Goal: Task Accomplishment & Management: Manage account settings

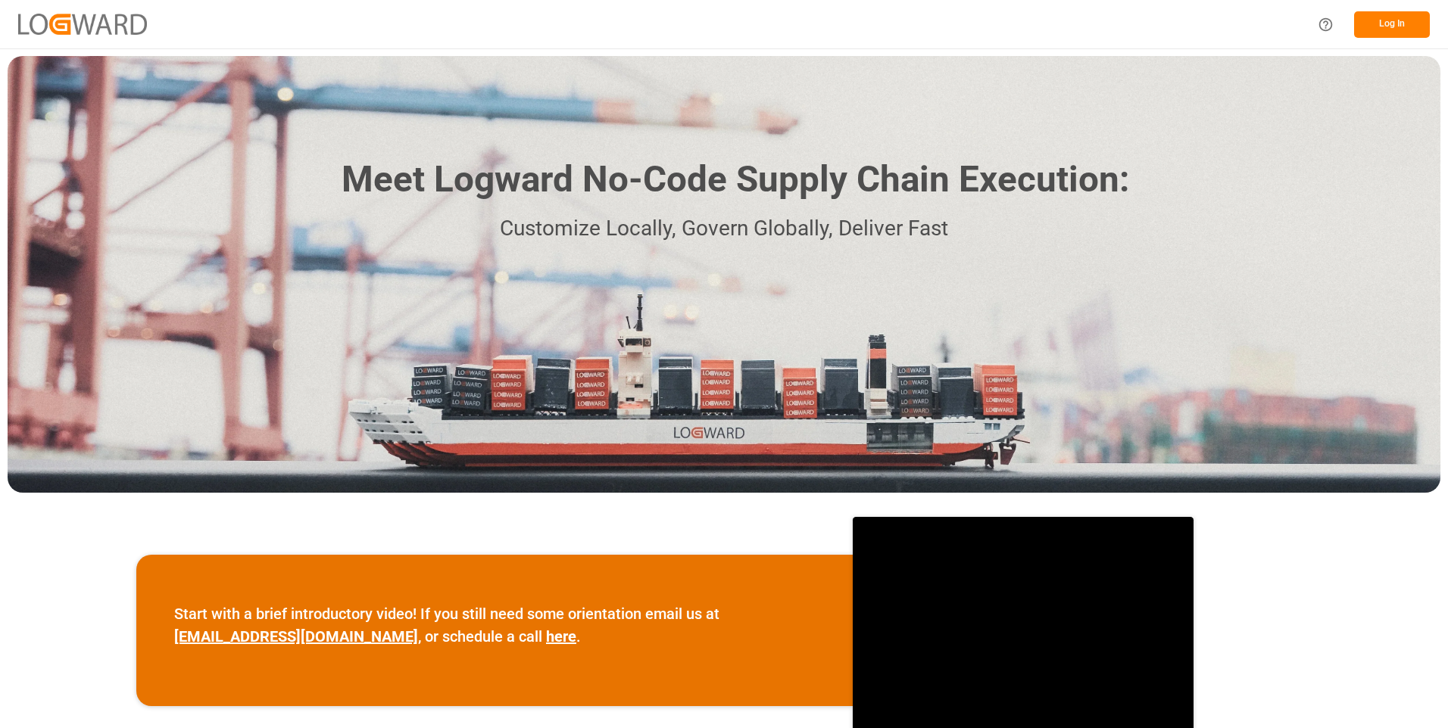
click at [1379, 17] on button "Log In" at bounding box center [1392, 24] width 76 height 27
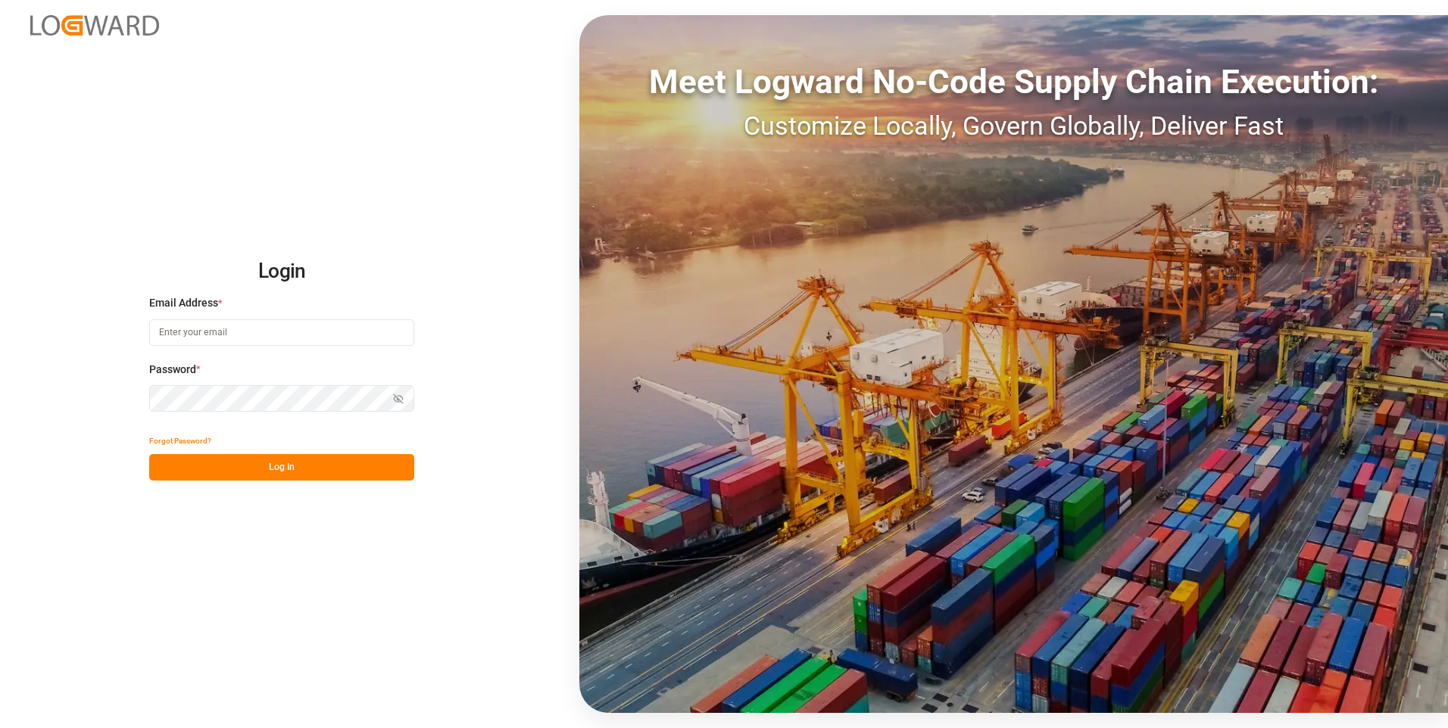
type input "julissa.then@leschaco.com"
click at [304, 459] on button "Log In" at bounding box center [281, 467] width 265 height 27
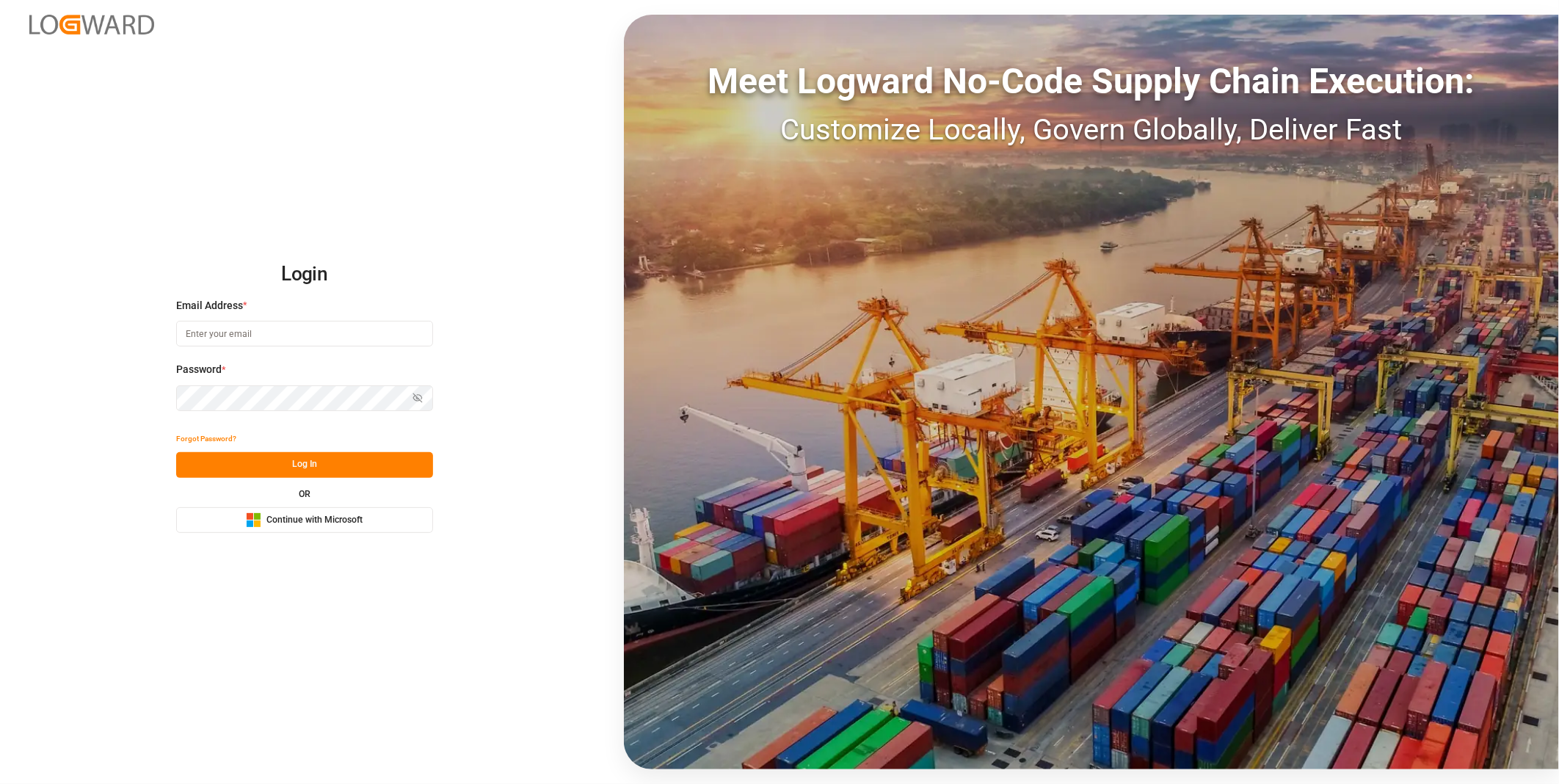
type input "julissa.then@leschaco.com"
click at [299, 468] on button "Log In" at bounding box center [304, 464] width 257 height 26
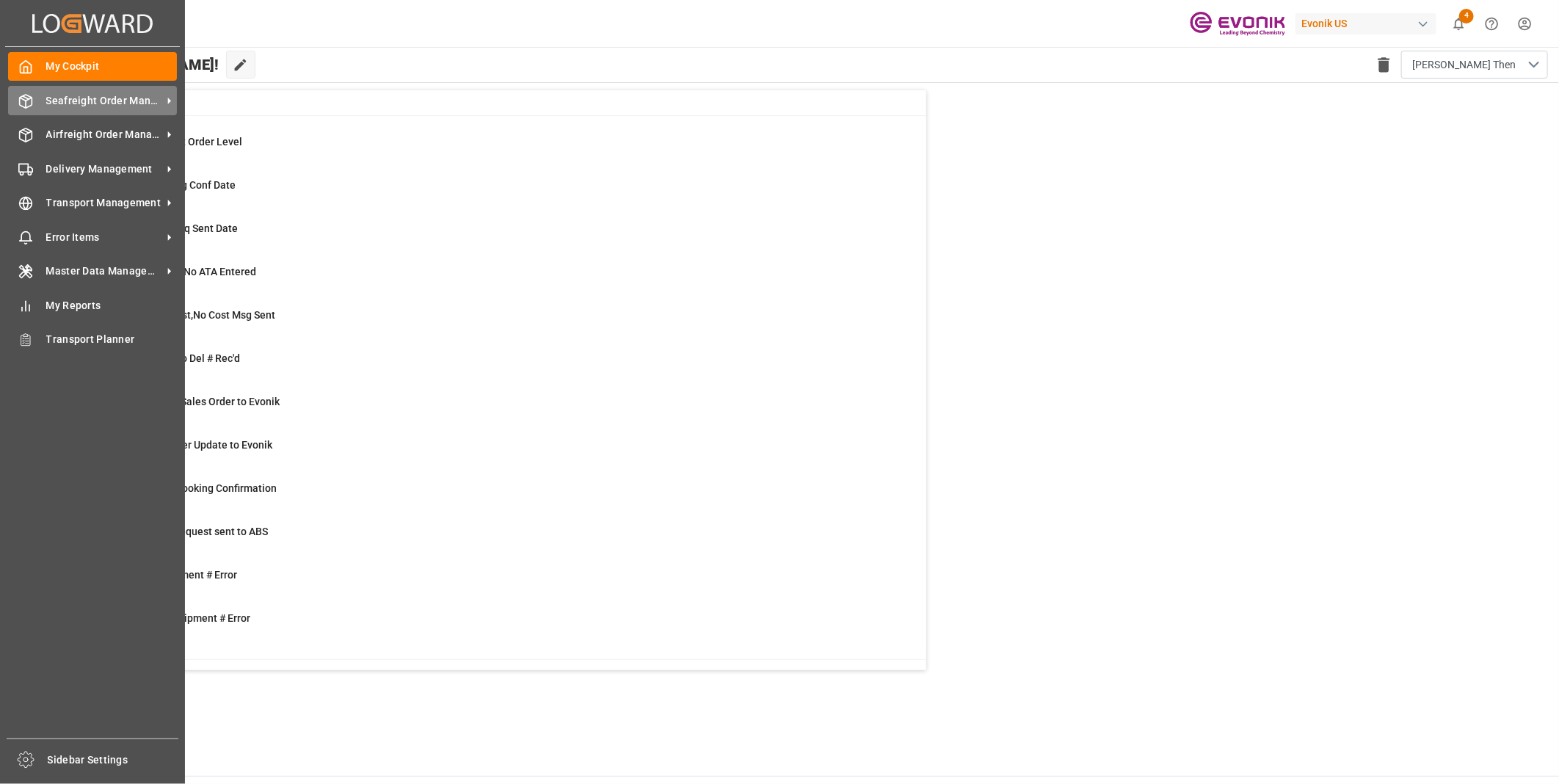
click at [41, 103] on div "Seafreight Order Management Seafreight Order Management" at bounding box center [92, 101] width 169 height 29
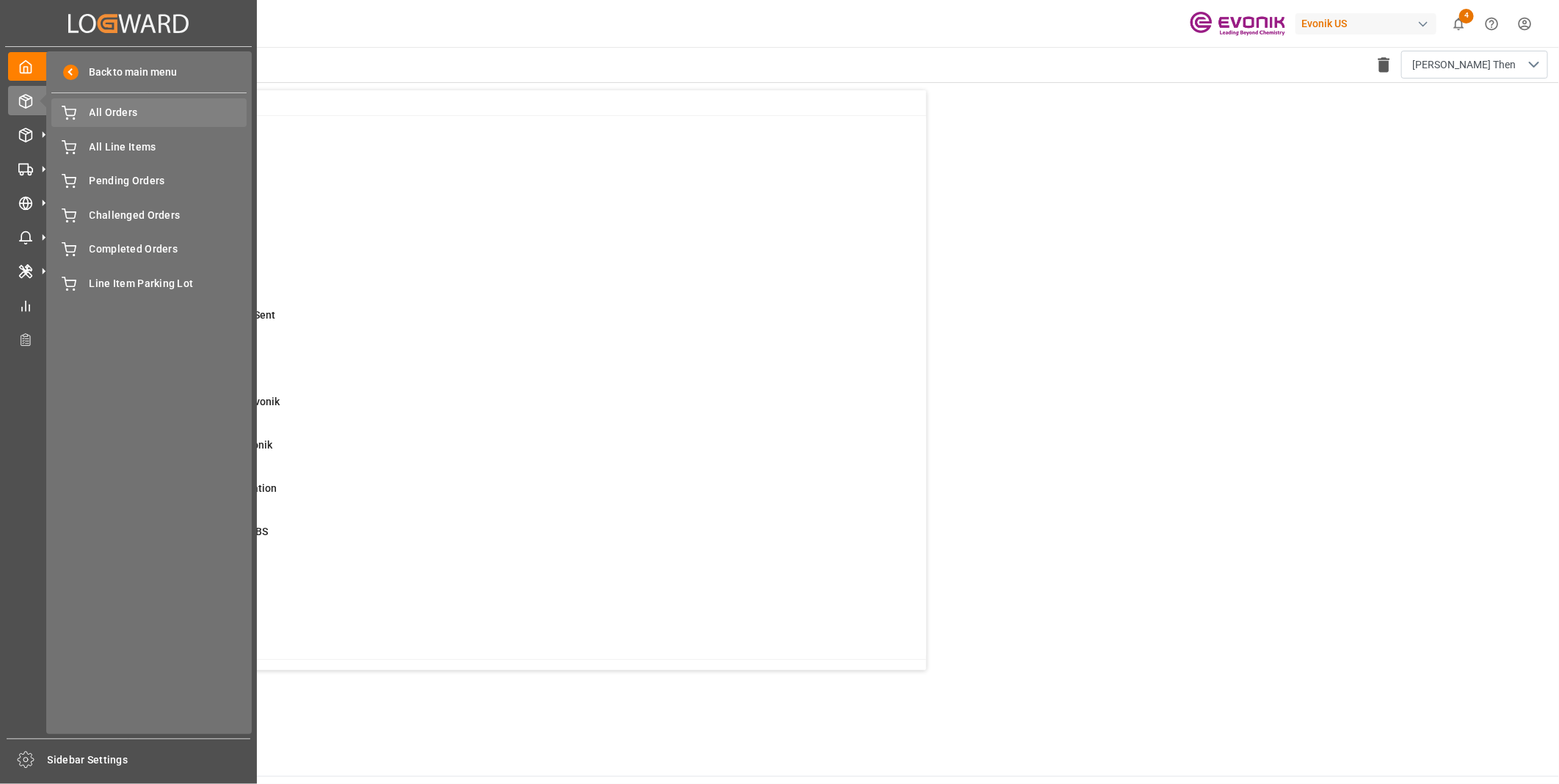
click at [129, 111] on span "All Orders" at bounding box center [168, 112] width 158 height 16
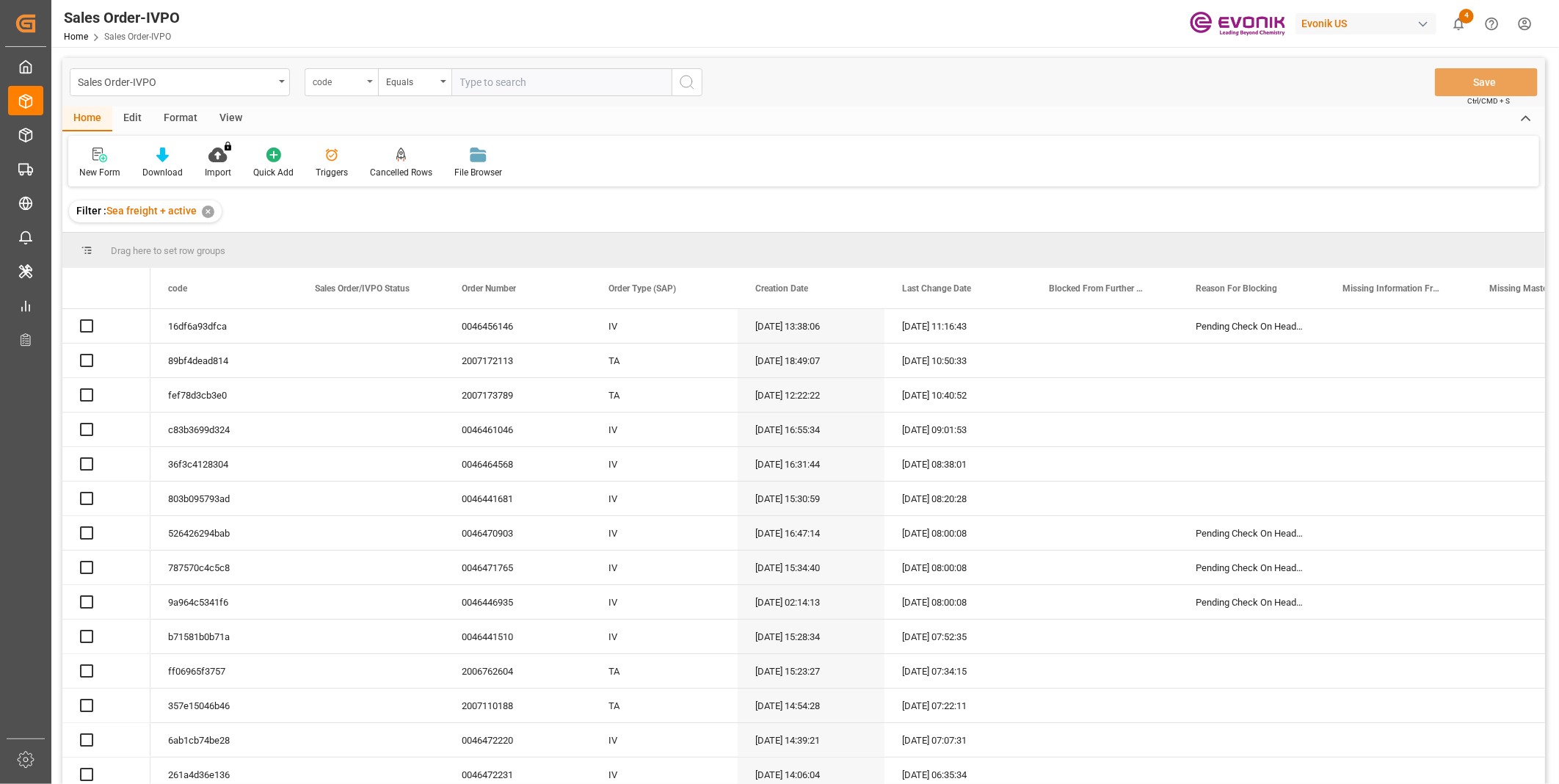
click at [356, 86] on div "code" at bounding box center [337, 79] width 49 height 16
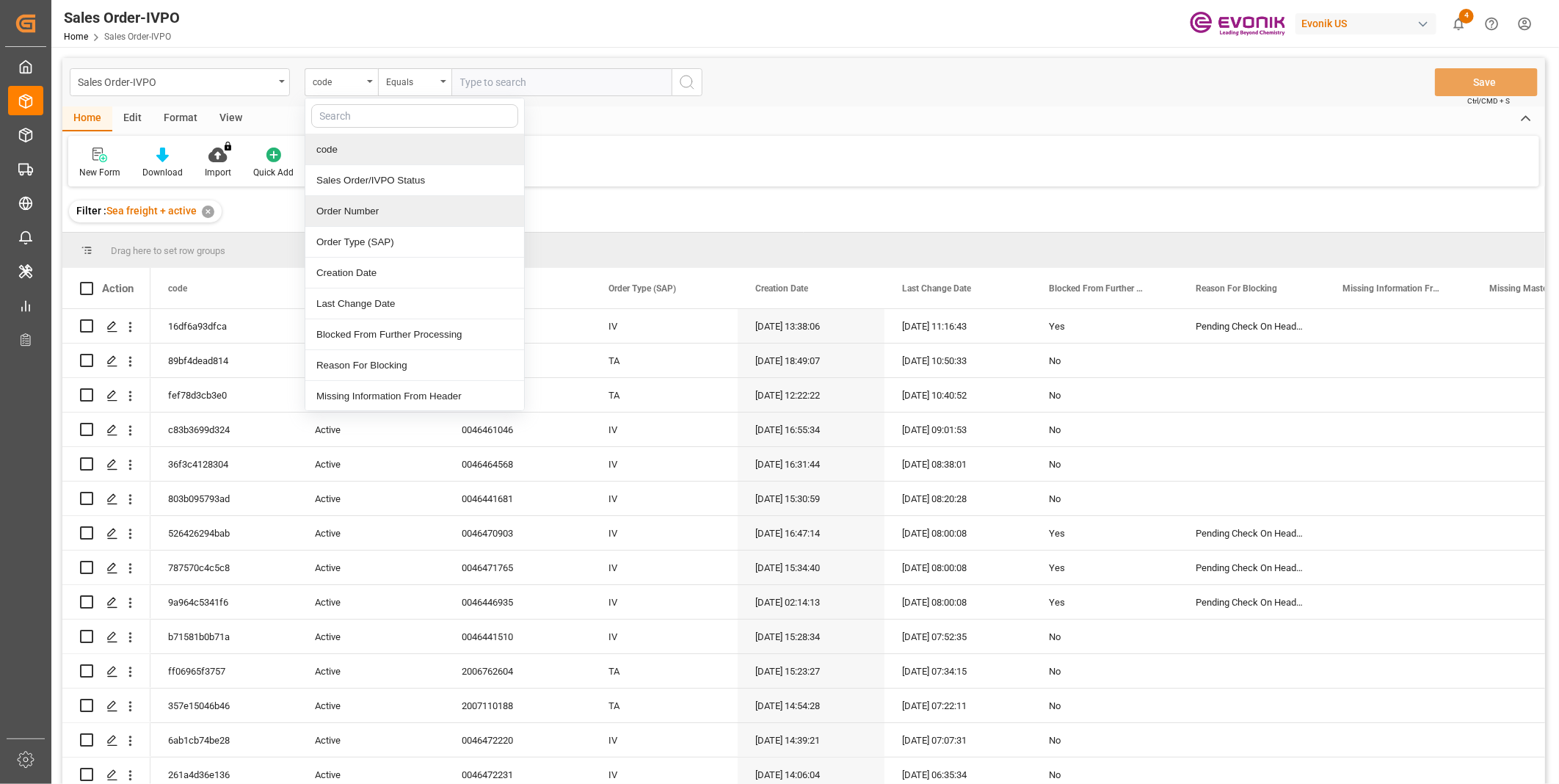
click at [349, 218] on div "Order Number" at bounding box center [415, 211] width 219 height 31
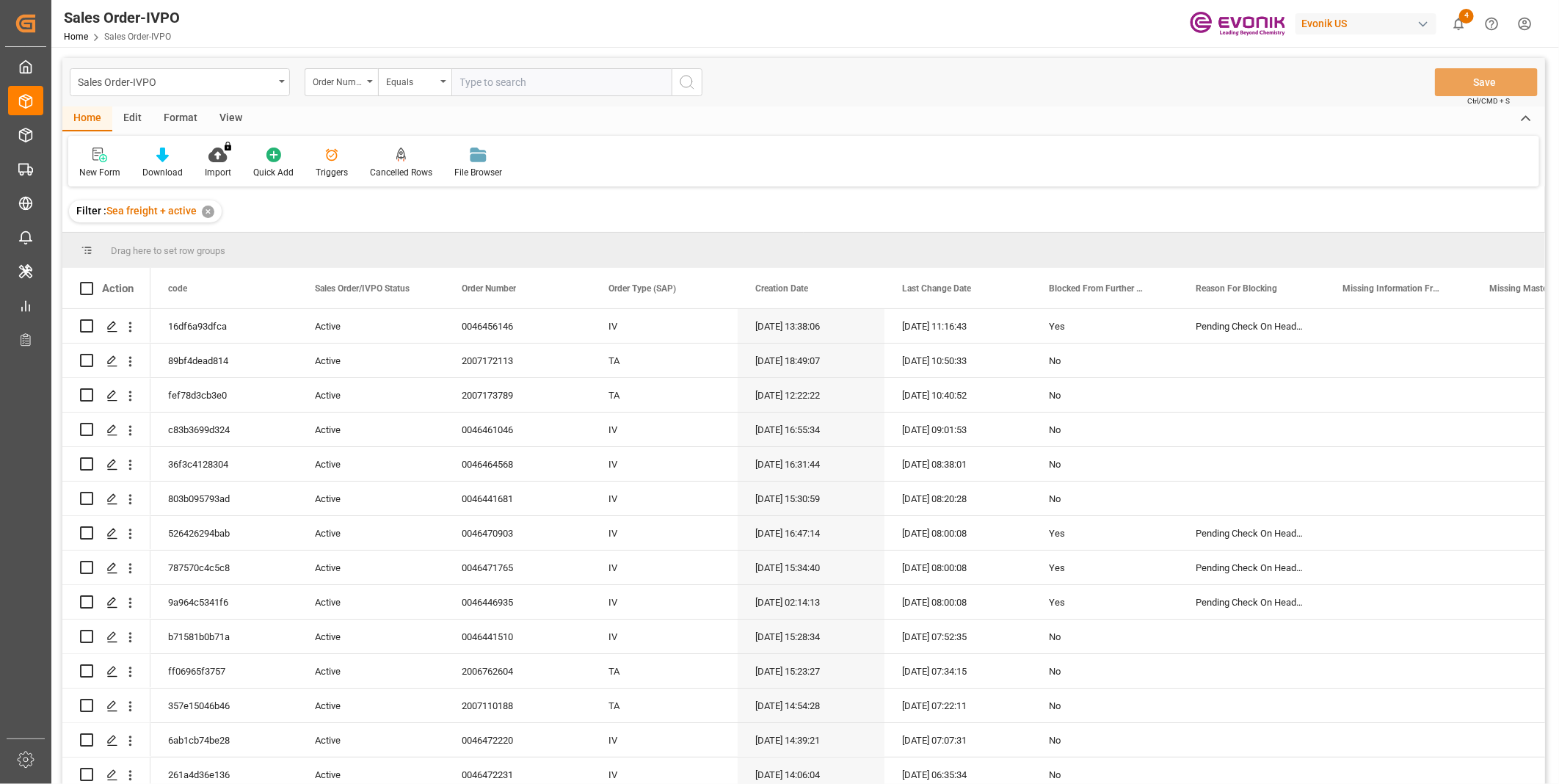
click at [483, 84] on input "text" at bounding box center [561, 81] width 220 height 28
paste input "2007166100"
type input "2007166100"
click at [683, 86] on icon "search button" at bounding box center [687, 82] width 17 height 17
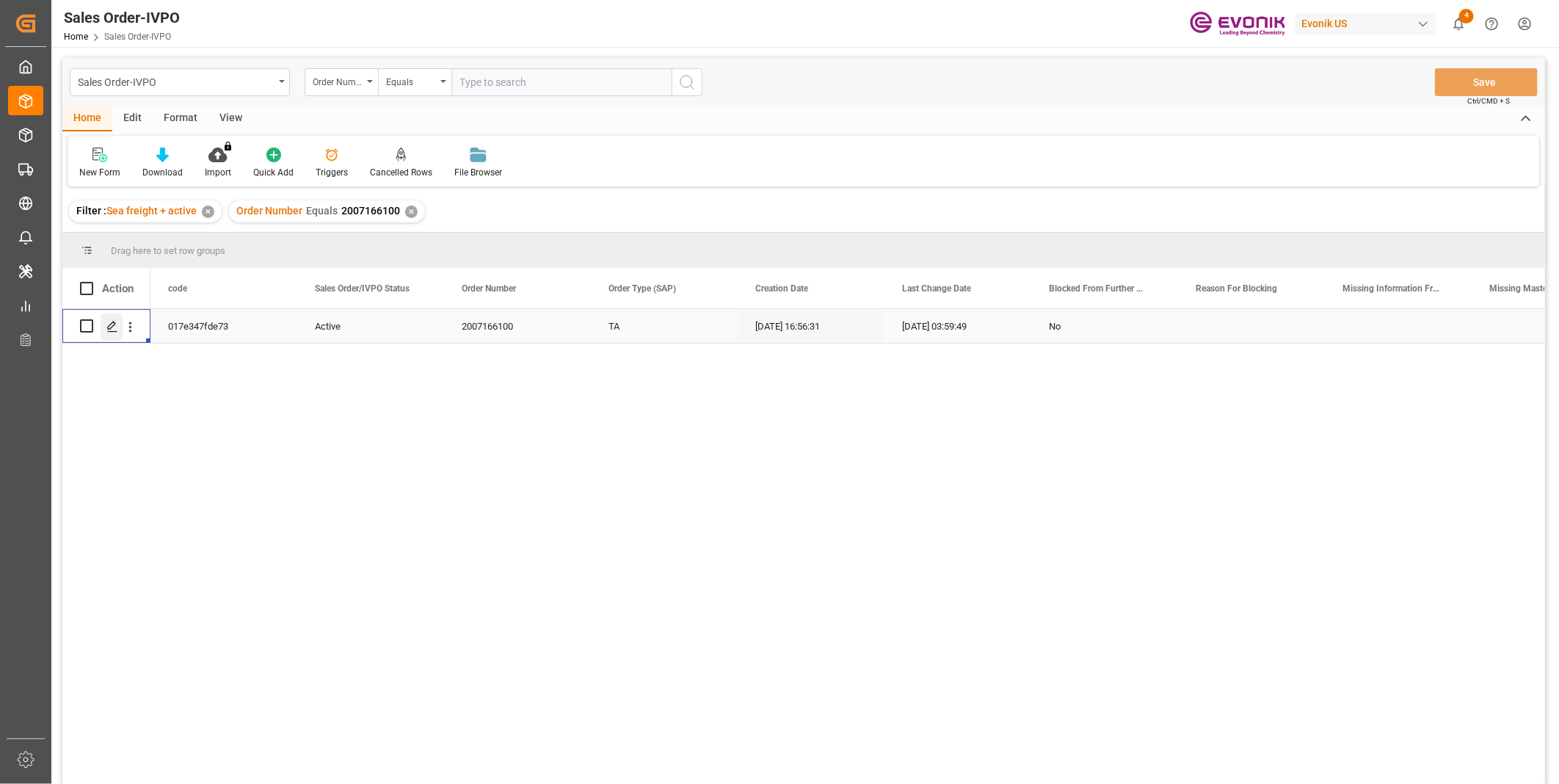
click at [107, 330] on icon "Press SPACE to select this row." at bounding box center [112, 327] width 12 height 12
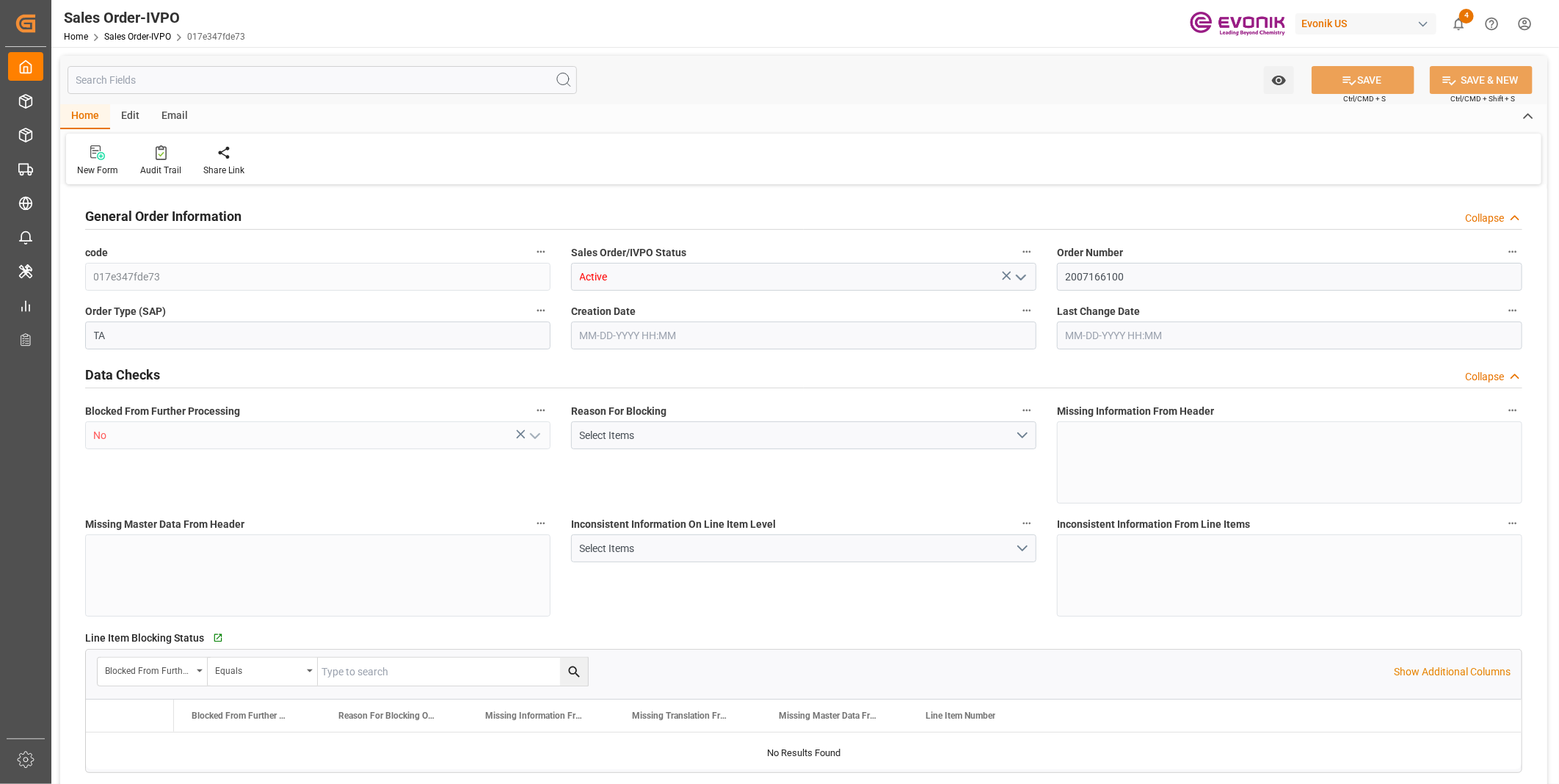
type input "IDJKT"
type input "0"
type input "1"
type input "2"
type input "1"
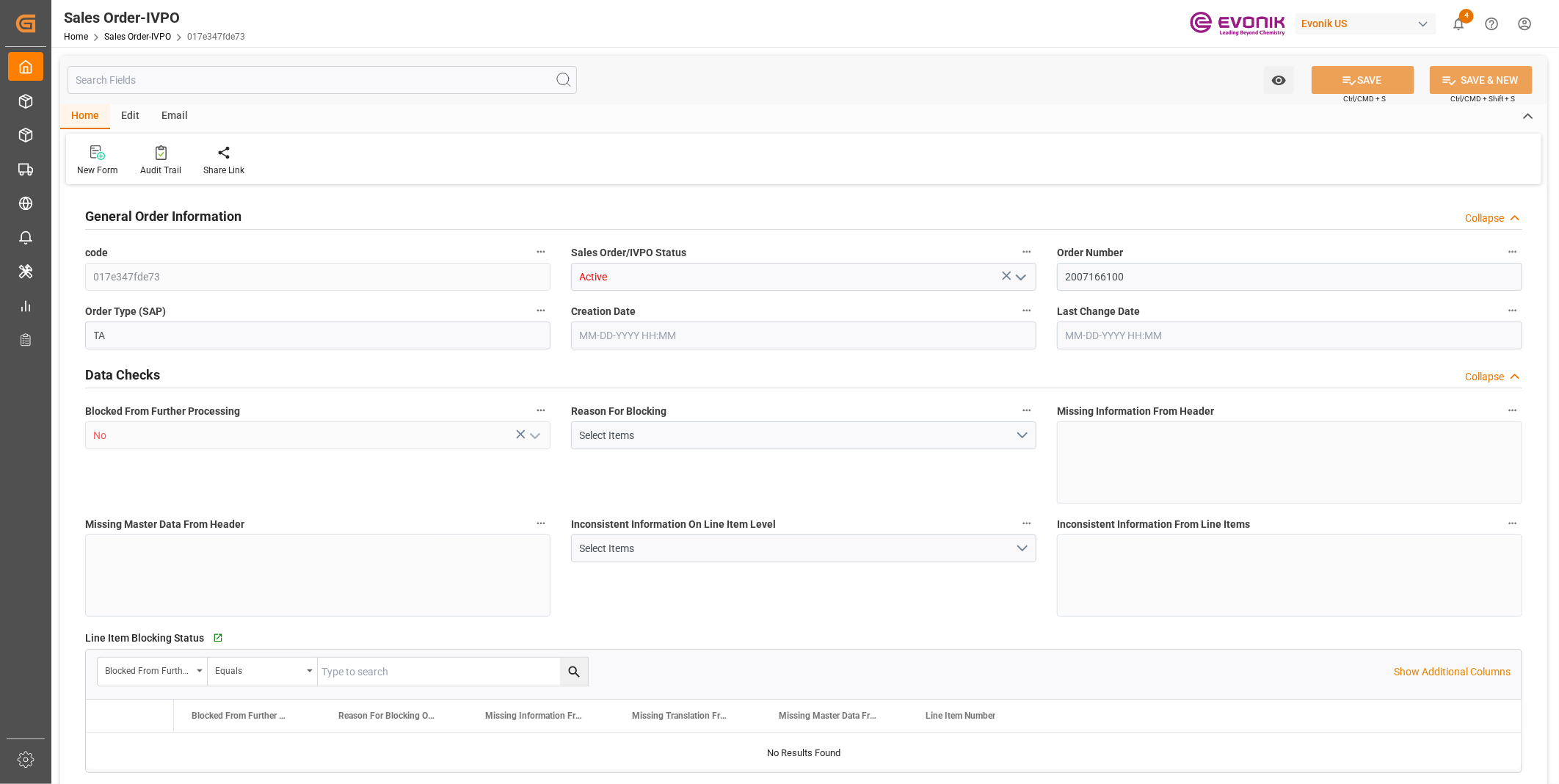
type input "17728.1"
type input "24.2464"
type input "17000"
type input "30"
type input "09-03-2025 16:56"
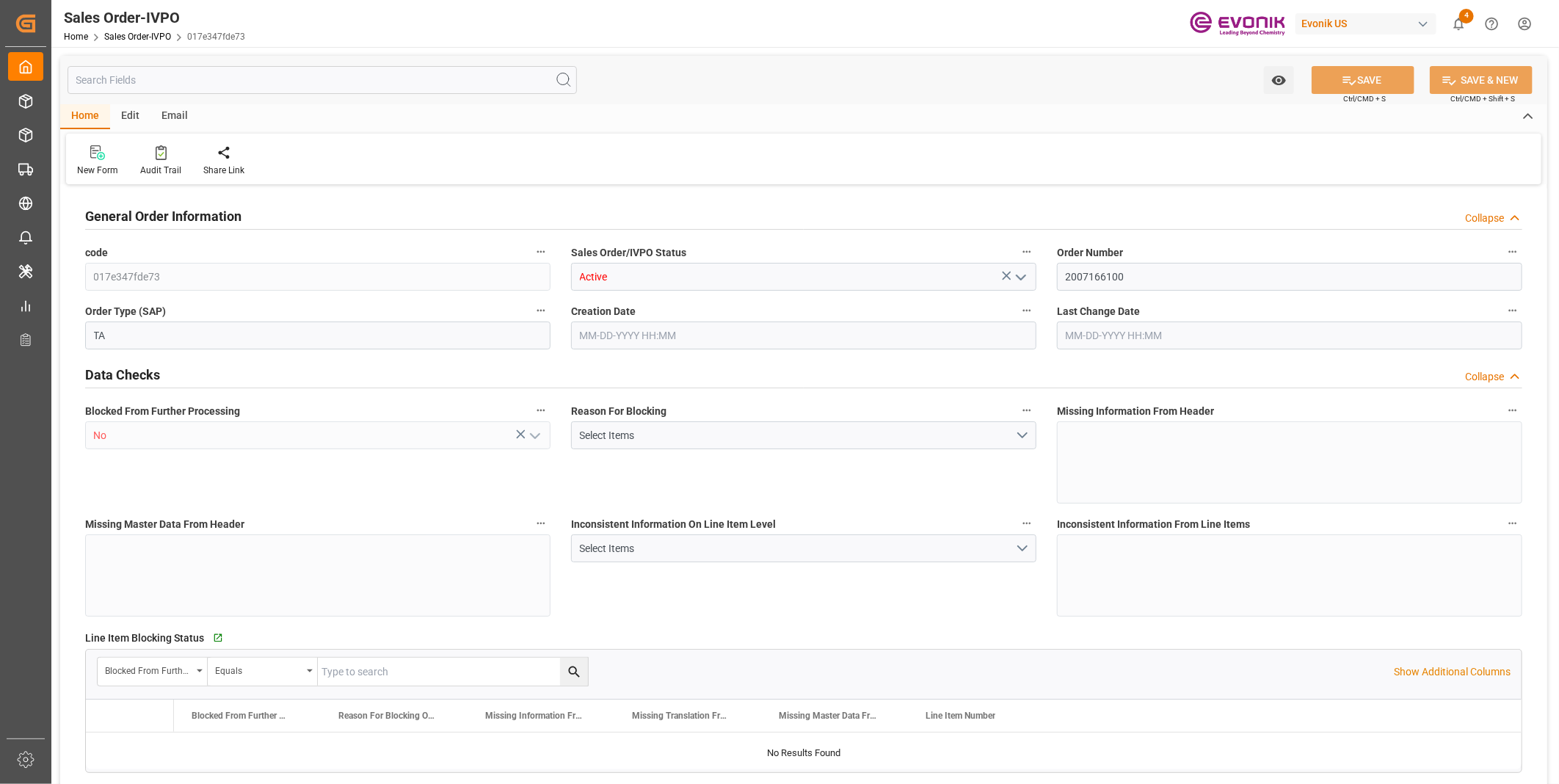
type input "09-09-2025 03:59"
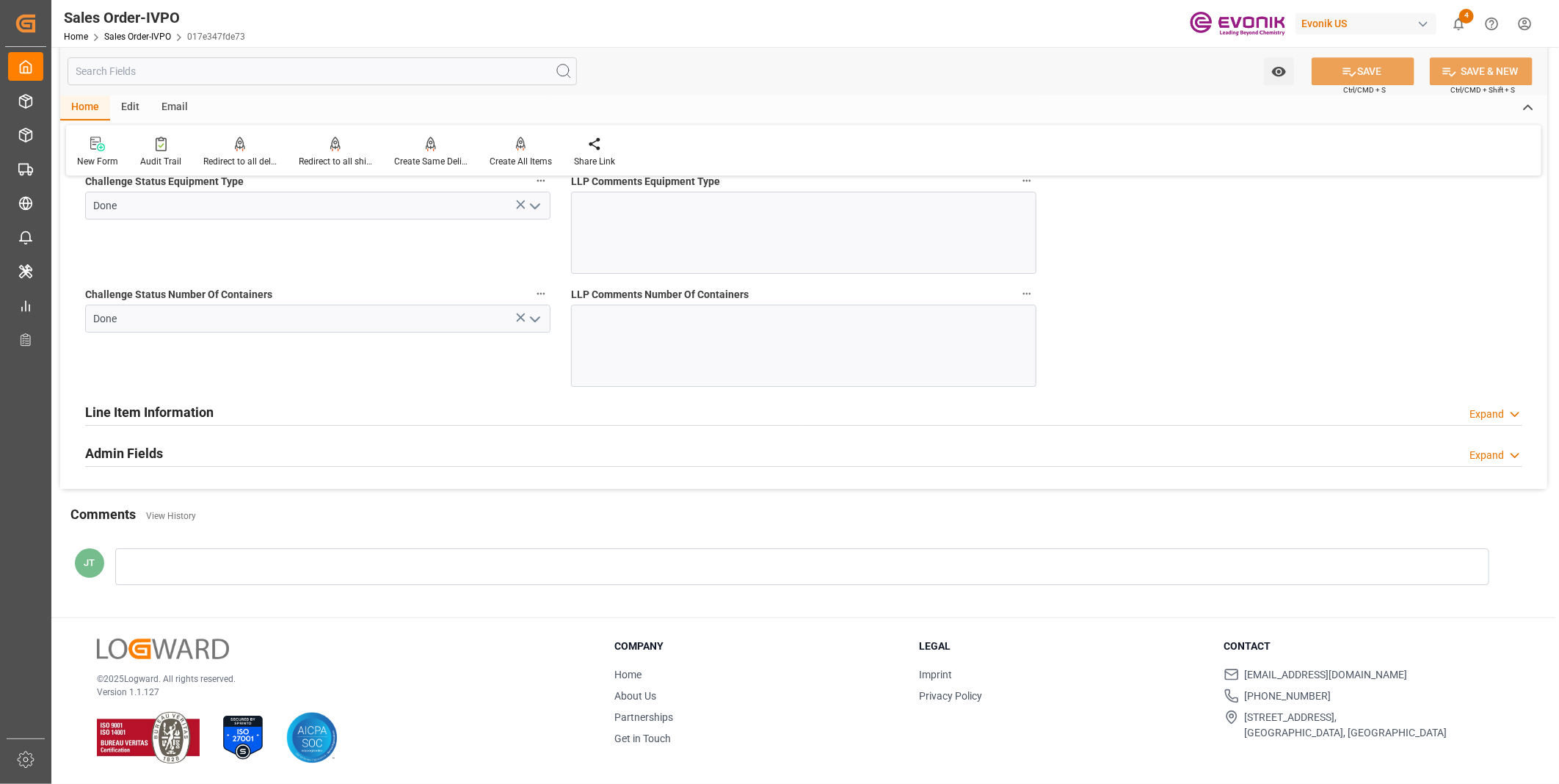
scroll to position [2769, 0]
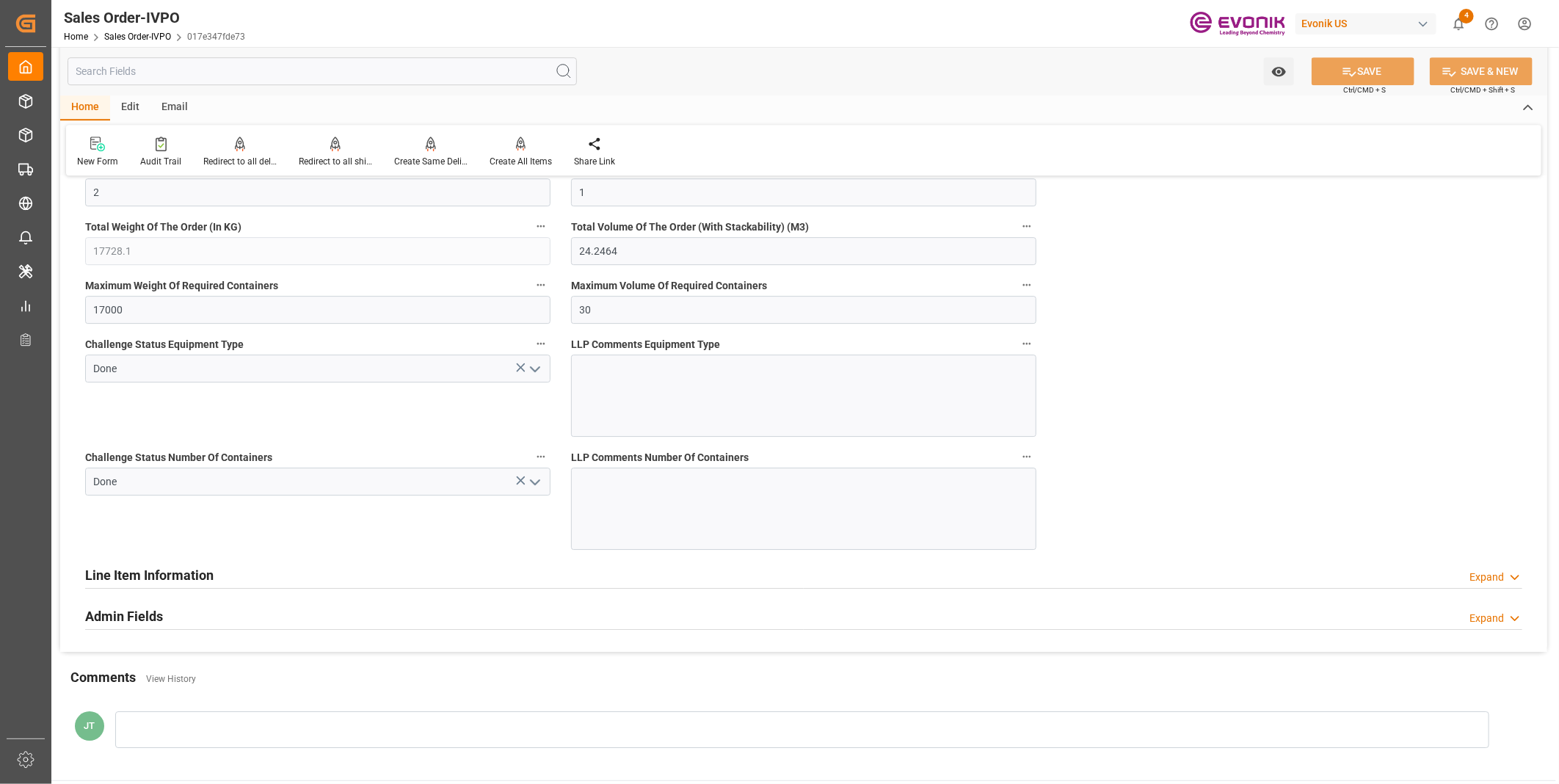
click at [143, 561] on div "Line Item Information" at bounding box center [149, 574] width 129 height 28
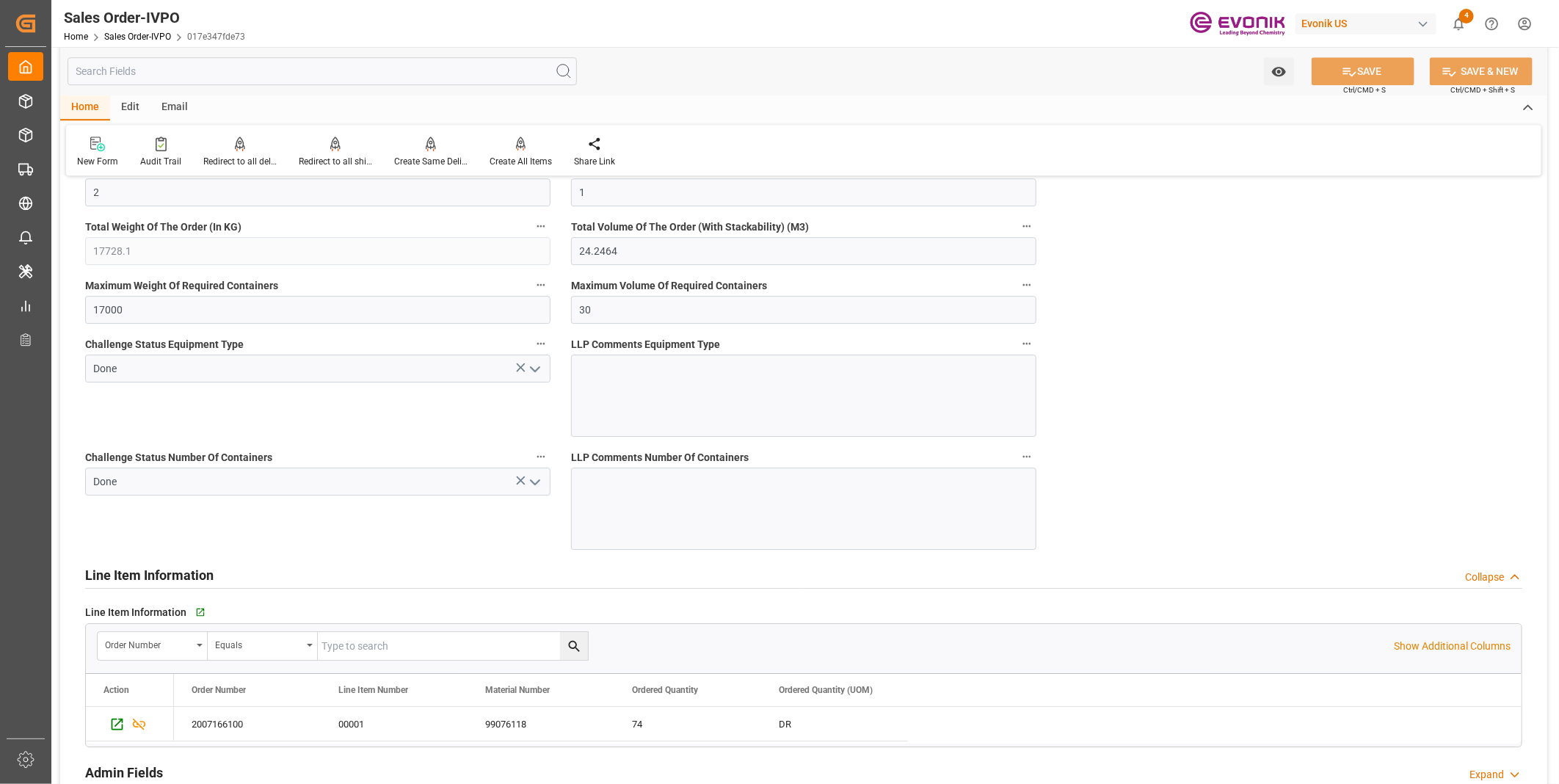
scroll to position [2932, 0]
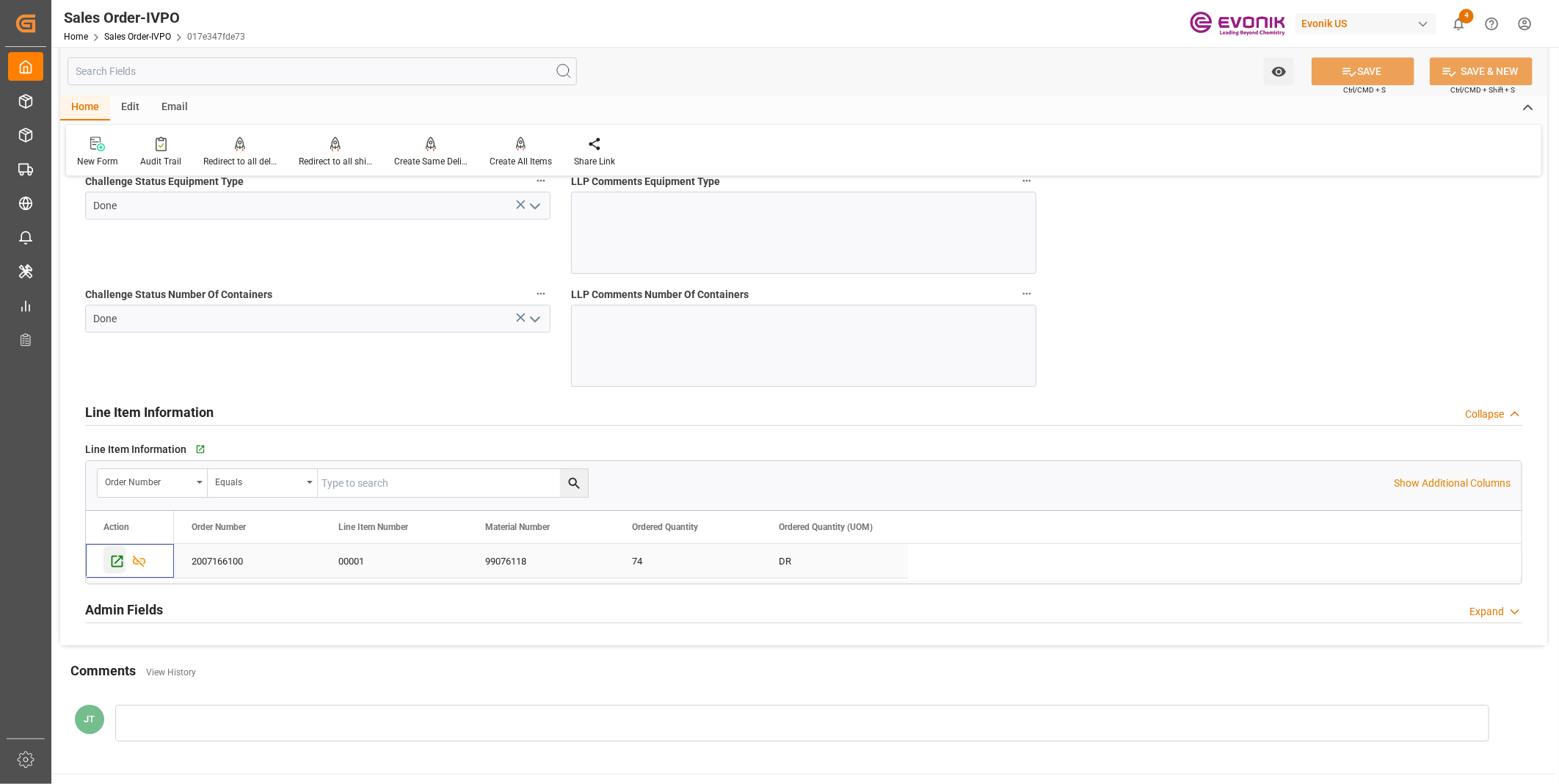
click at [121, 567] on icon "Press SPACE to select this row." at bounding box center [117, 561] width 12 height 12
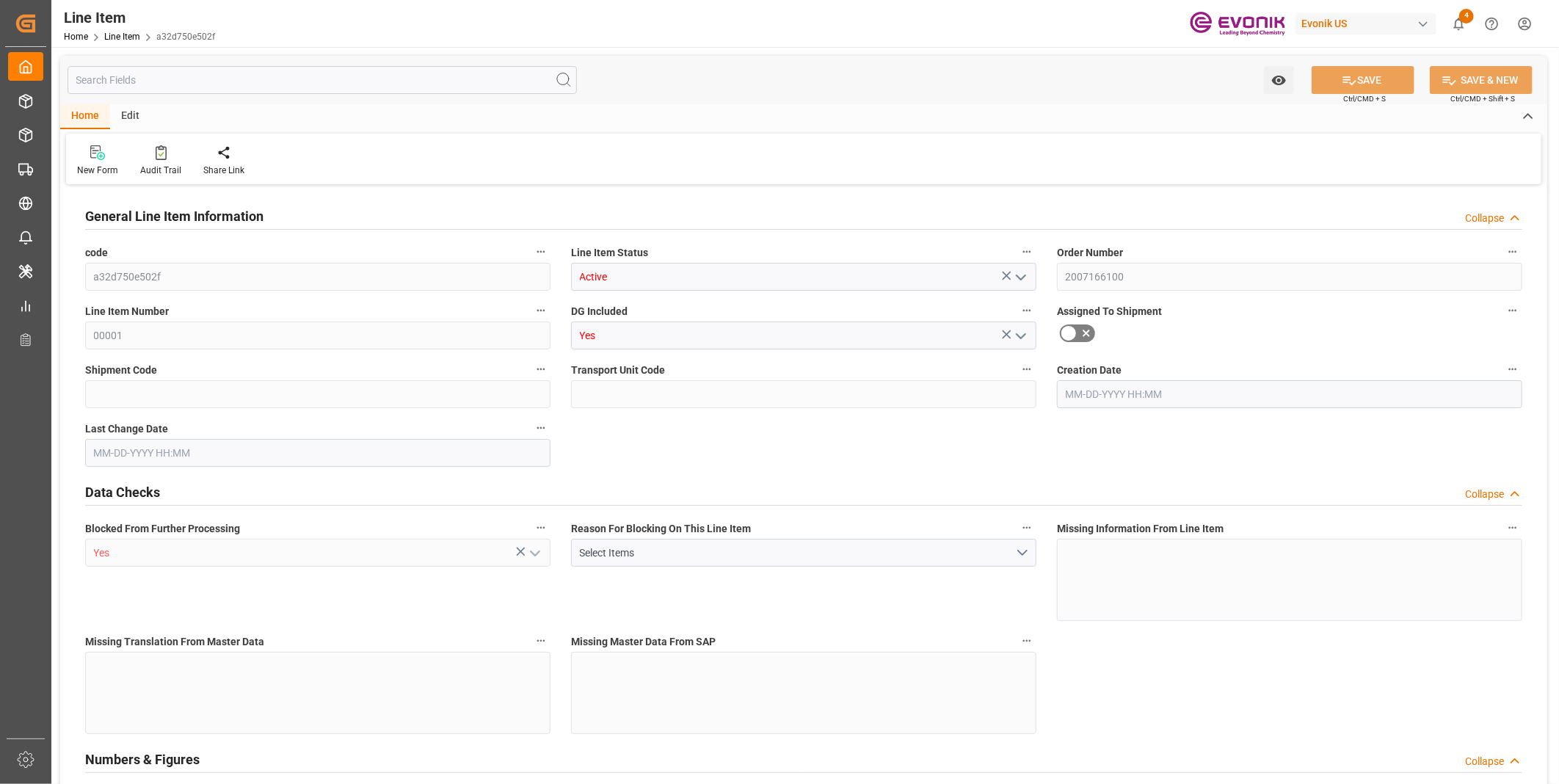
type input "19"
type input "17253.1"
type input "16112.02"
type input "24.2464"
type input "74"
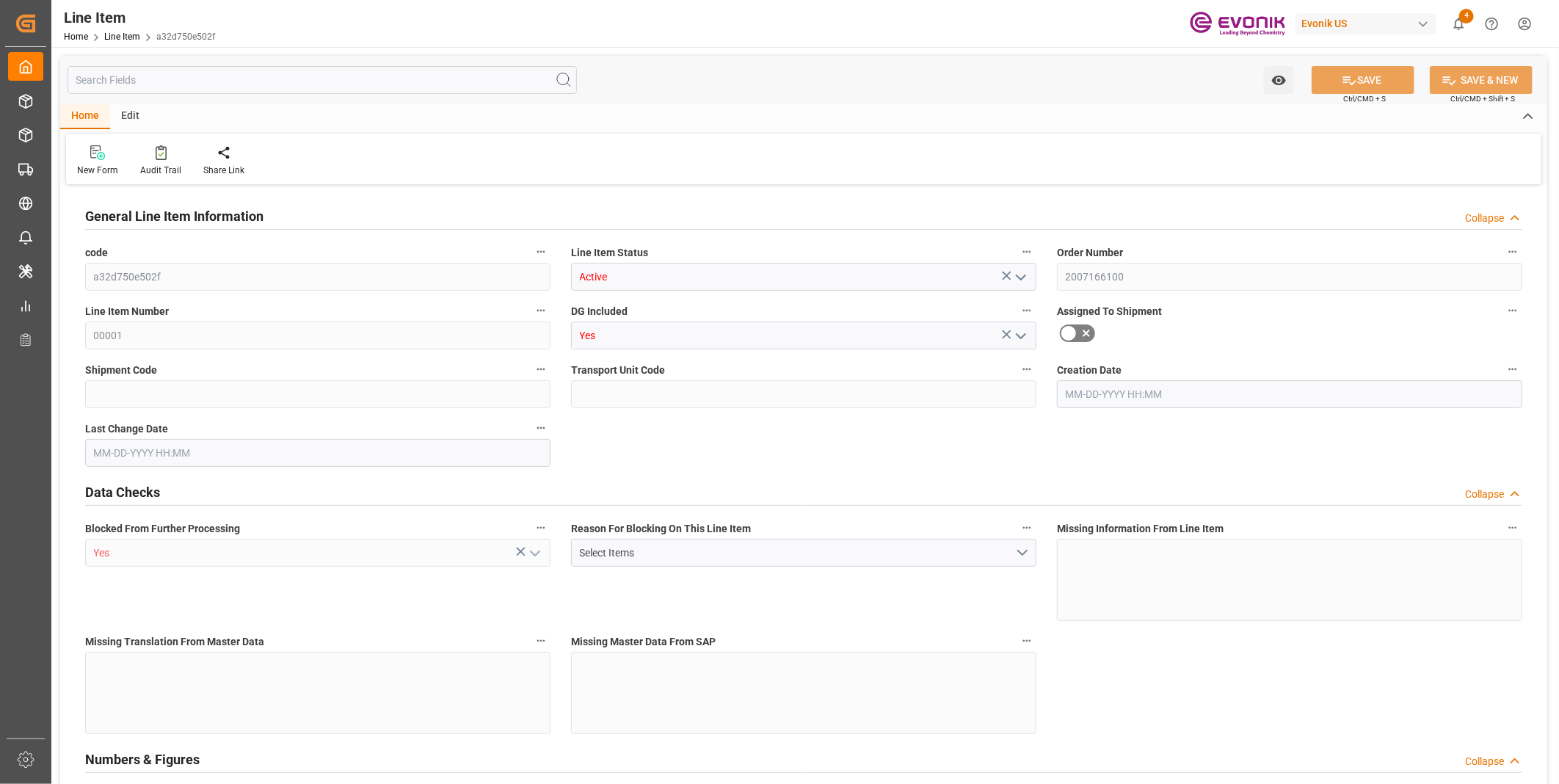
type input "36252.05"
type input "74"
type input "17253.1"
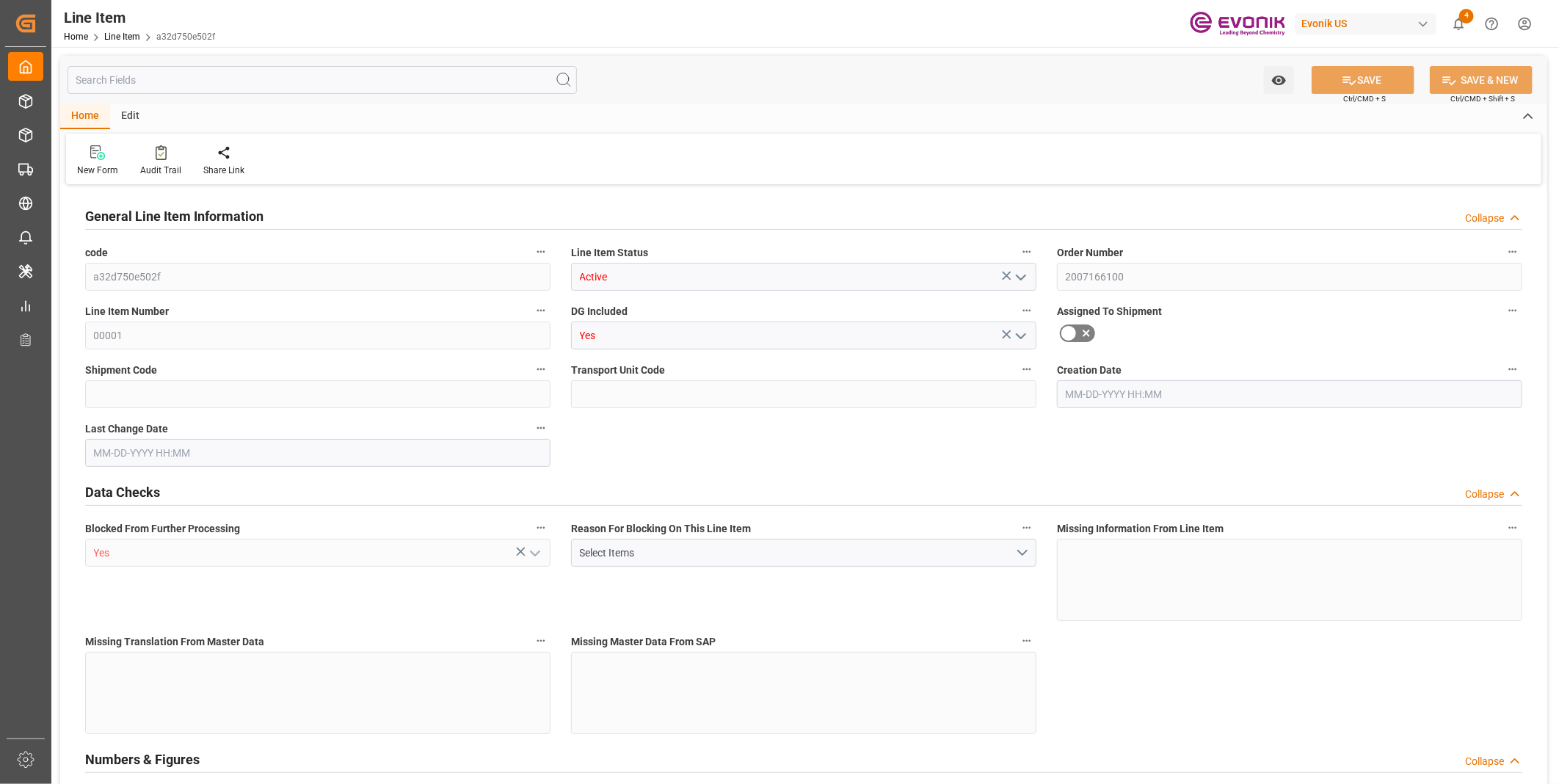
type input "17728.1"
type input "16112.02"
type input "24.2464"
type input "24246.396"
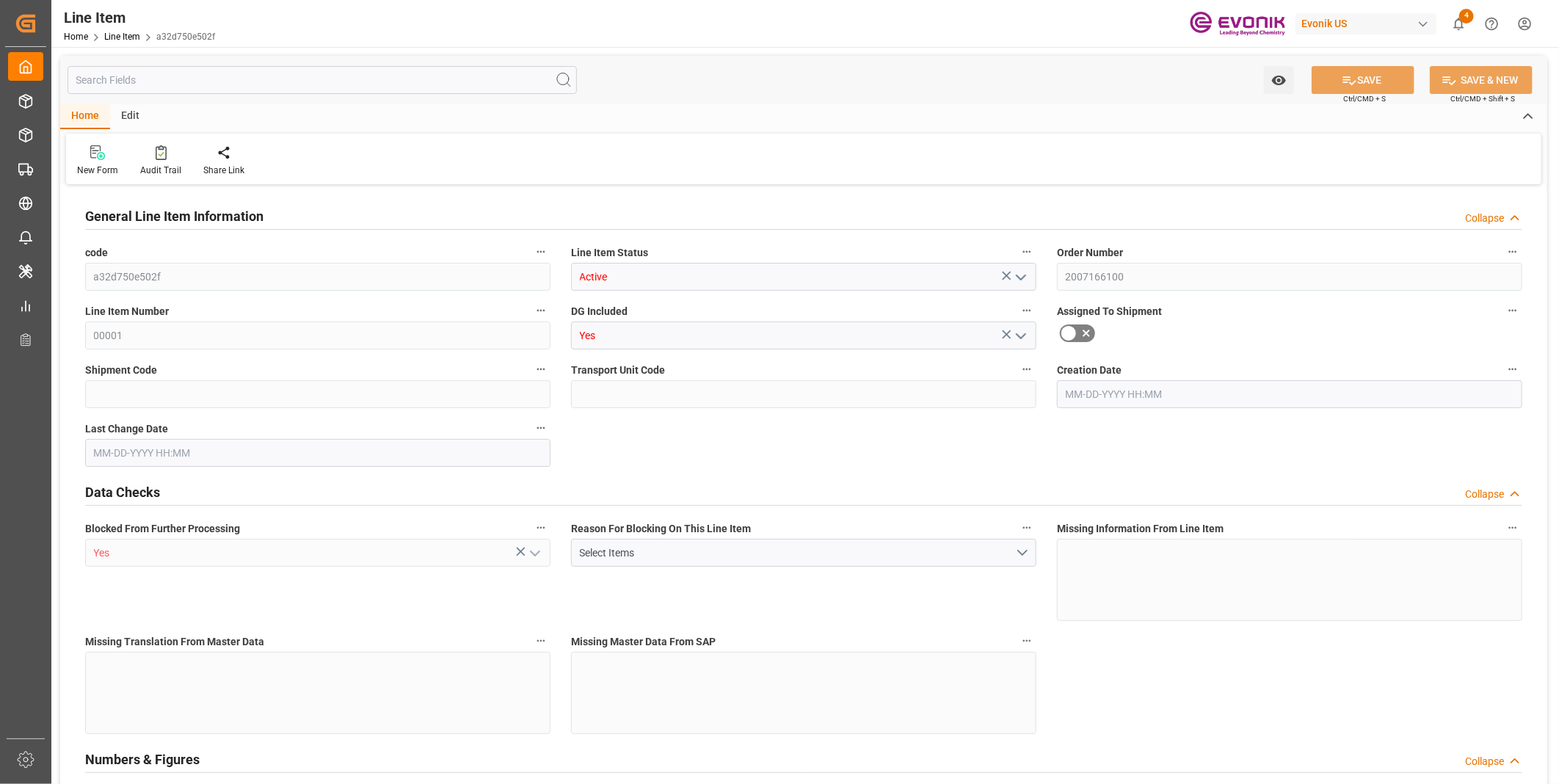
type input "0"
type input "09-03-2025 16:56"
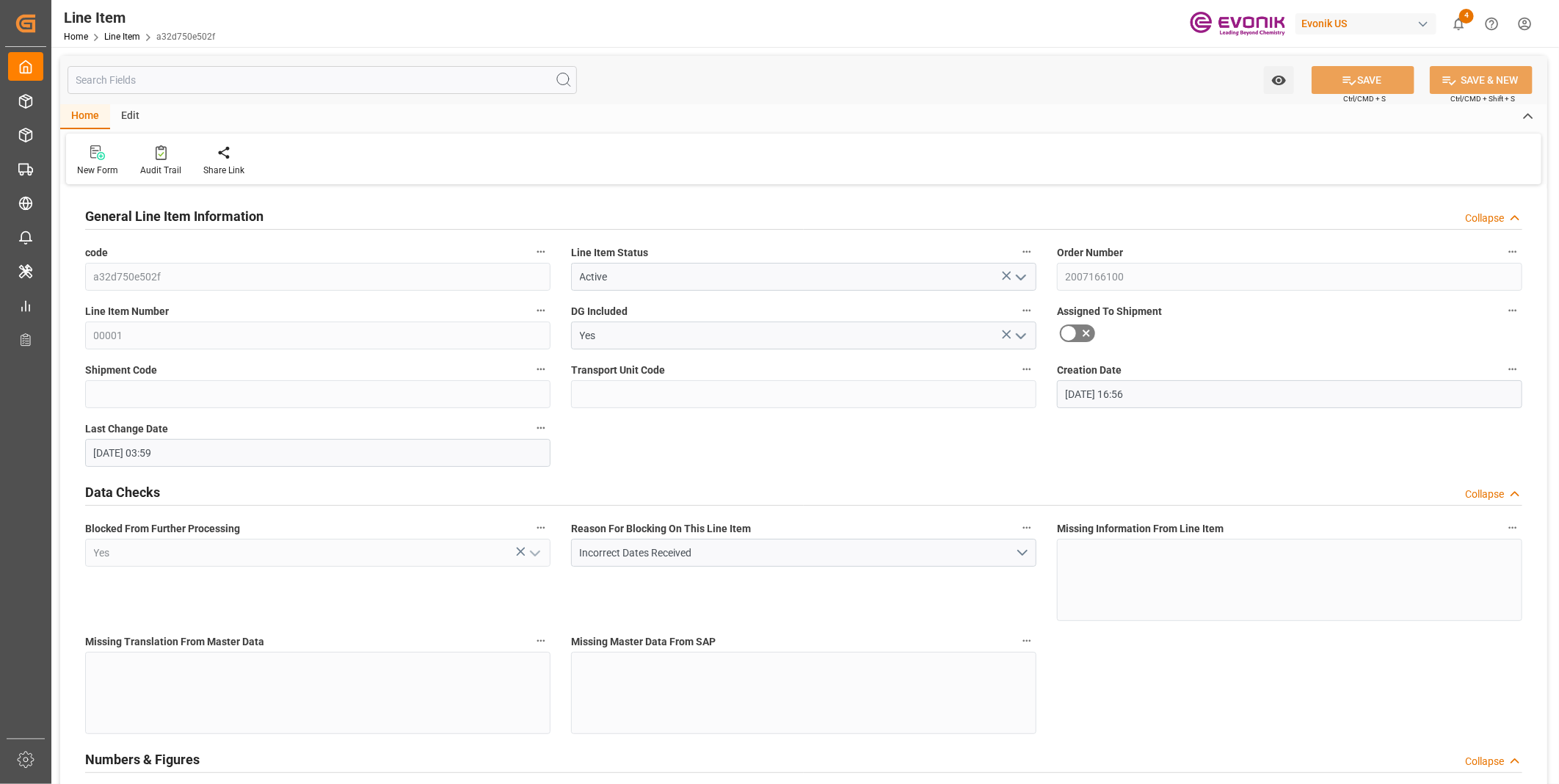
type input "09-09-2025 03:59"
type input "09-18-2025"
click at [291, 81] on input "text" at bounding box center [323, 79] width 510 height 28
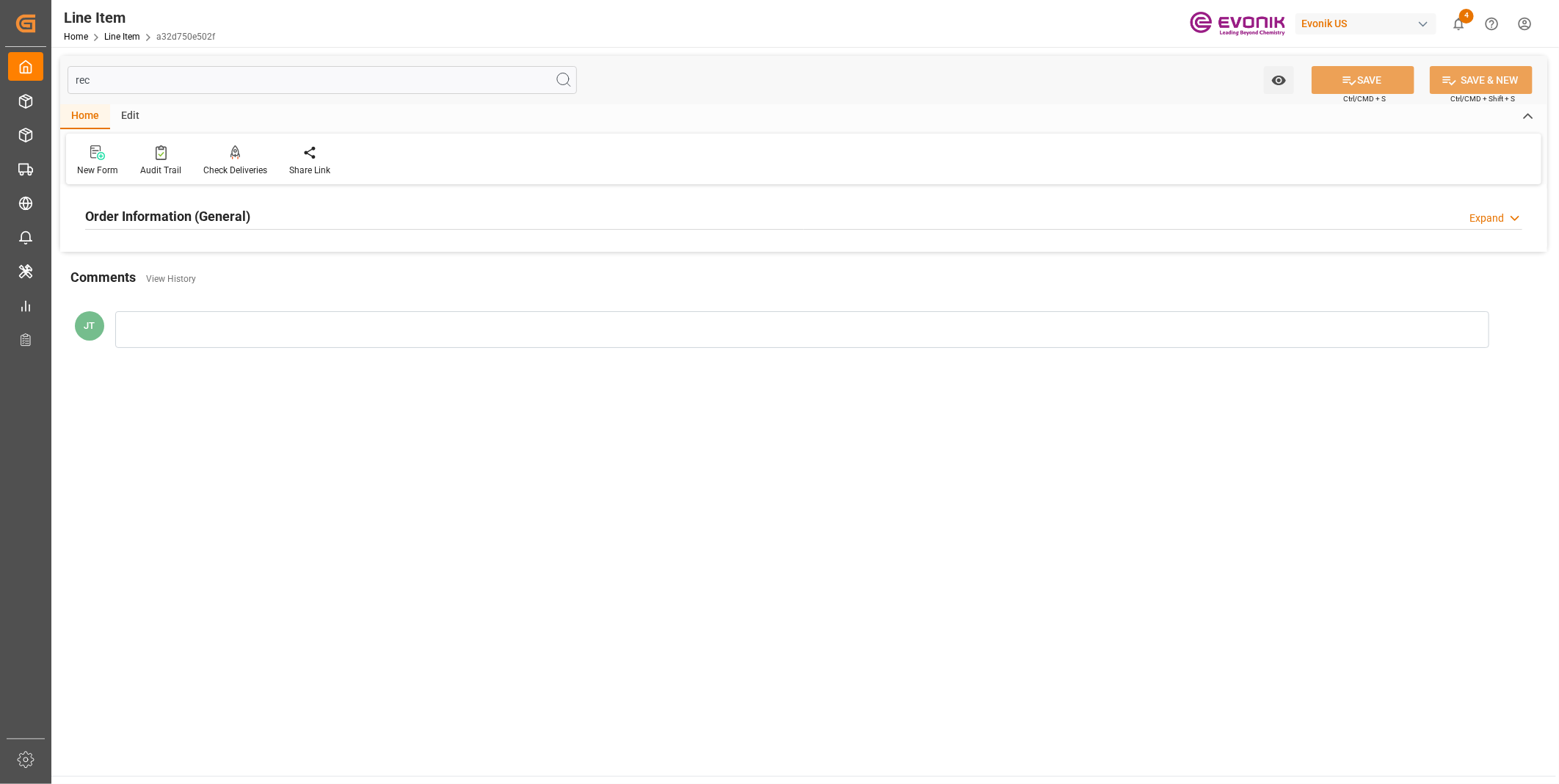
click at [297, 210] on div "Order Information (General) Expand" at bounding box center [804, 214] width 1438 height 28
click at [159, 78] on input "rec" at bounding box center [323, 79] width 510 height 28
type input "re"
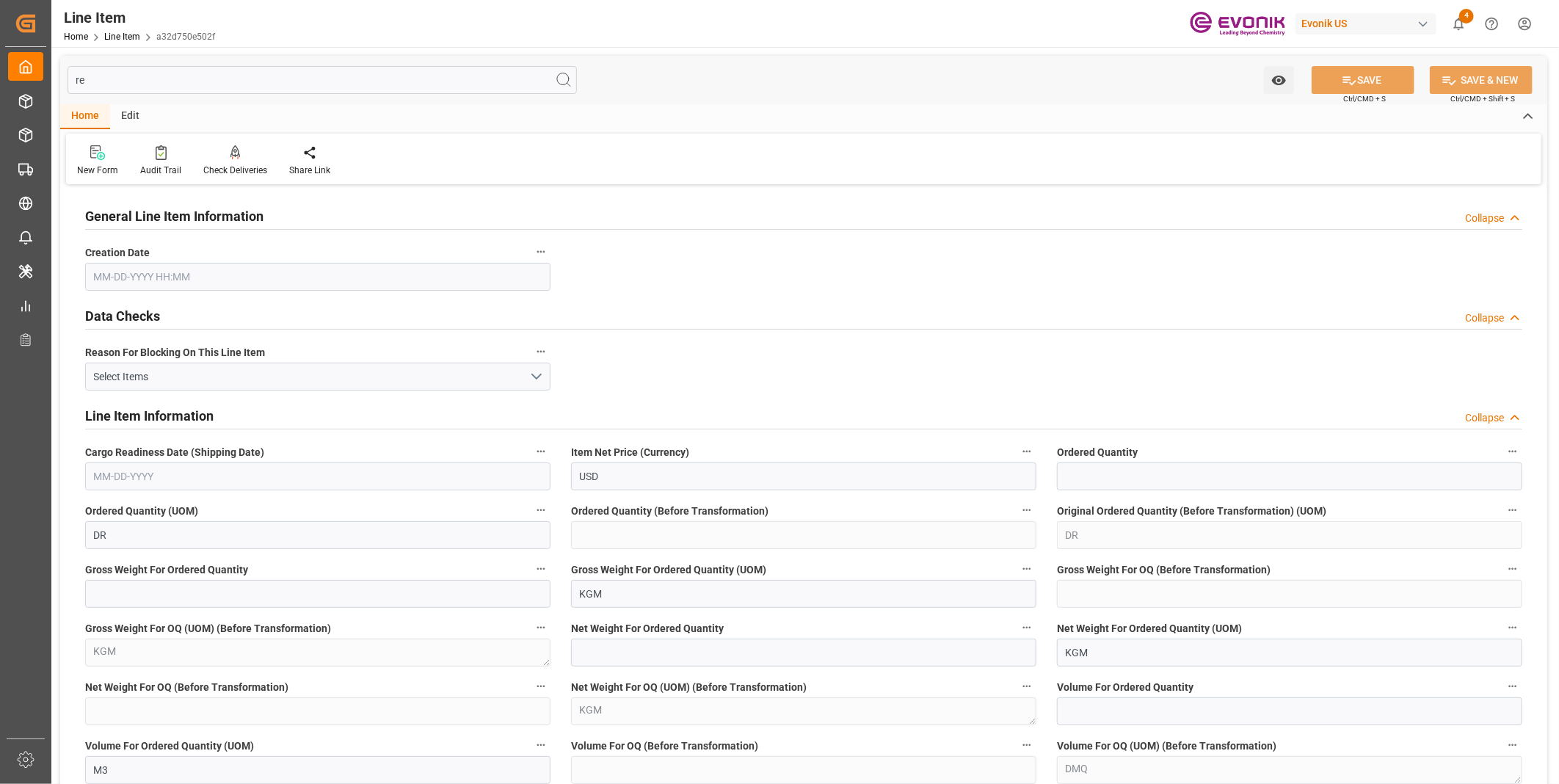
type input "74"
type input "17253.1"
type input "16112.02"
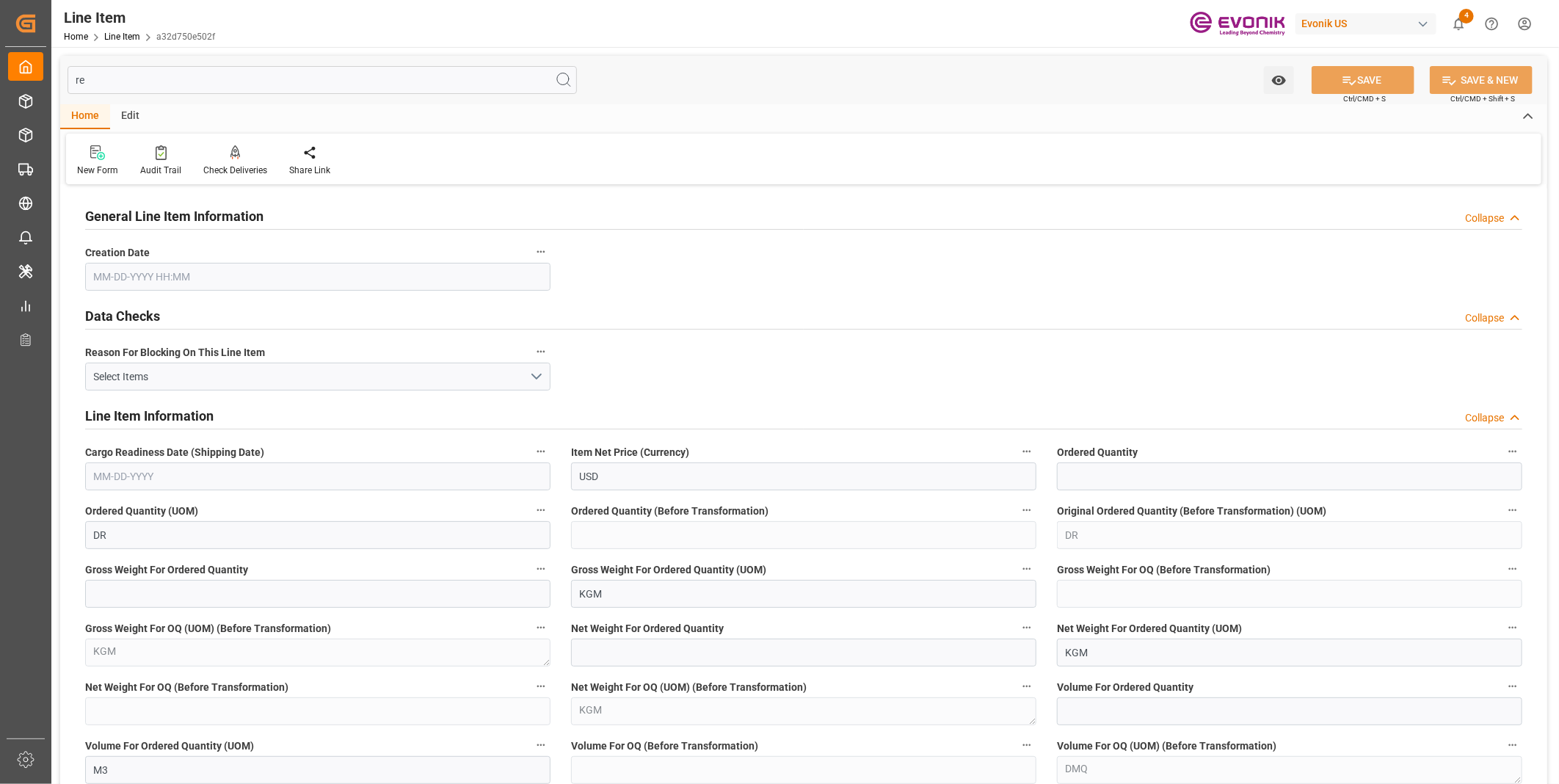
type input "16112.02"
type input "24.2464"
type input "24246.396"
type input "0"
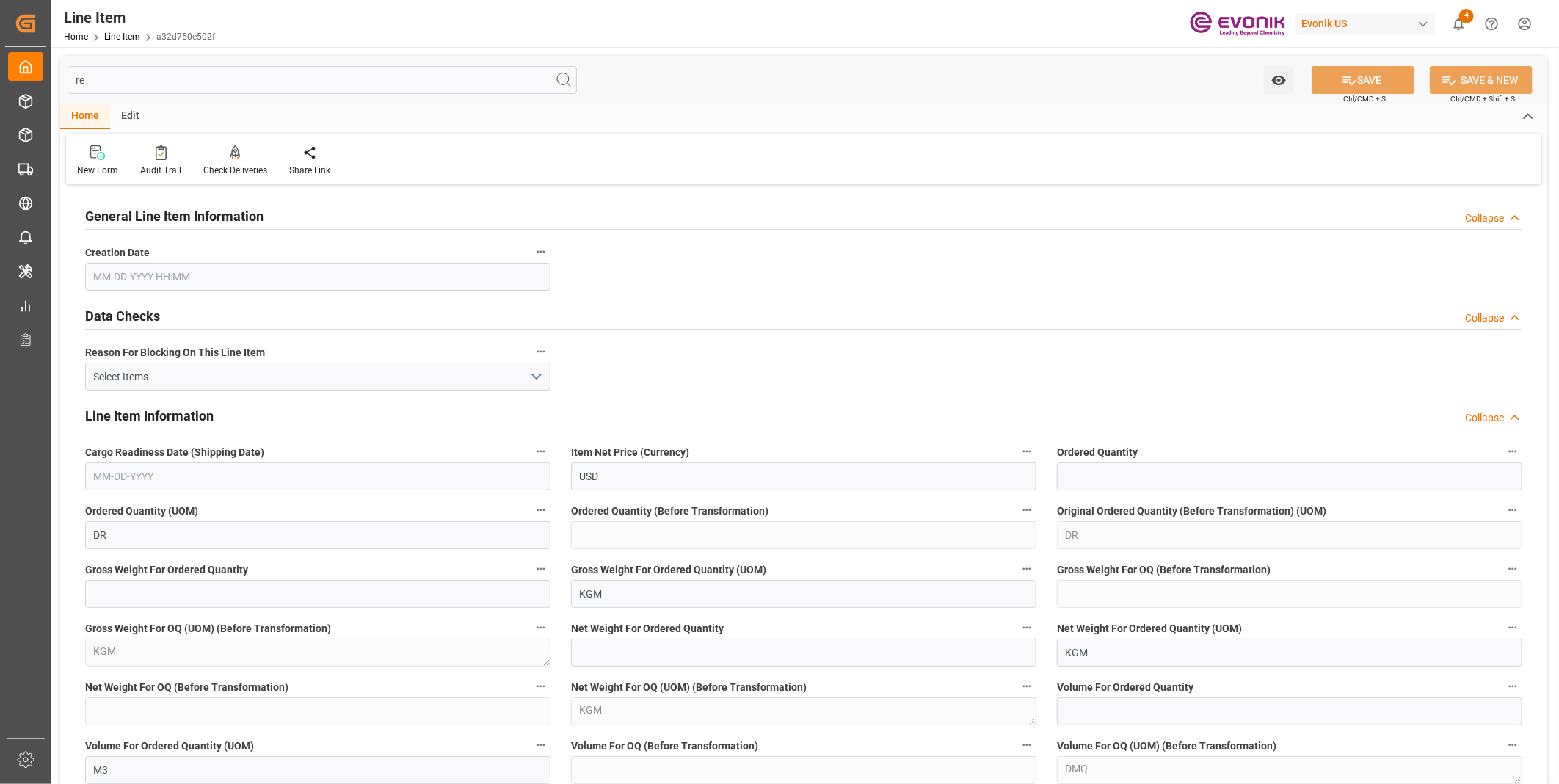
type input "0"
type input "09-03-2025 16:56"
type input "09-18-2025"
type input "r"
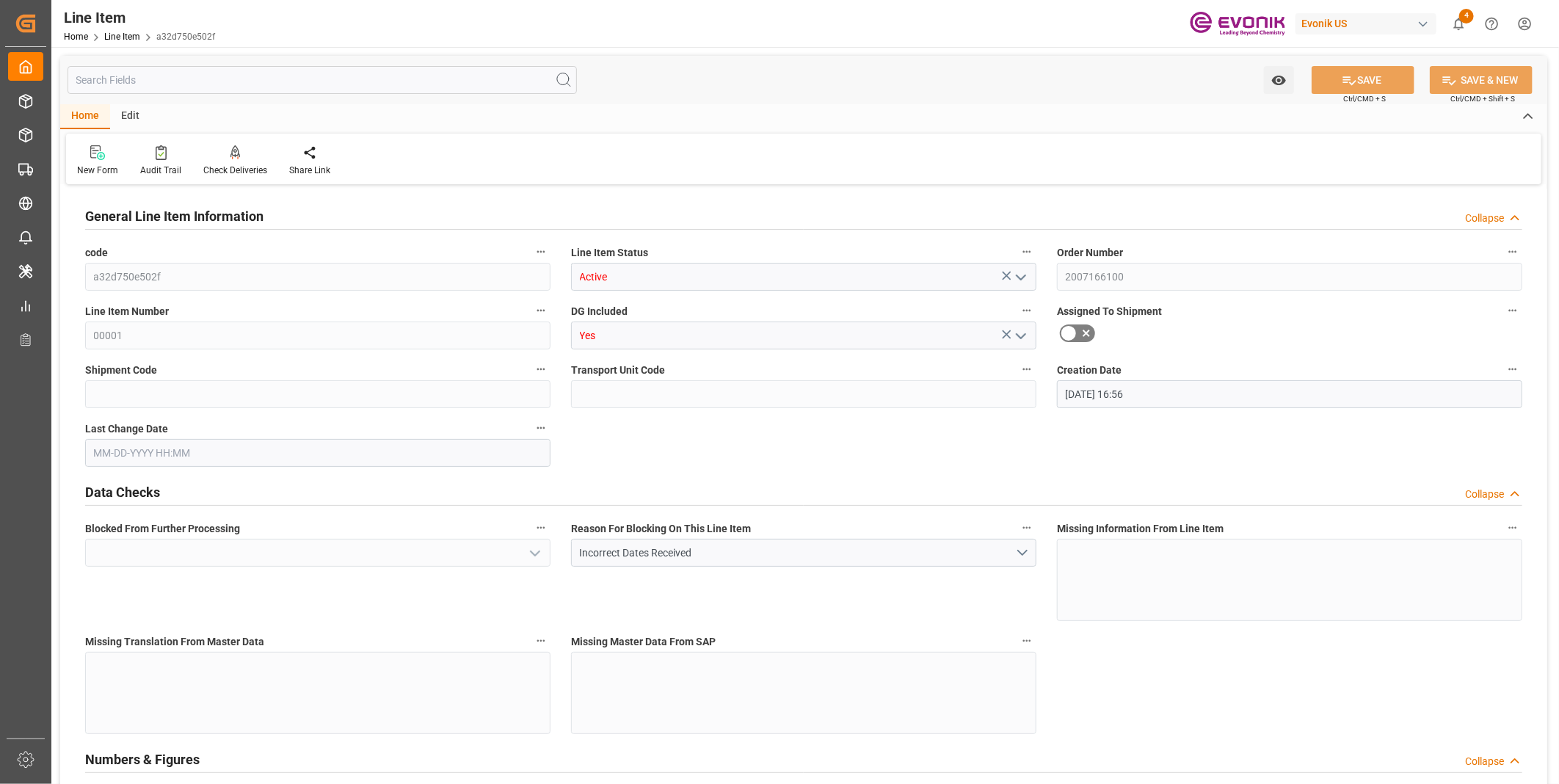
type input "Yes"
type input "19"
type input "17253.1"
type input "16112.02"
type input "24.2464"
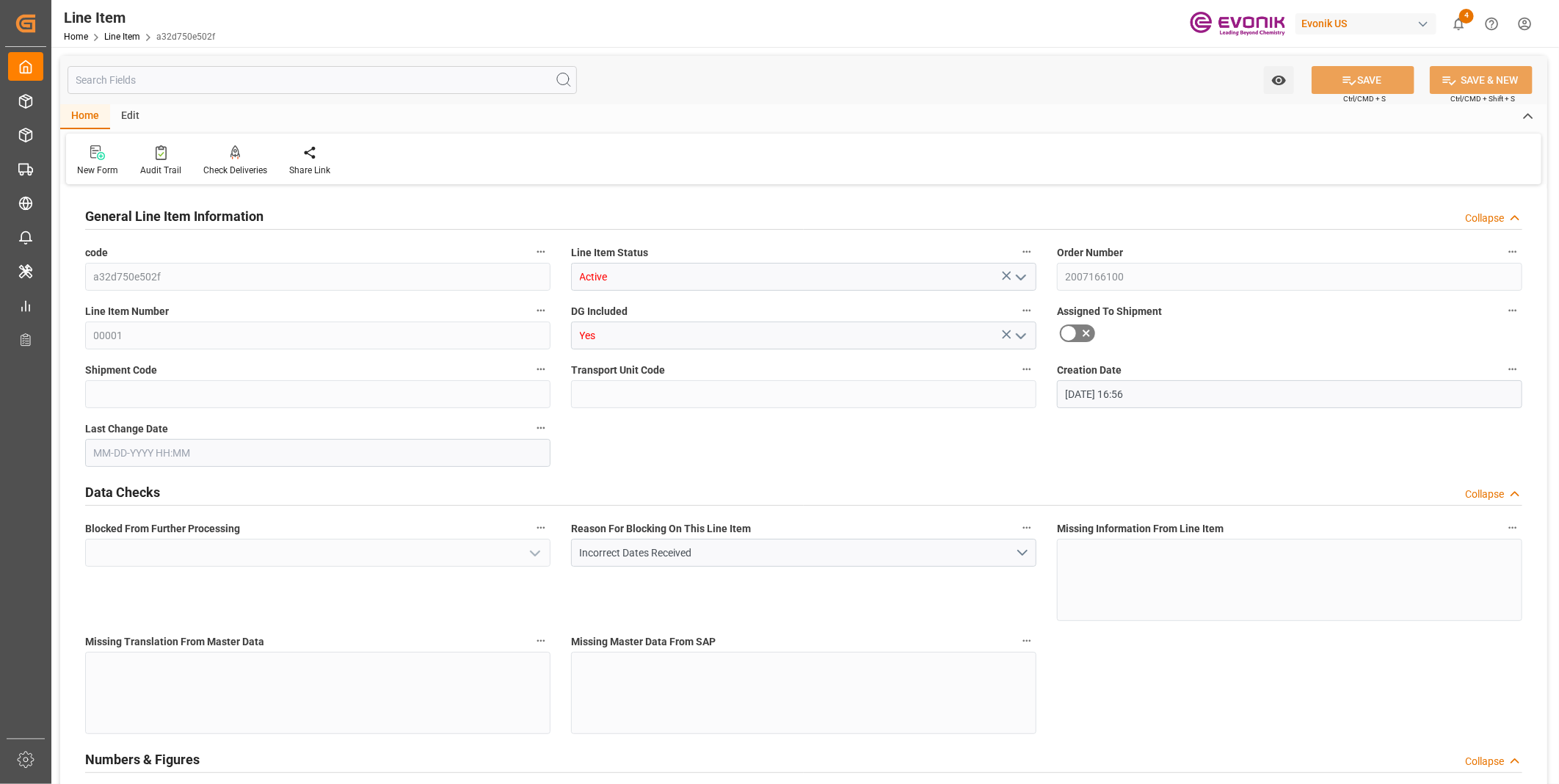
type input "74"
type input "No"
type input "36252.05"
type input "EAR99"
type input "17728.1"
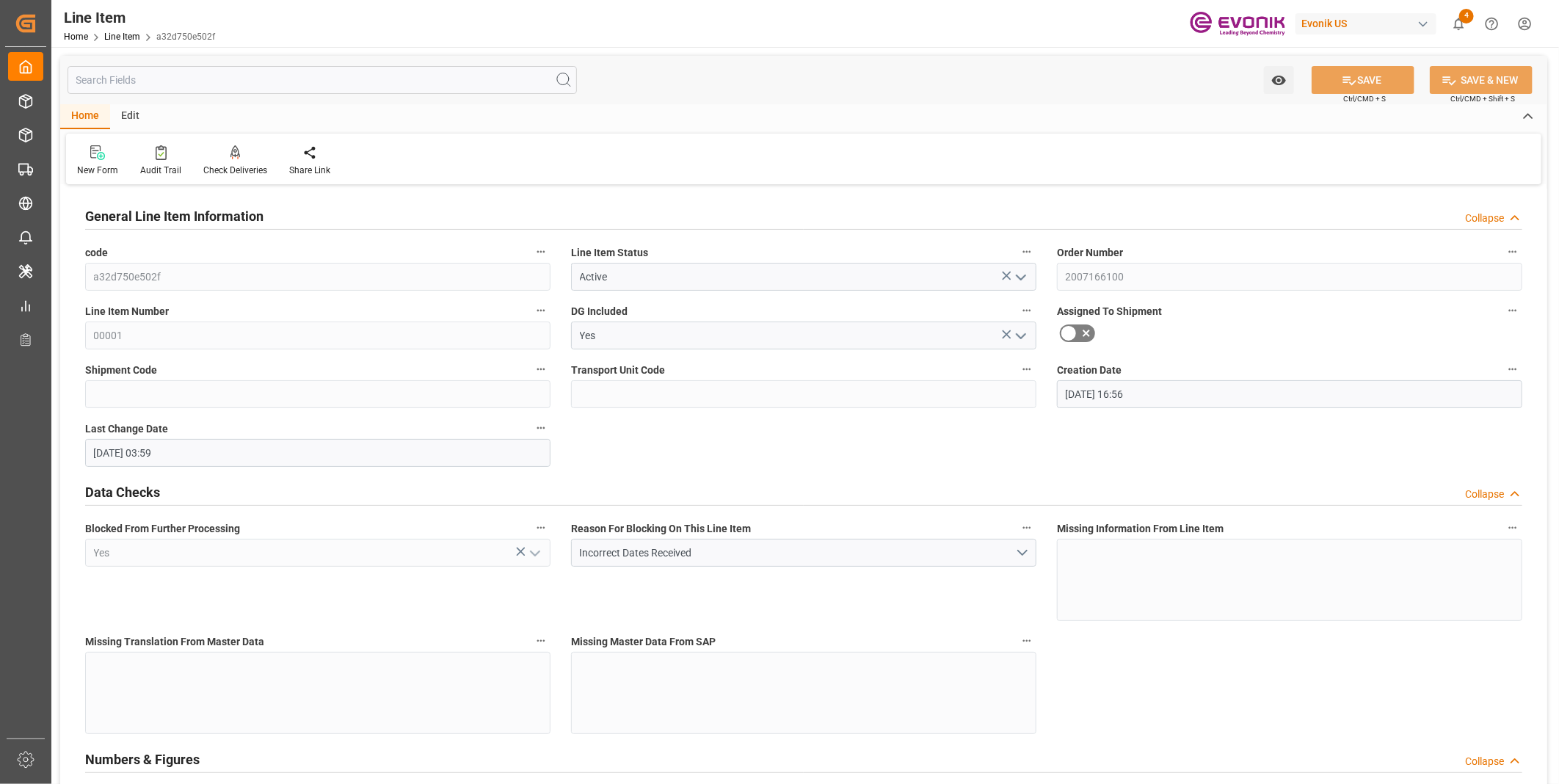
type input "09-09-2025 03:59"
type input "09-18-2025"
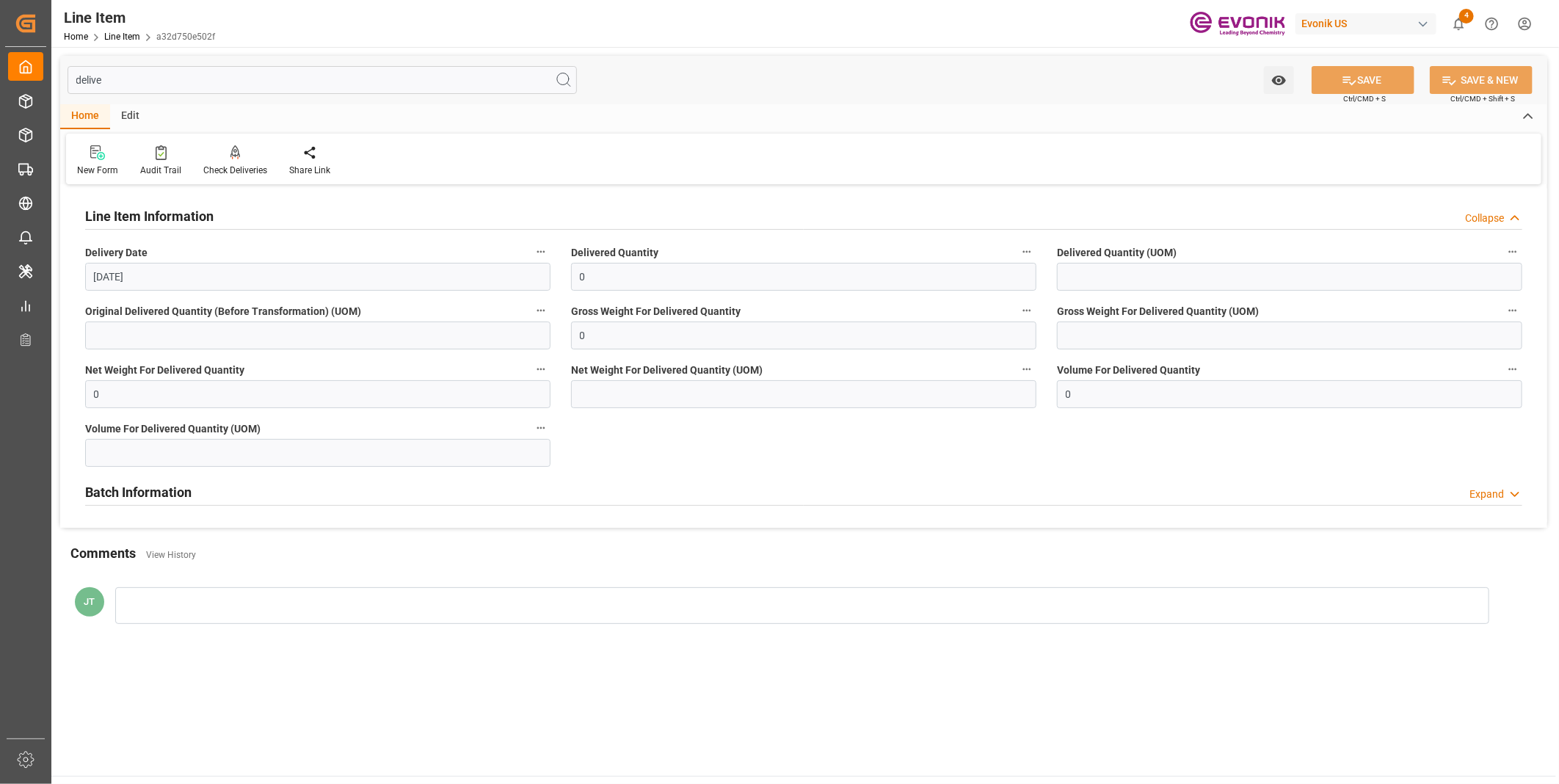
type input "delive"
click at [162, 296] on div "Original Delivered Quantity (Before Transformation) (UOM)" at bounding box center [317, 325] width 486 height 59
click at [163, 280] on input "09-18-2025" at bounding box center [318, 276] width 465 height 28
click at [283, 313] on button "Next Month" at bounding box center [283, 310] width 9 height 9
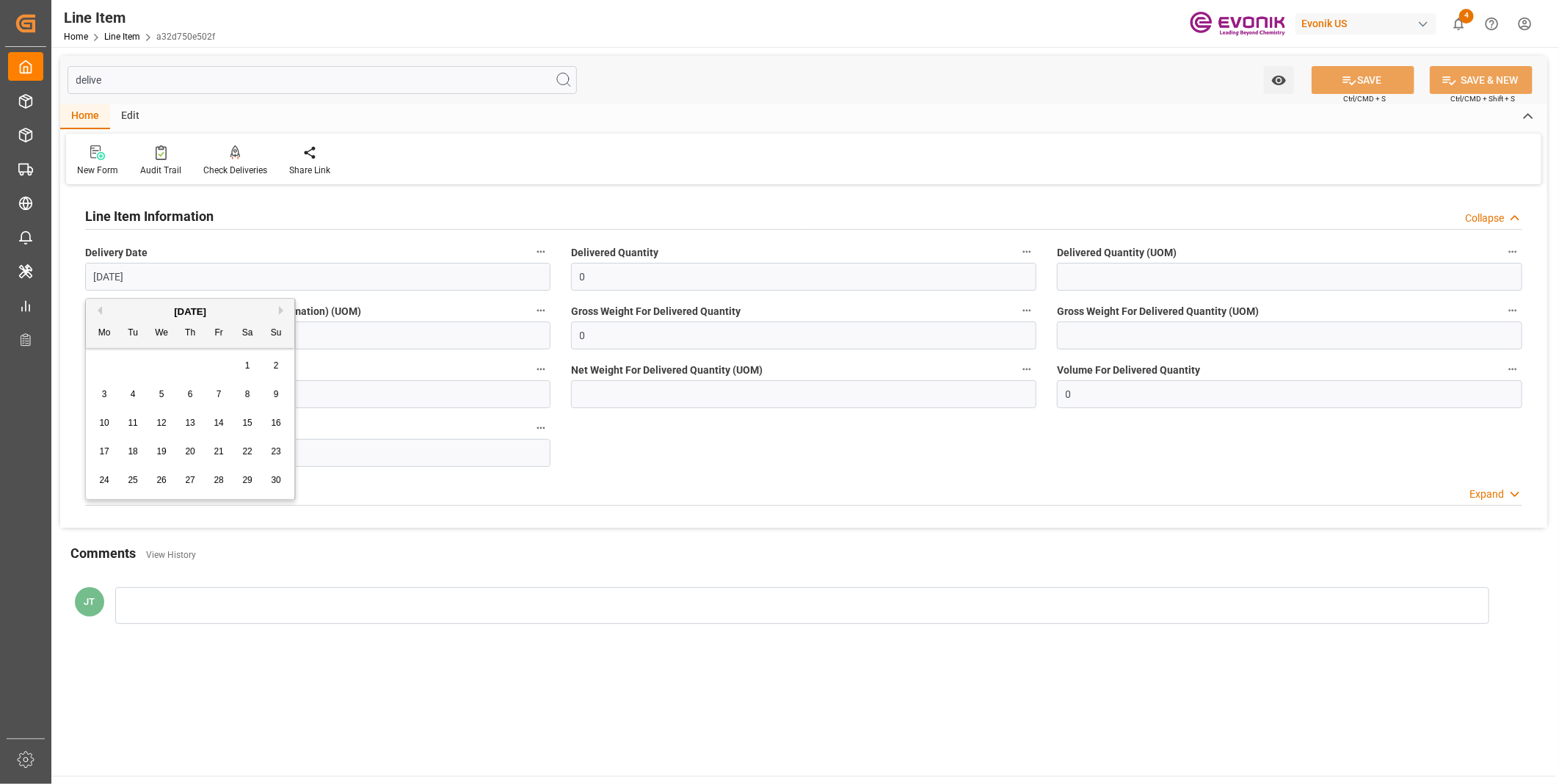
click at [195, 423] on span "13" at bounding box center [190, 423] width 10 height 11
type input "11-13-2025"
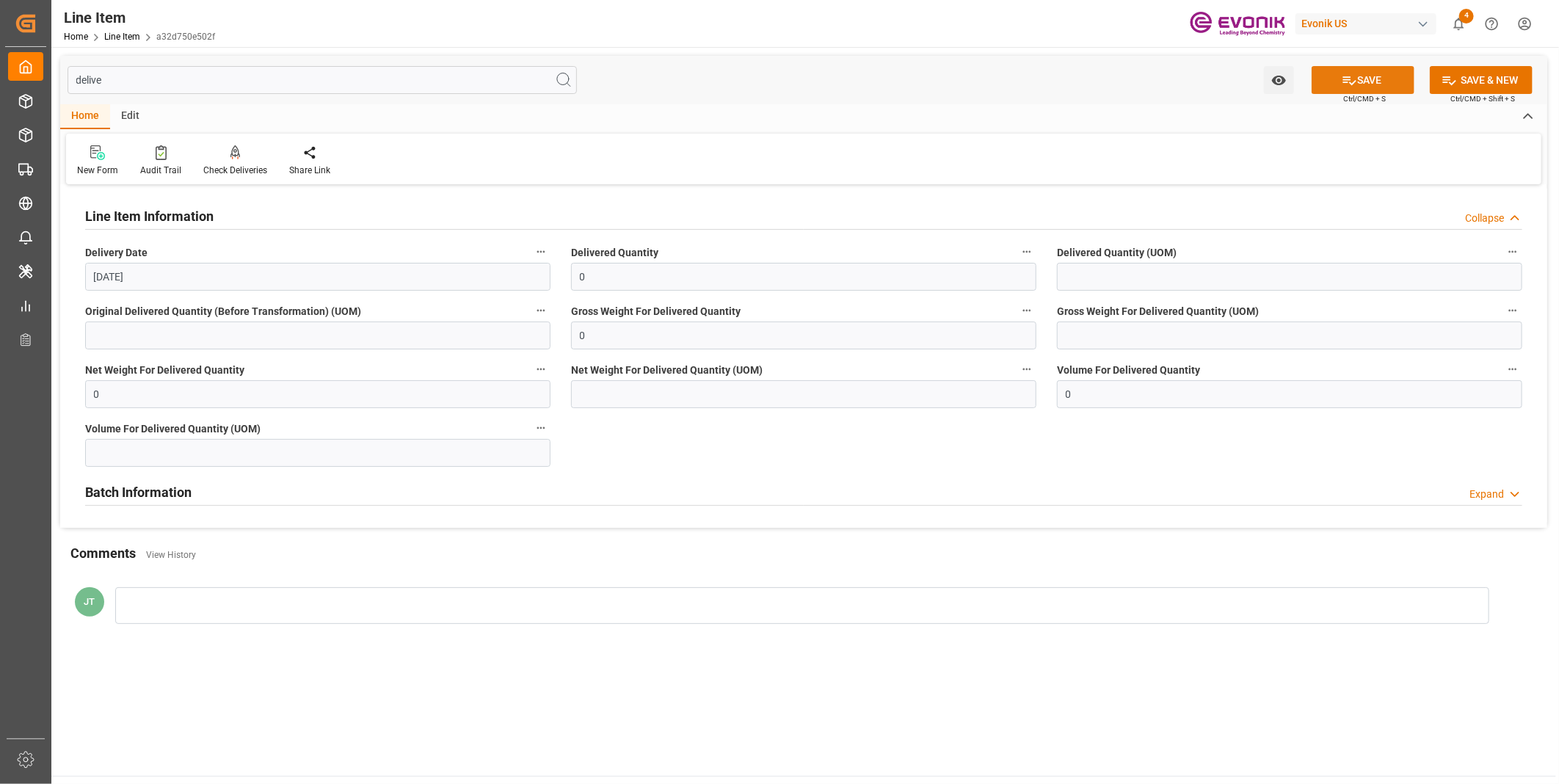
click at [1388, 89] on button "SAVE" at bounding box center [1363, 79] width 103 height 28
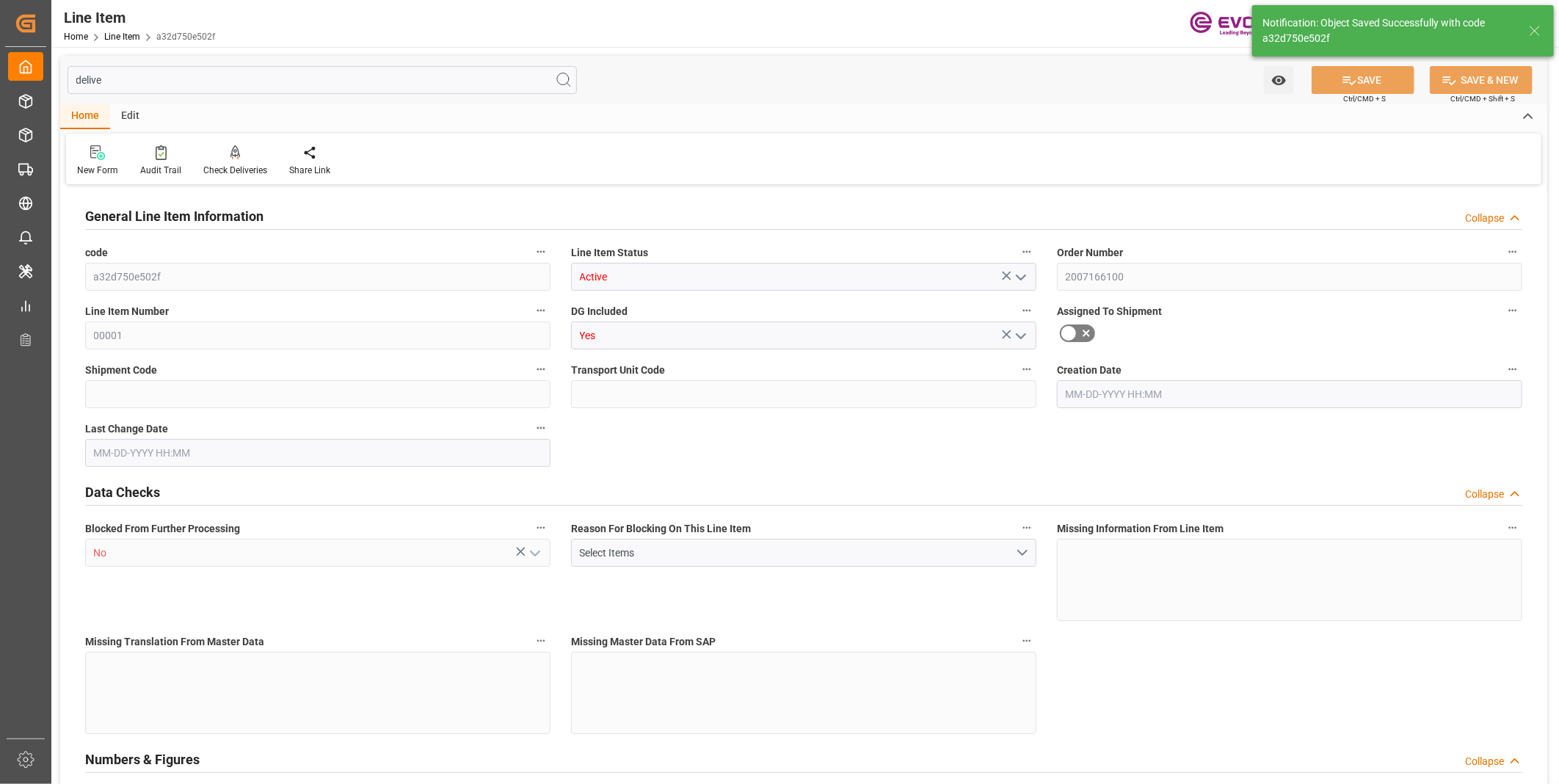
type input "19"
type input "17253.1"
type input "16112.02"
type input "24.2464"
type input "74"
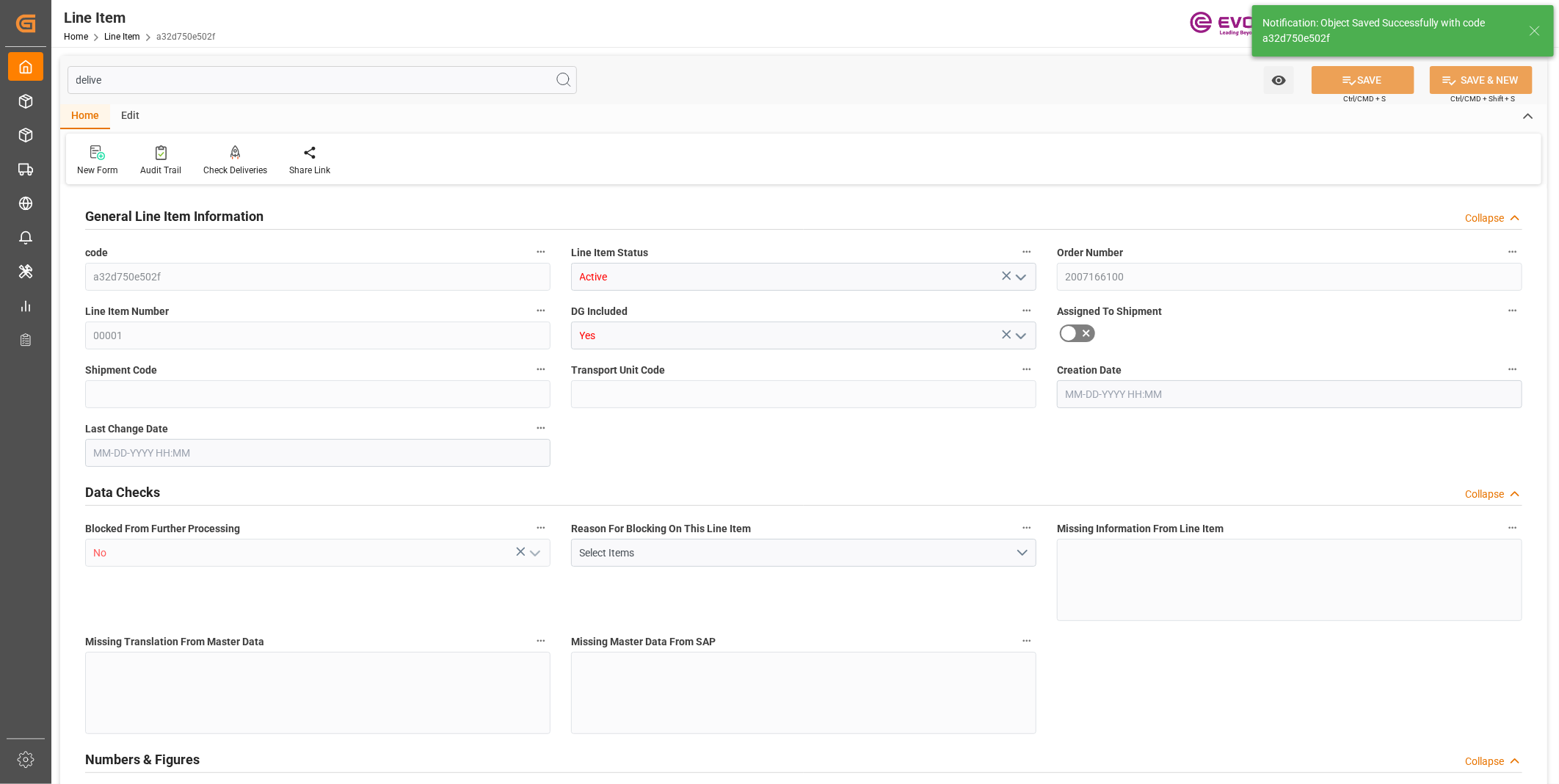
type input "36252.05"
type input "74"
type input "17253.1"
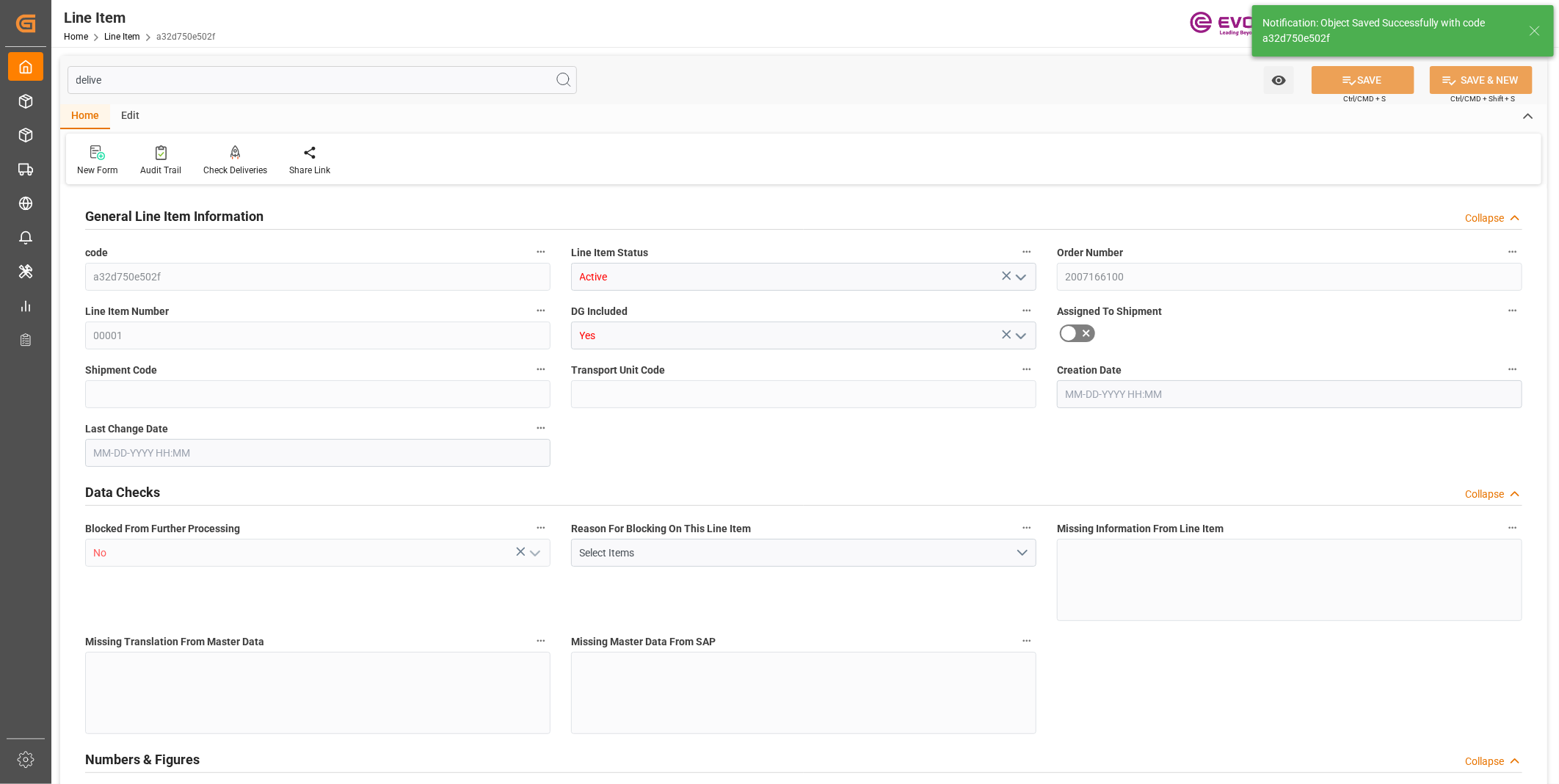
type input "17728.1"
type input "16112.02"
type input "24.2464"
type input "24246.396"
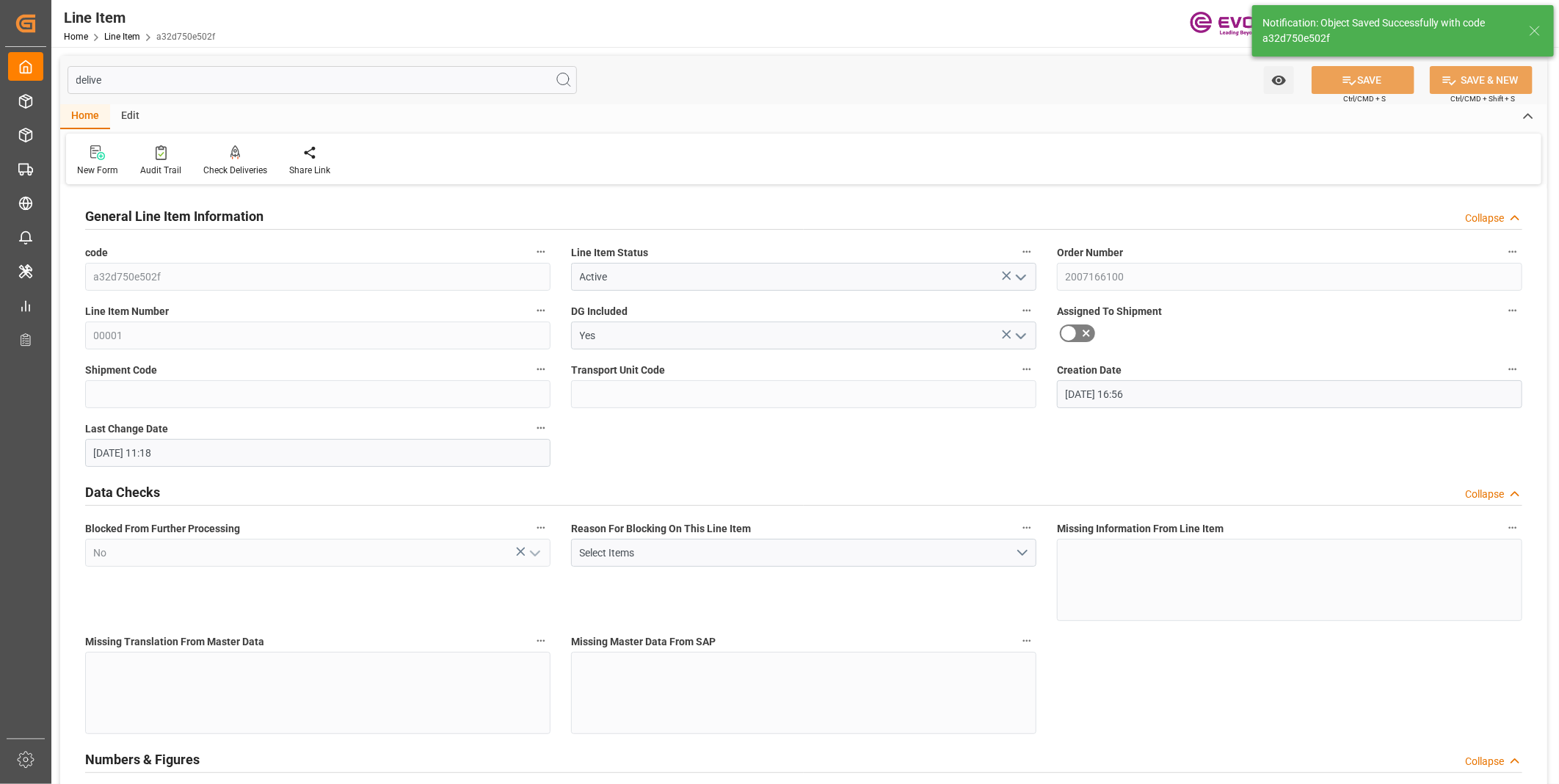
type input "09-03-2025 16:56"
type input "09-09-2025 11:18"
type input "09-18-2025"
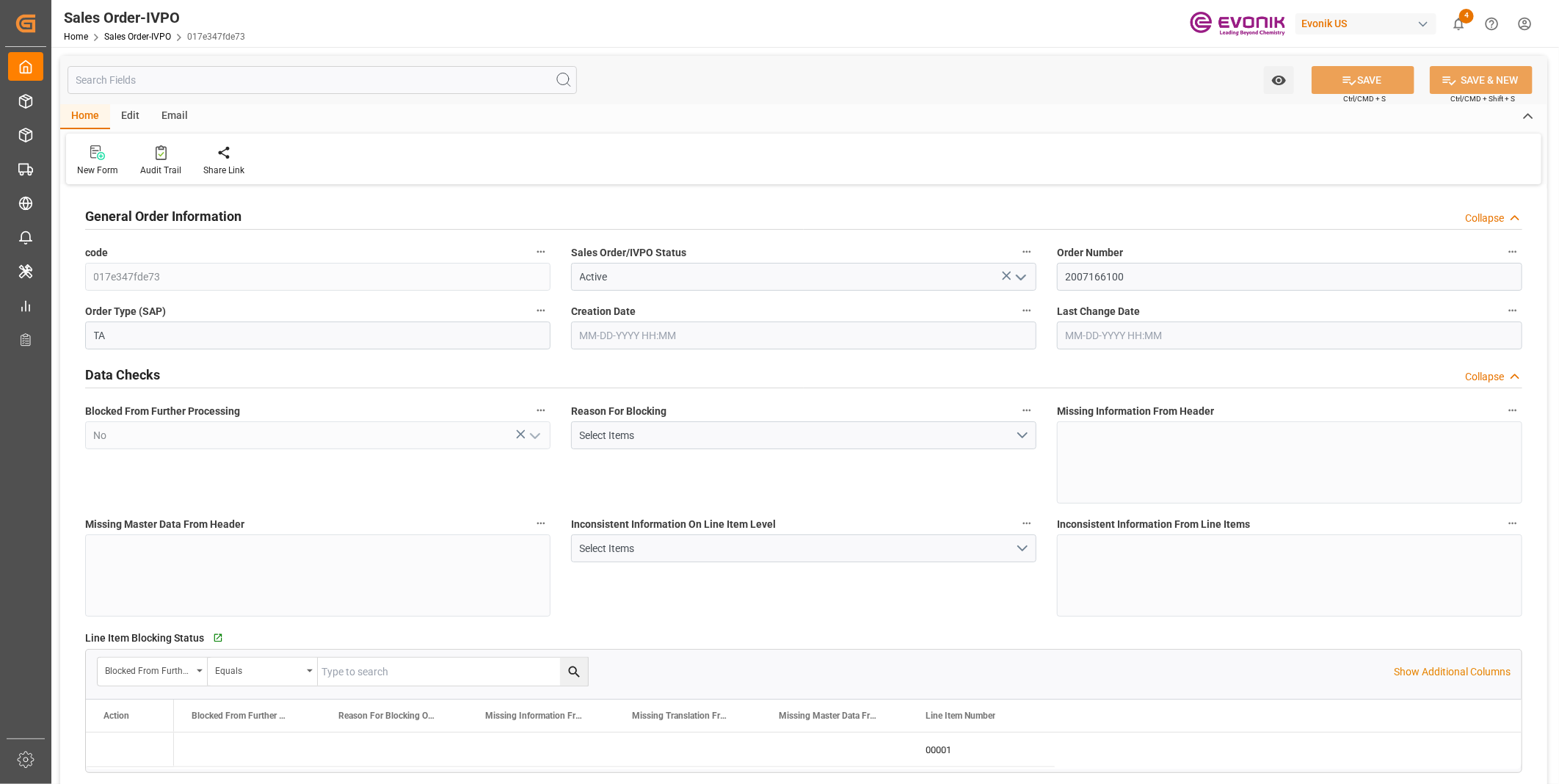
type input "IDJKT"
type input "0"
type input "1"
type input "2"
type input "1"
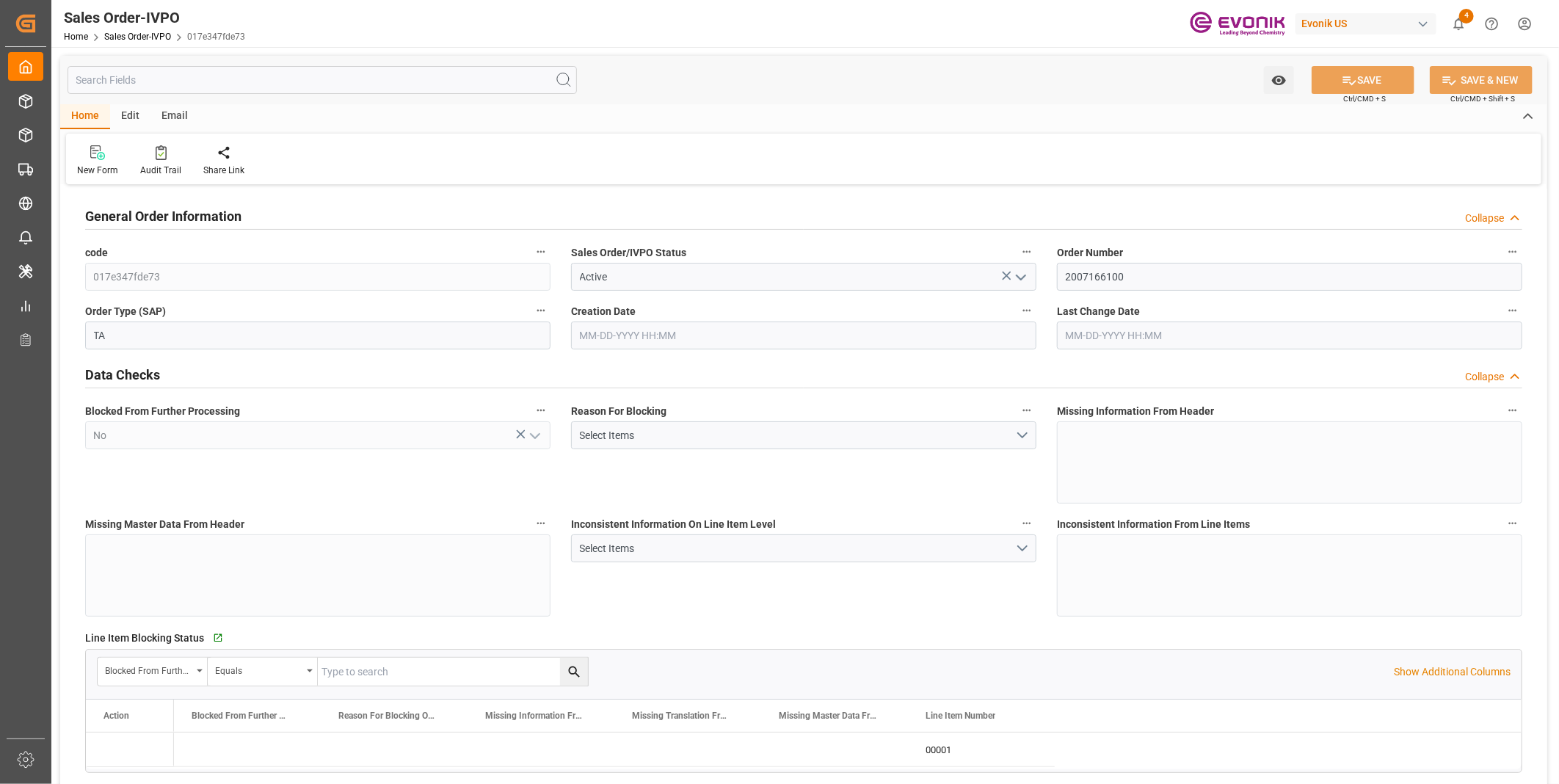
type input "17728.1"
type input "24.2464"
type input "17000"
type input "30"
type input "09-03-2025 16:56"
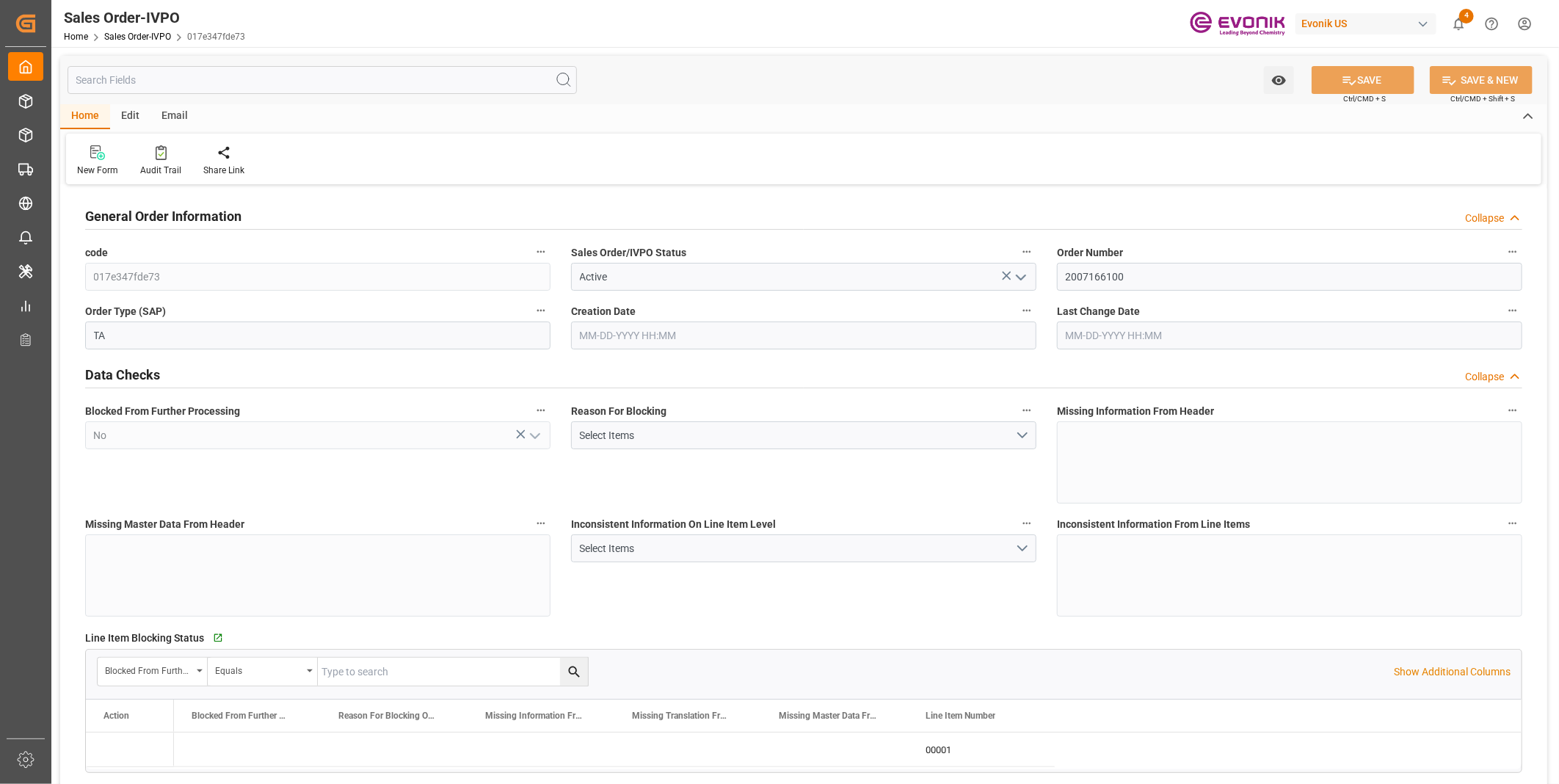
type input "09-09-2025 03:59"
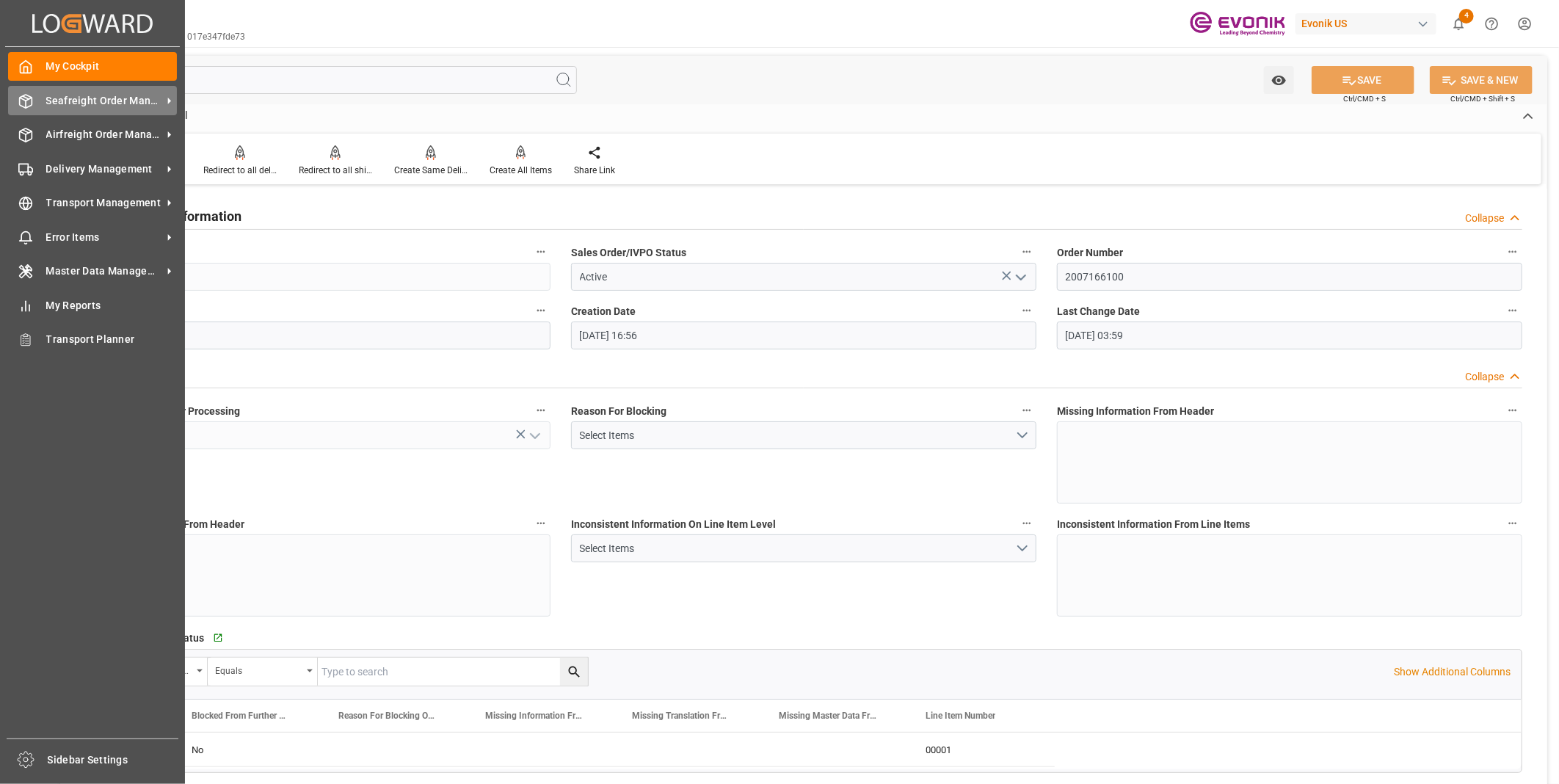
click at [32, 105] on icon at bounding box center [25, 102] width 13 height 14
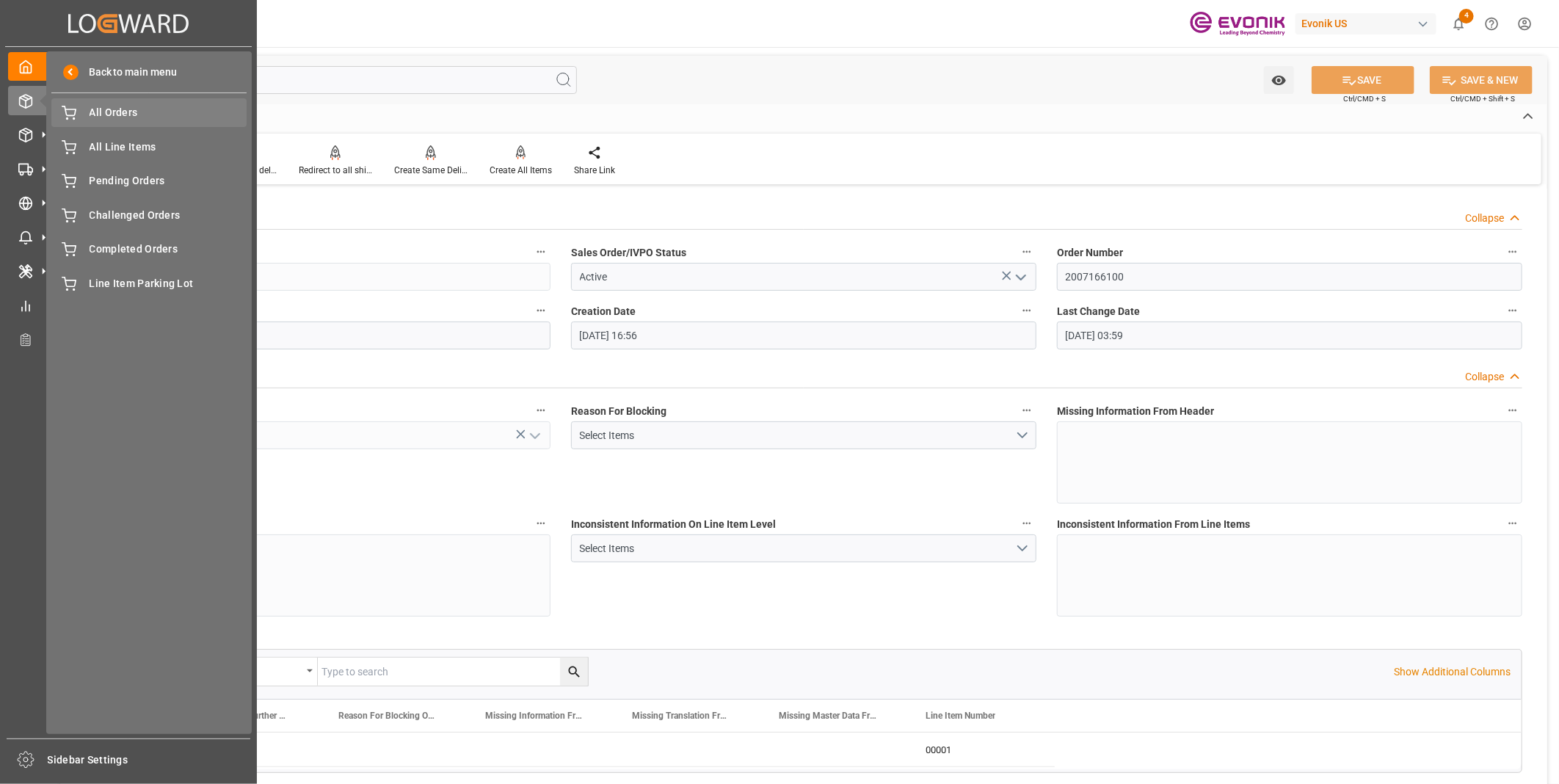
click at [108, 113] on span "All Orders" at bounding box center [168, 112] width 158 height 16
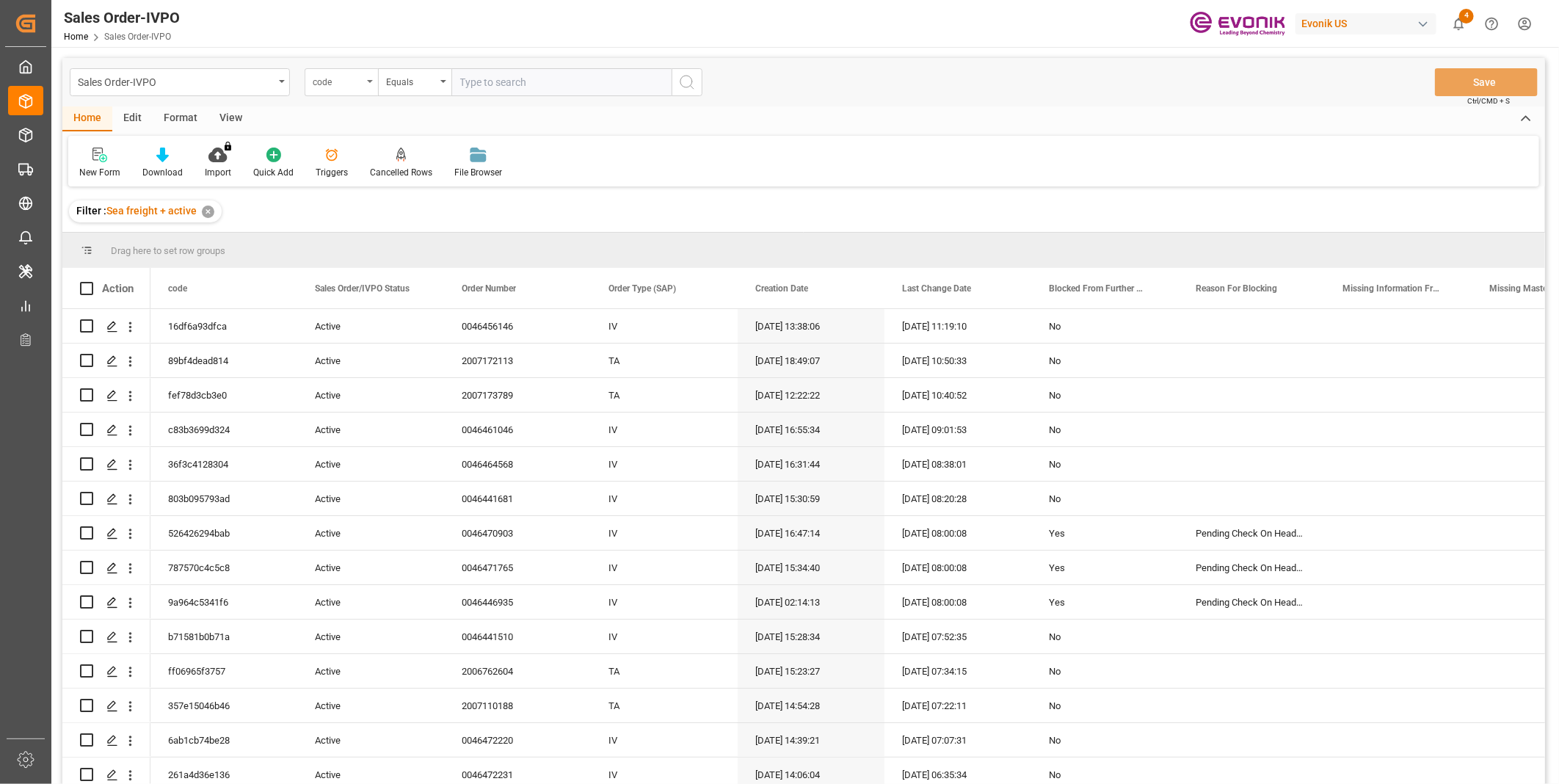
click at [340, 83] on div "code" at bounding box center [337, 79] width 49 height 16
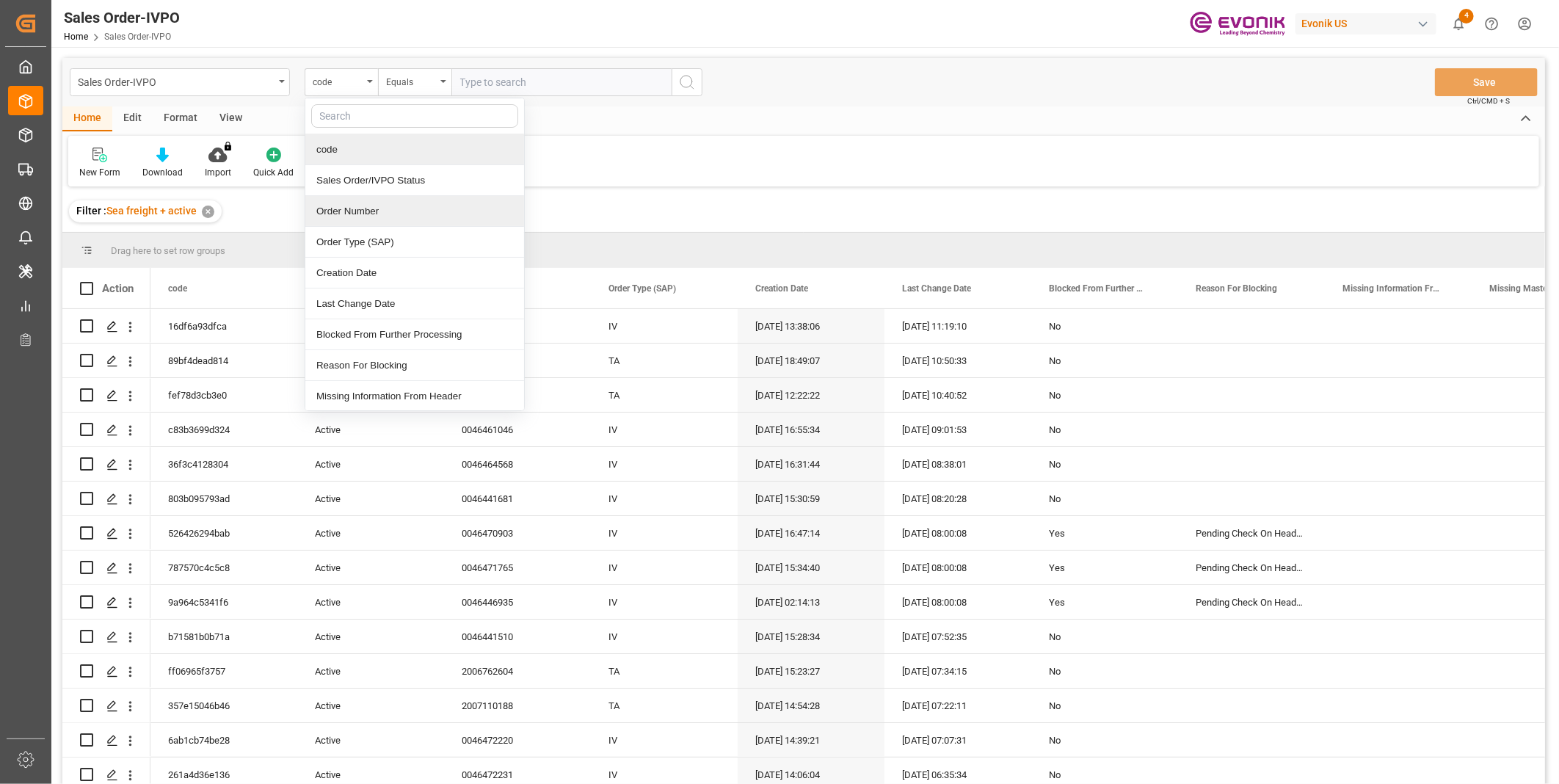
click at [370, 207] on div "Order Number" at bounding box center [415, 211] width 219 height 31
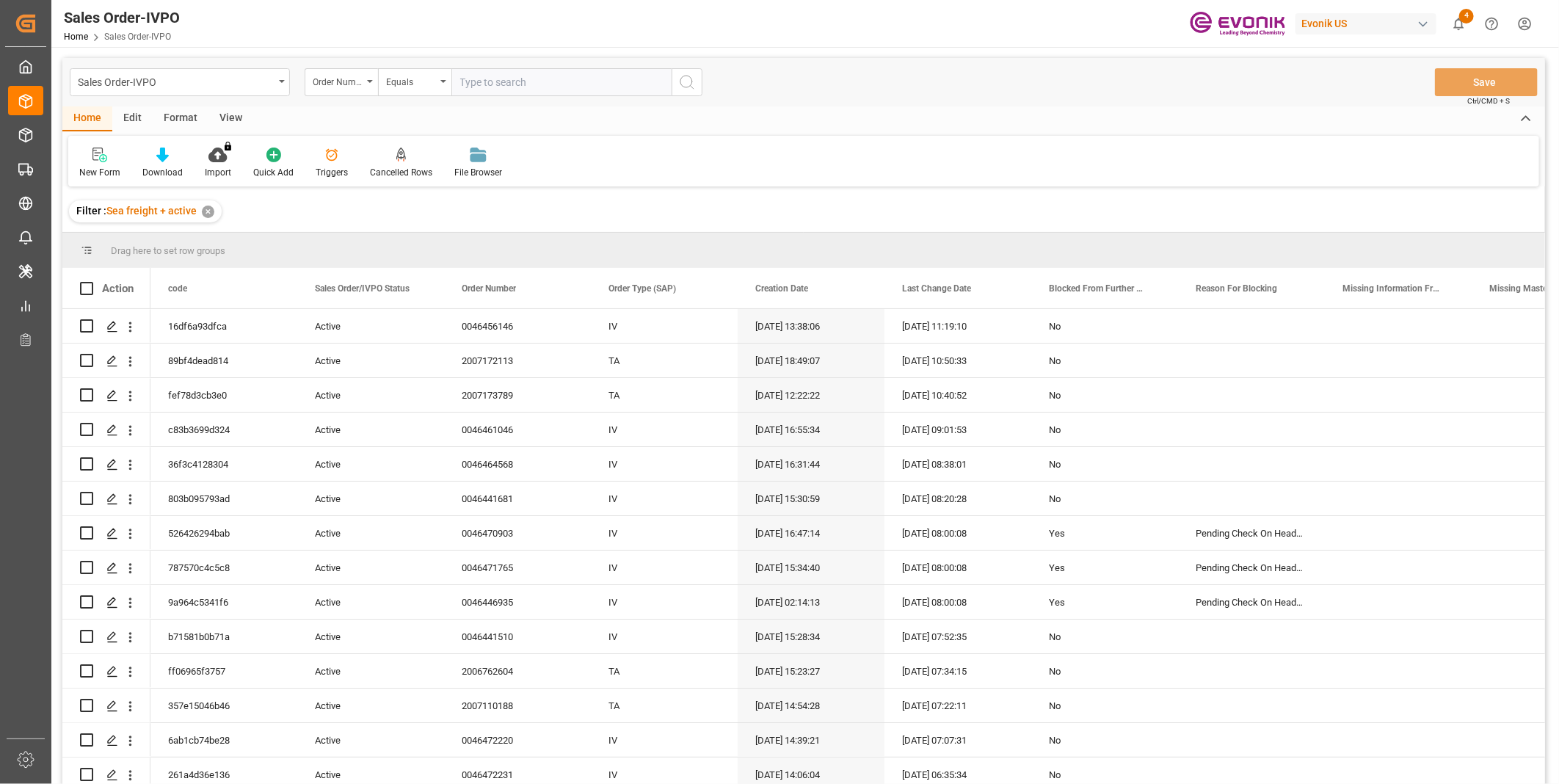
click at [475, 94] on input "text" at bounding box center [561, 81] width 220 height 28
paste input "46460907"
type input "0046460907"
click at [683, 89] on icon "search button" at bounding box center [687, 82] width 17 height 17
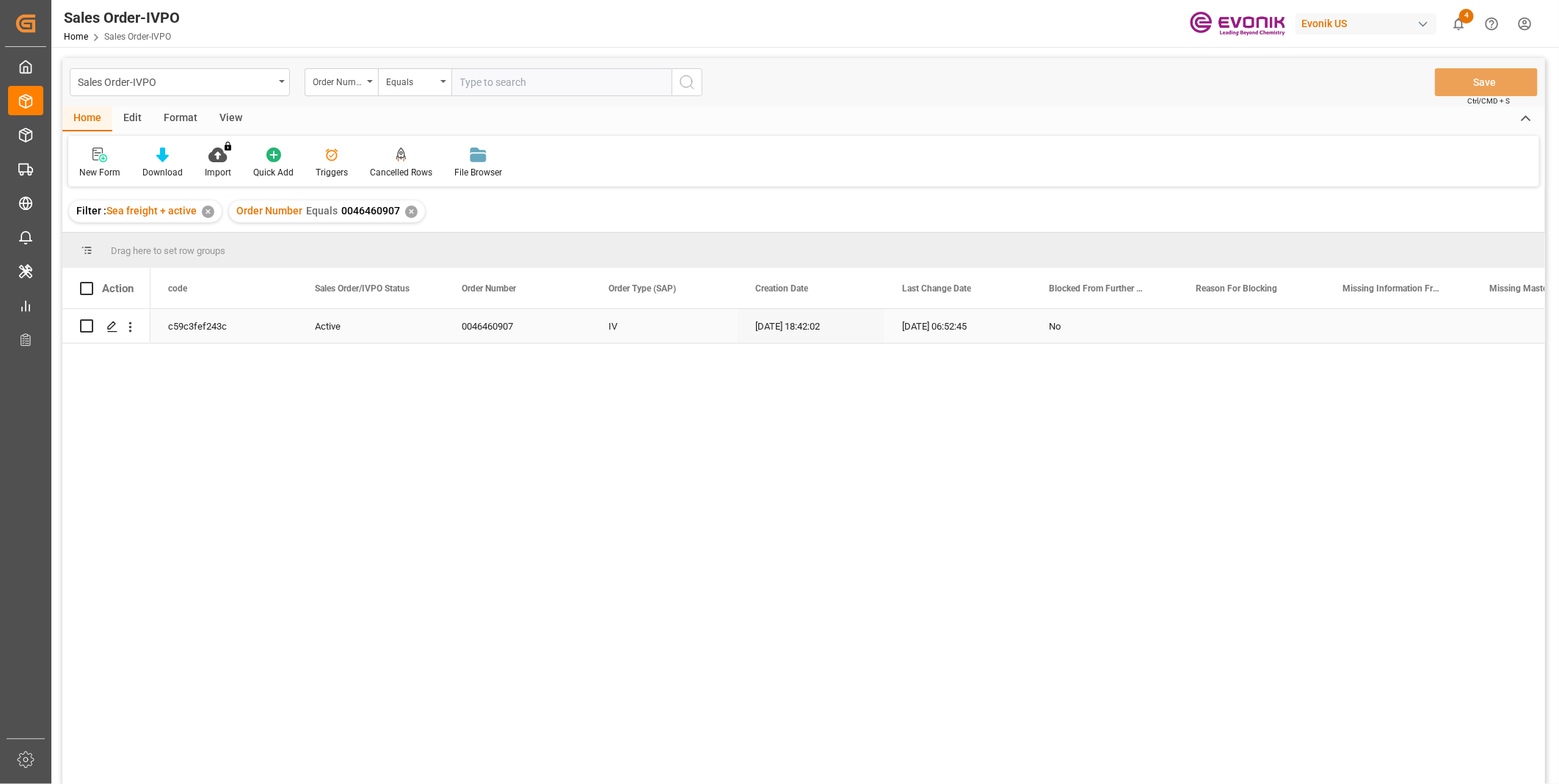
click at [141, 333] on div "Press SPACE to select this row." at bounding box center [130, 327] width 38 height 28
click at [135, 333] on icon "open menu" at bounding box center [130, 327] width 16 height 16
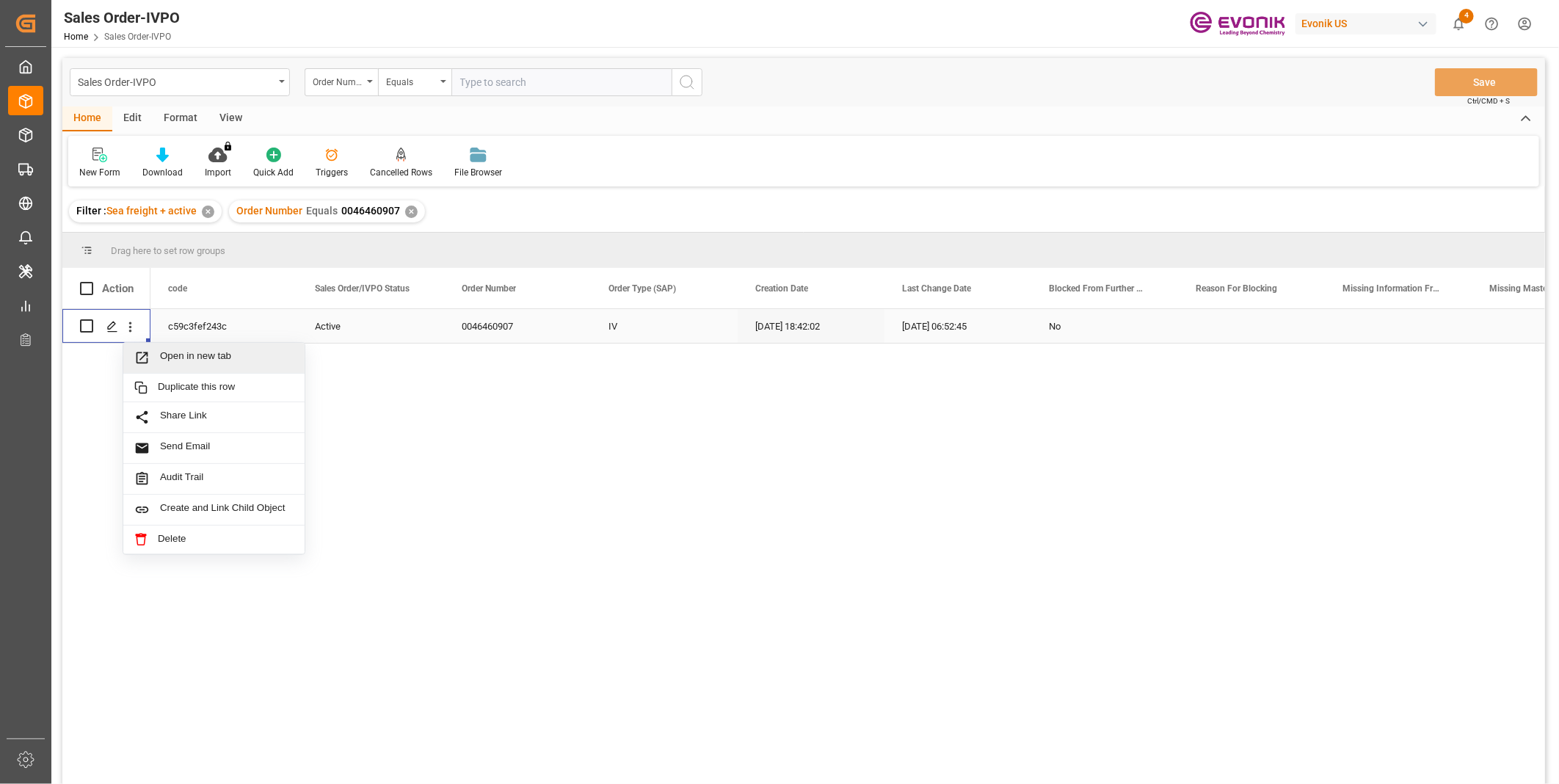
click at [144, 355] on icon "Press SPACE to select this row." at bounding box center [143, 358] width 12 height 12
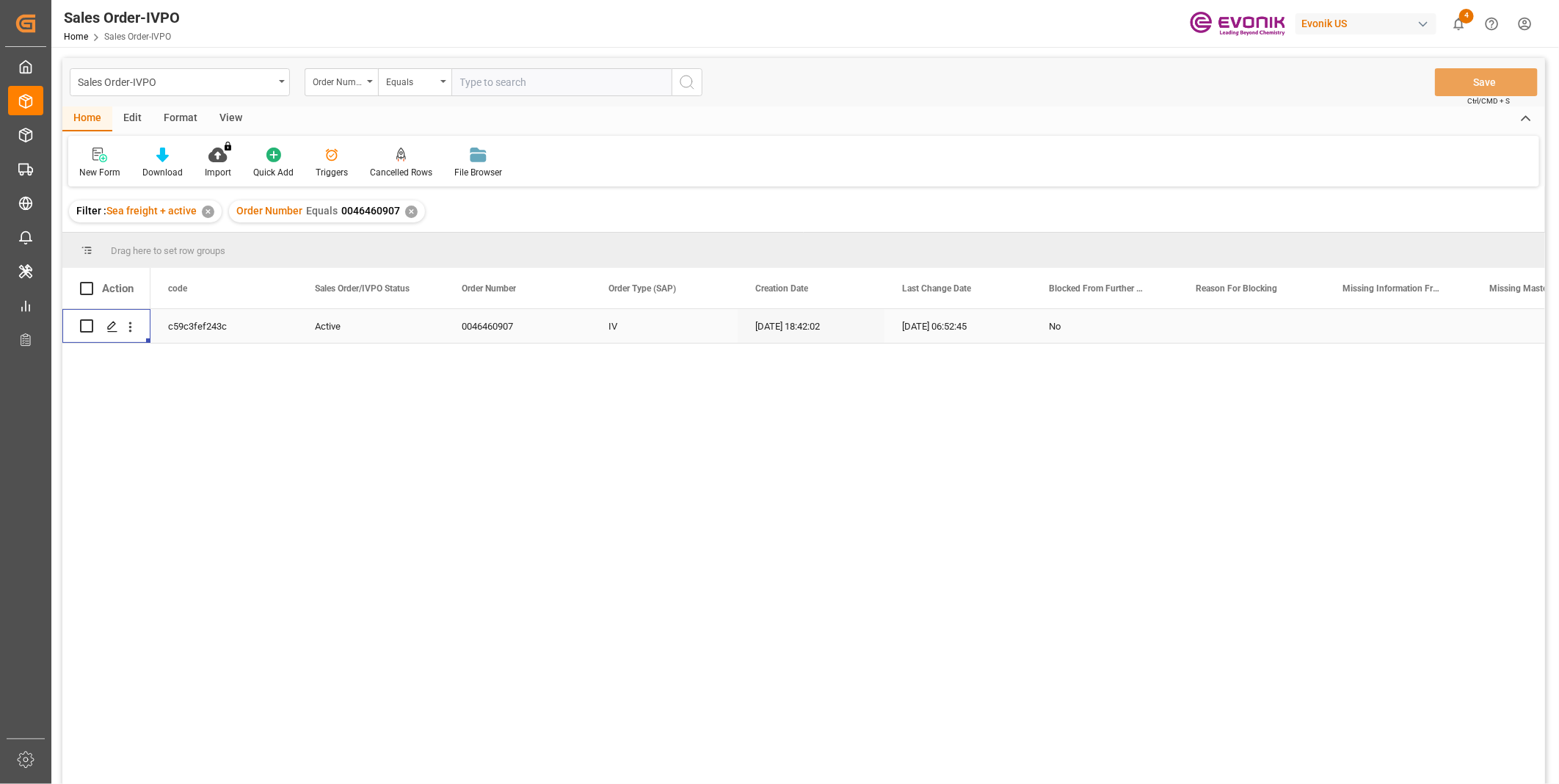
click at [528, 86] on input "text" at bounding box center [561, 81] width 220 height 28
paste input "0046470133"
type input "0046470133"
click at [684, 85] on icon "search button" at bounding box center [687, 82] width 17 height 17
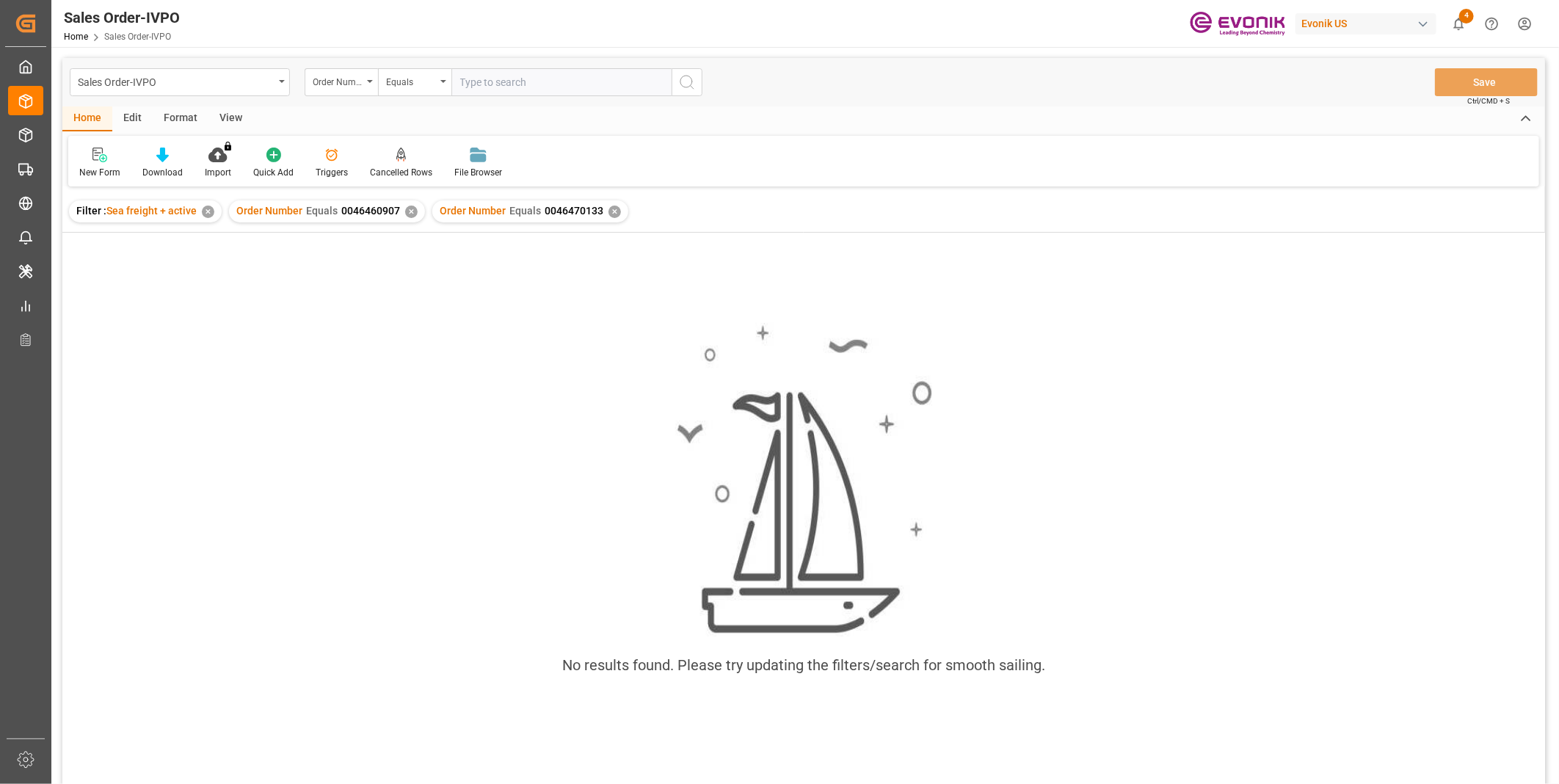
click at [413, 209] on div "✕" at bounding box center [411, 211] width 13 height 13
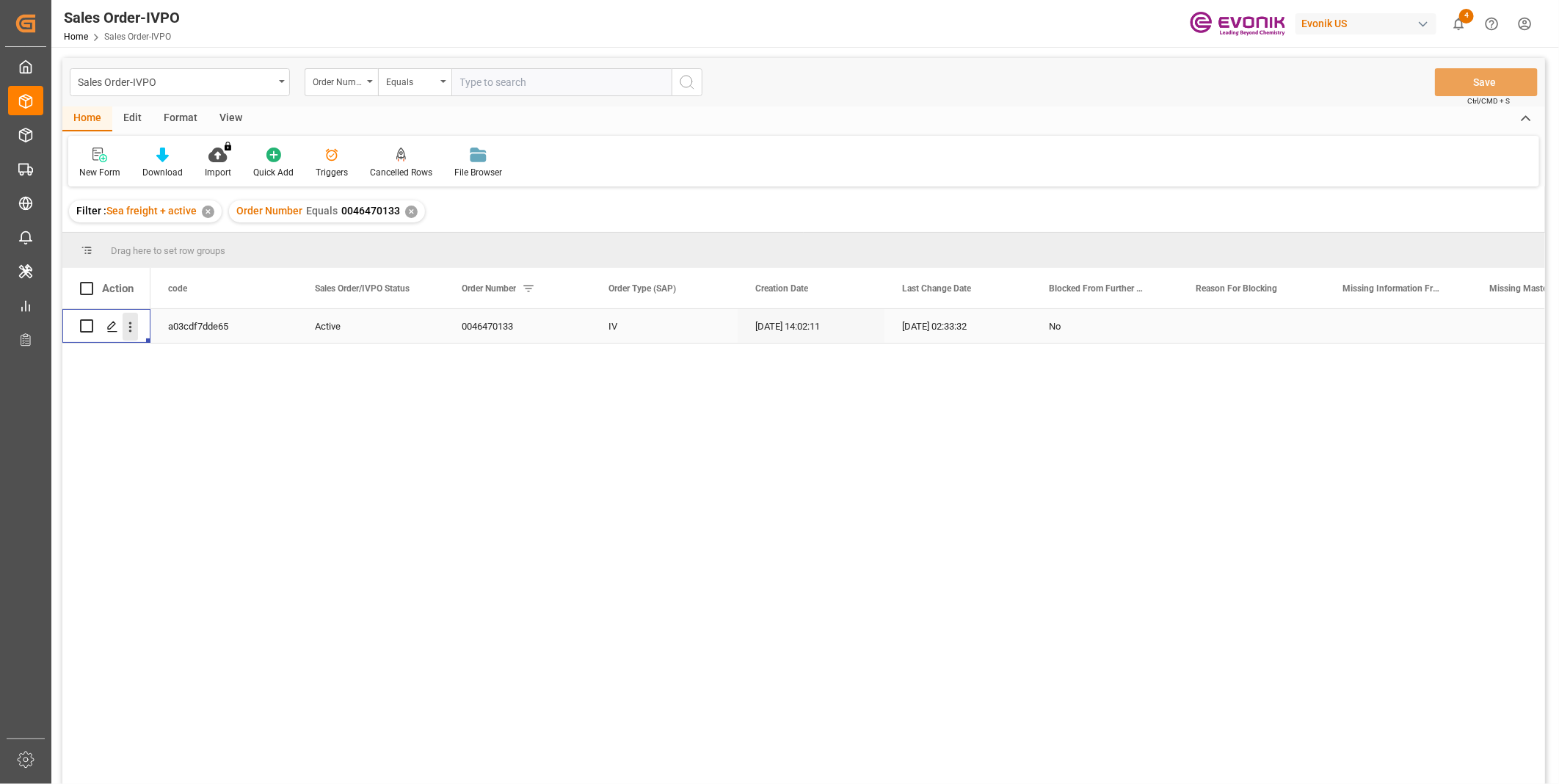
click at [133, 327] on icon "open menu" at bounding box center [130, 327] width 16 height 16
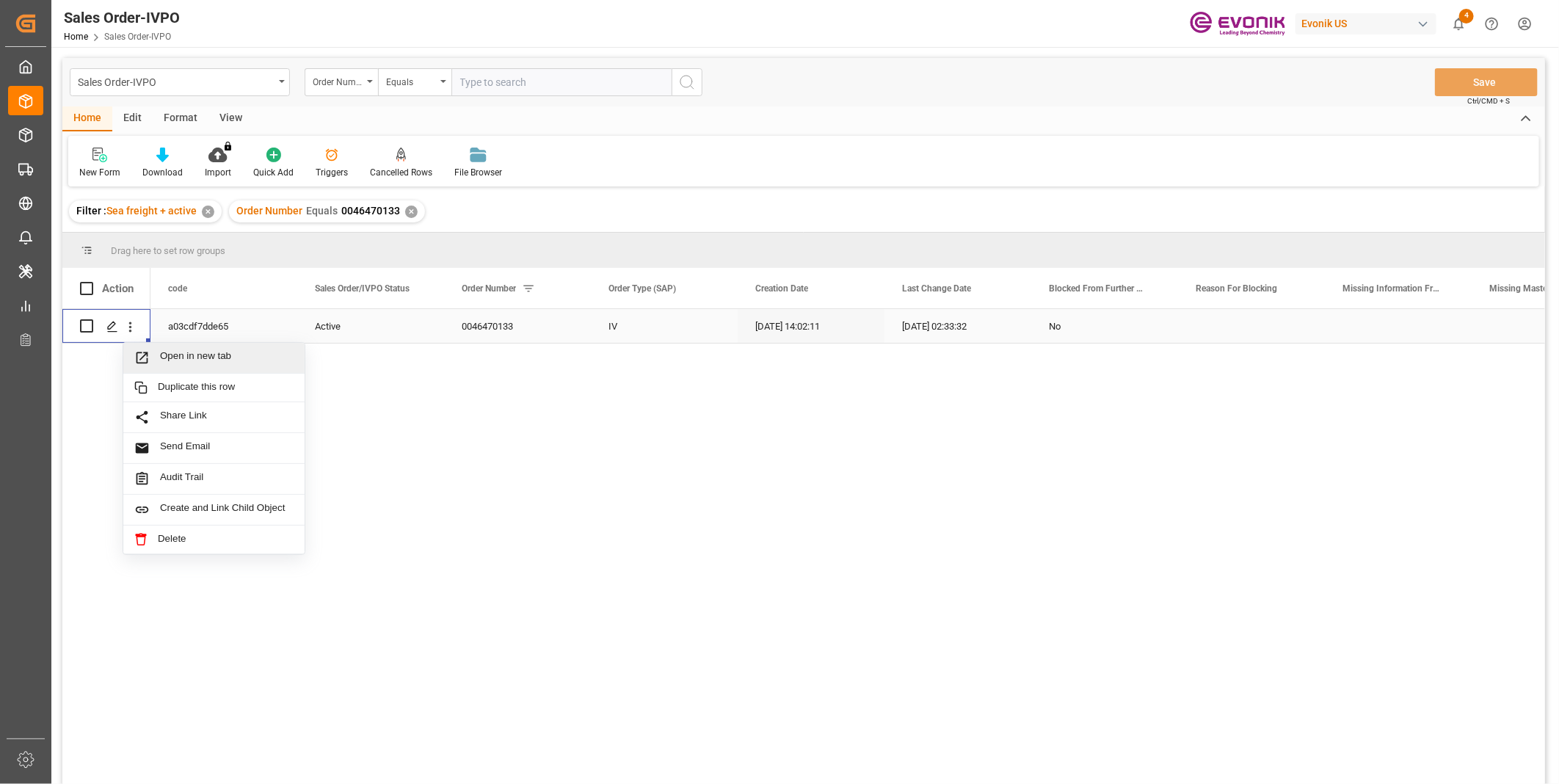
click at [188, 356] on span "Open in new tab" at bounding box center [227, 358] width 134 height 16
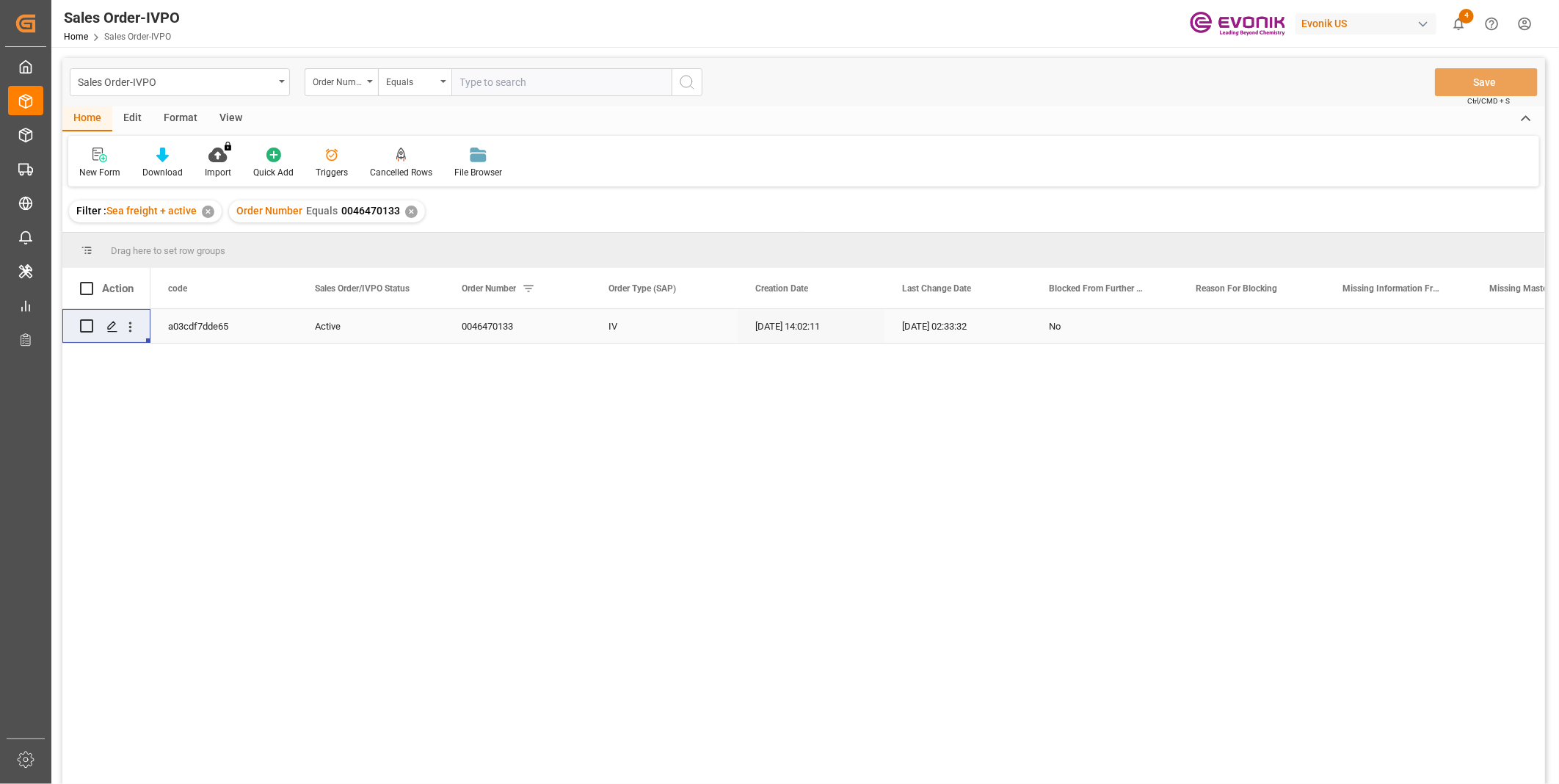
click at [499, 90] on input "text" at bounding box center [561, 81] width 220 height 28
paste input "2007096528"
type input "2007096528"
click at [687, 78] on icon "search button" at bounding box center [687, 82] width 17 height 17
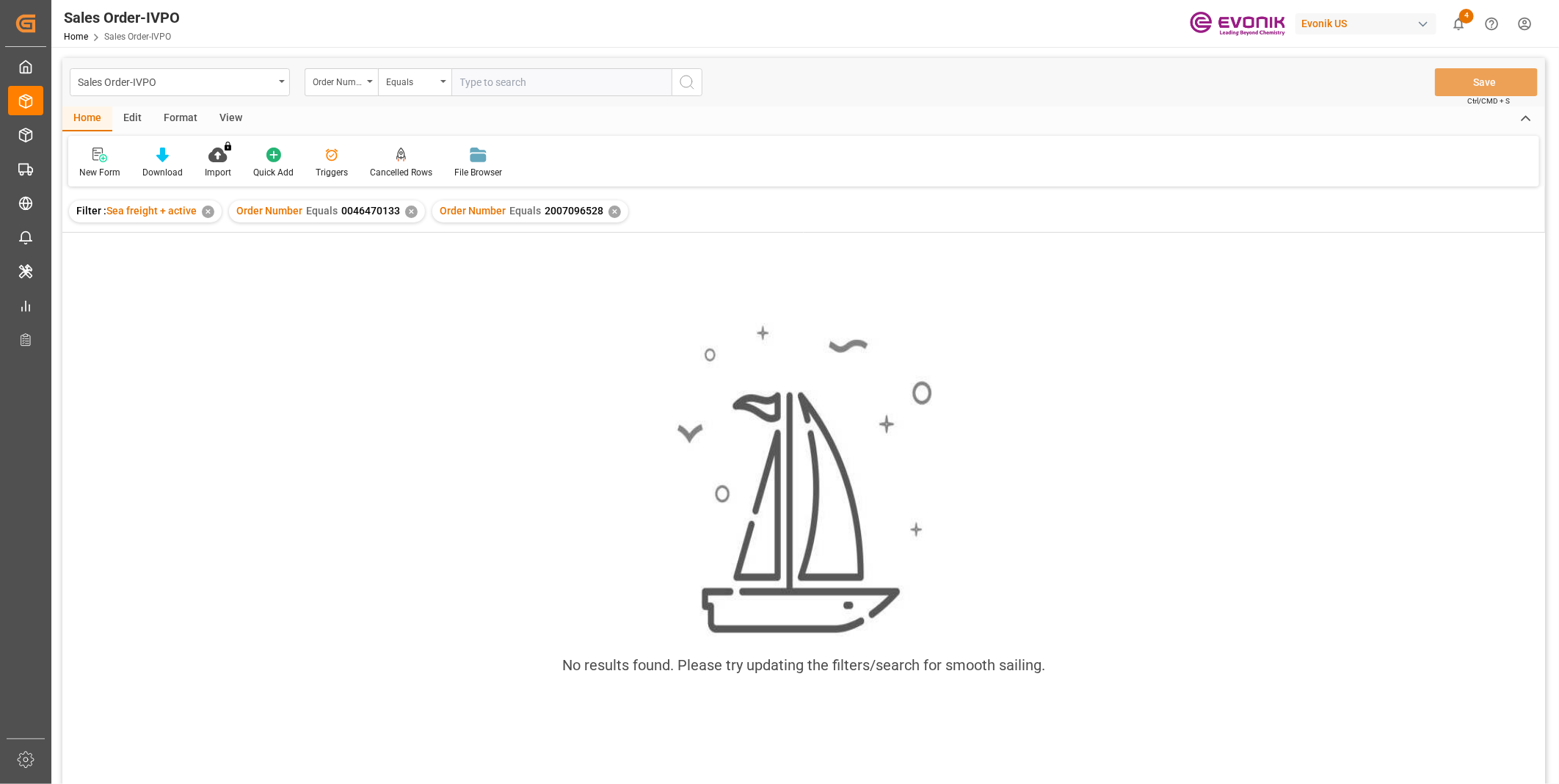
click at [410, 213] on div "✕" at bounding box center [411, 211] width 13 height 13
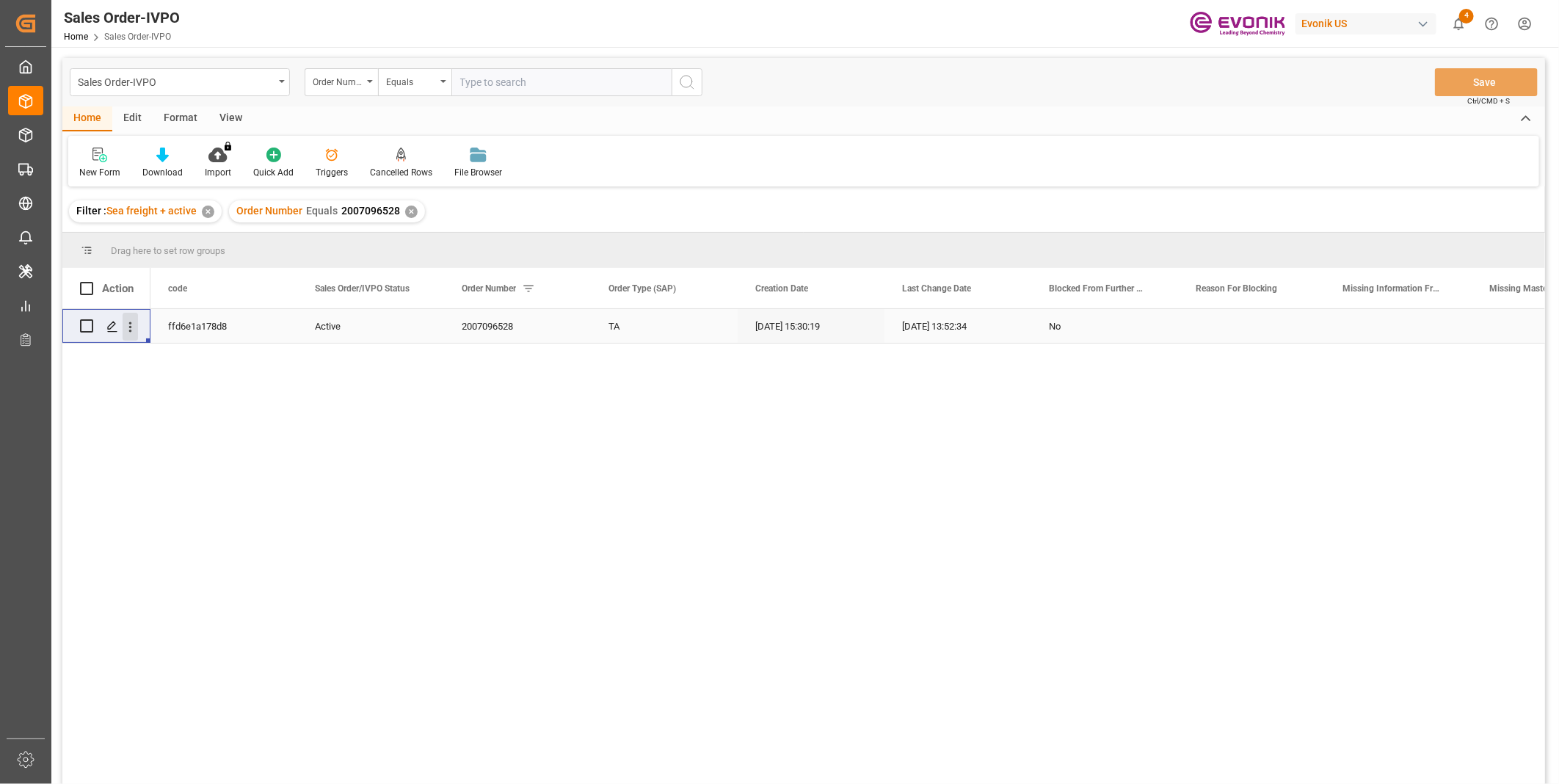
click at [129, 333] on icon "open menu" at bounding box center [130, 327] width 16 height 16
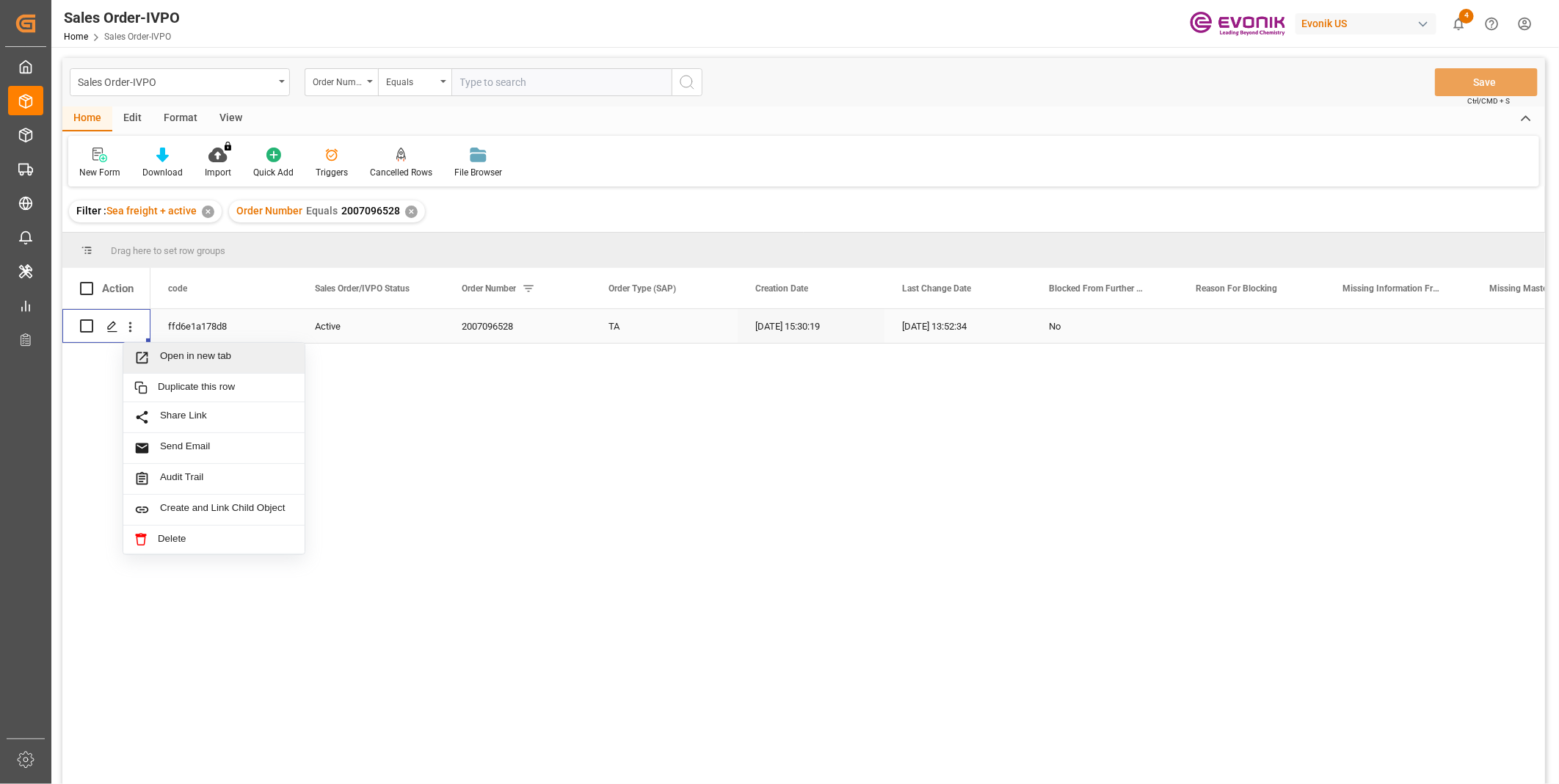
click at [170, 361] on span "Open in new tab" at bounding box center [227, 358] width 134 height 16
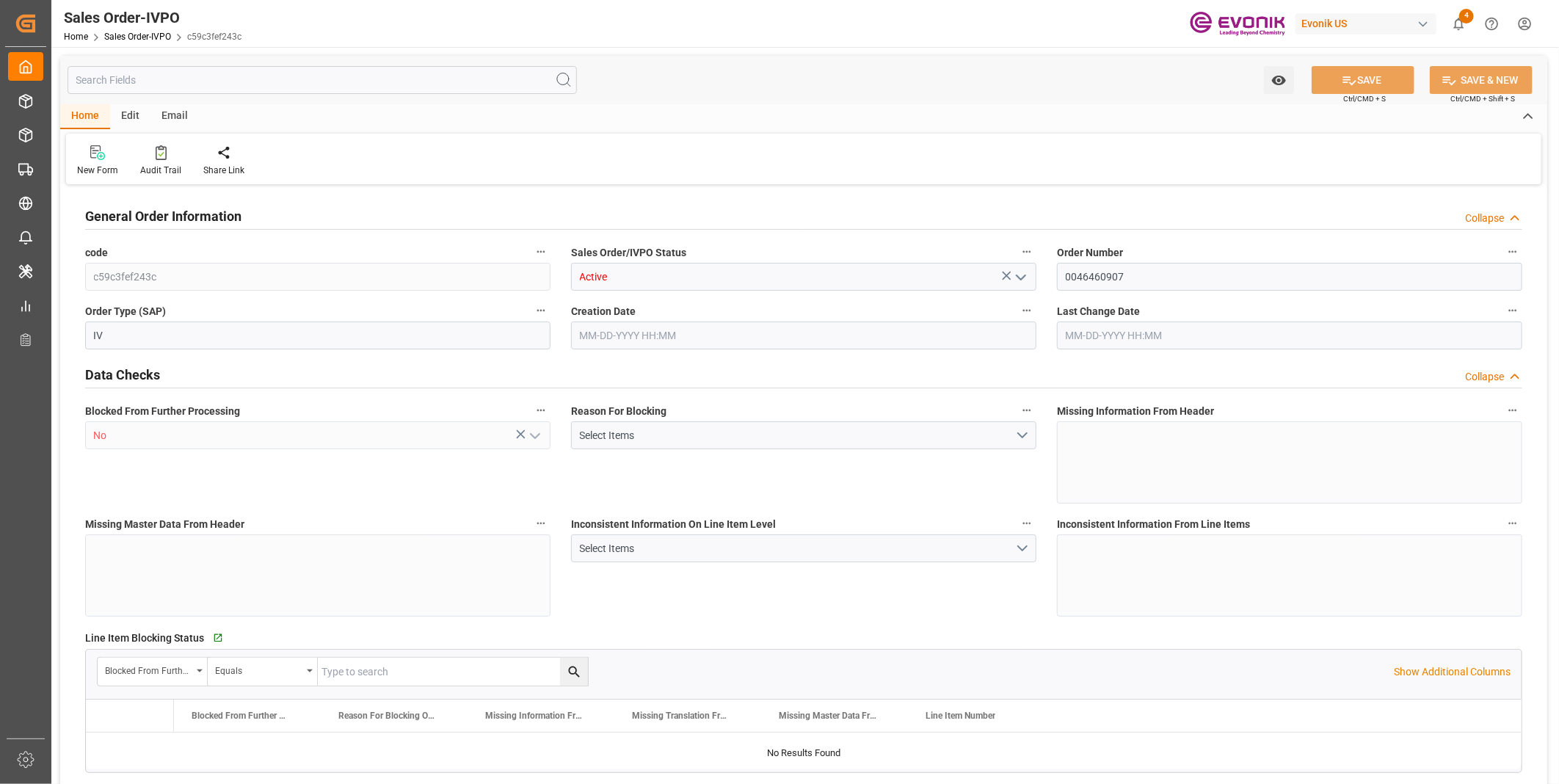
type input "CNSHA"
type input "0"
type input "3"
type input "2"
type input "3"
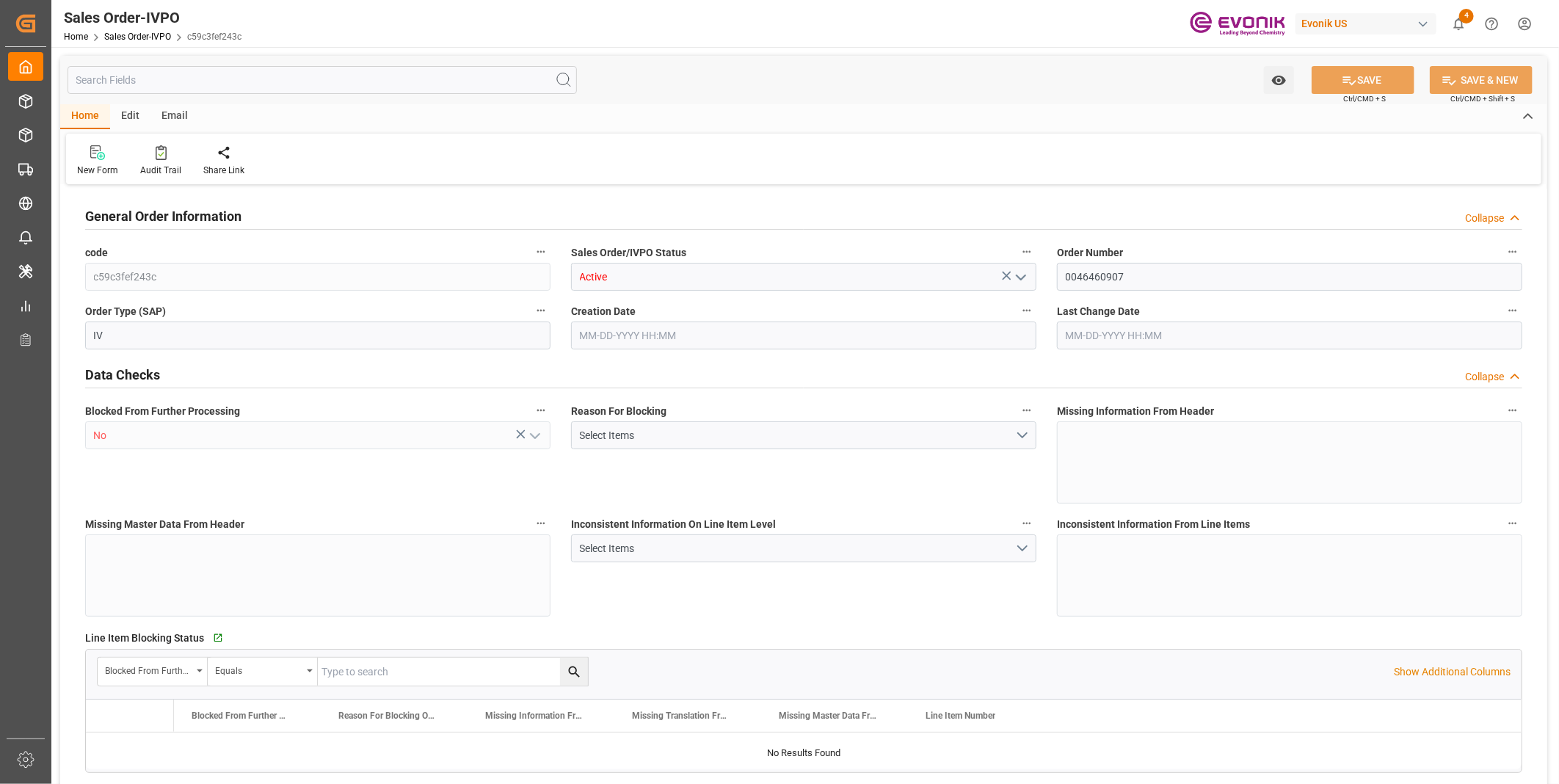
type input "21064.32"
type input "146.6292"
type input "57000"
type input "180"
type input "[DATE] 18:42"
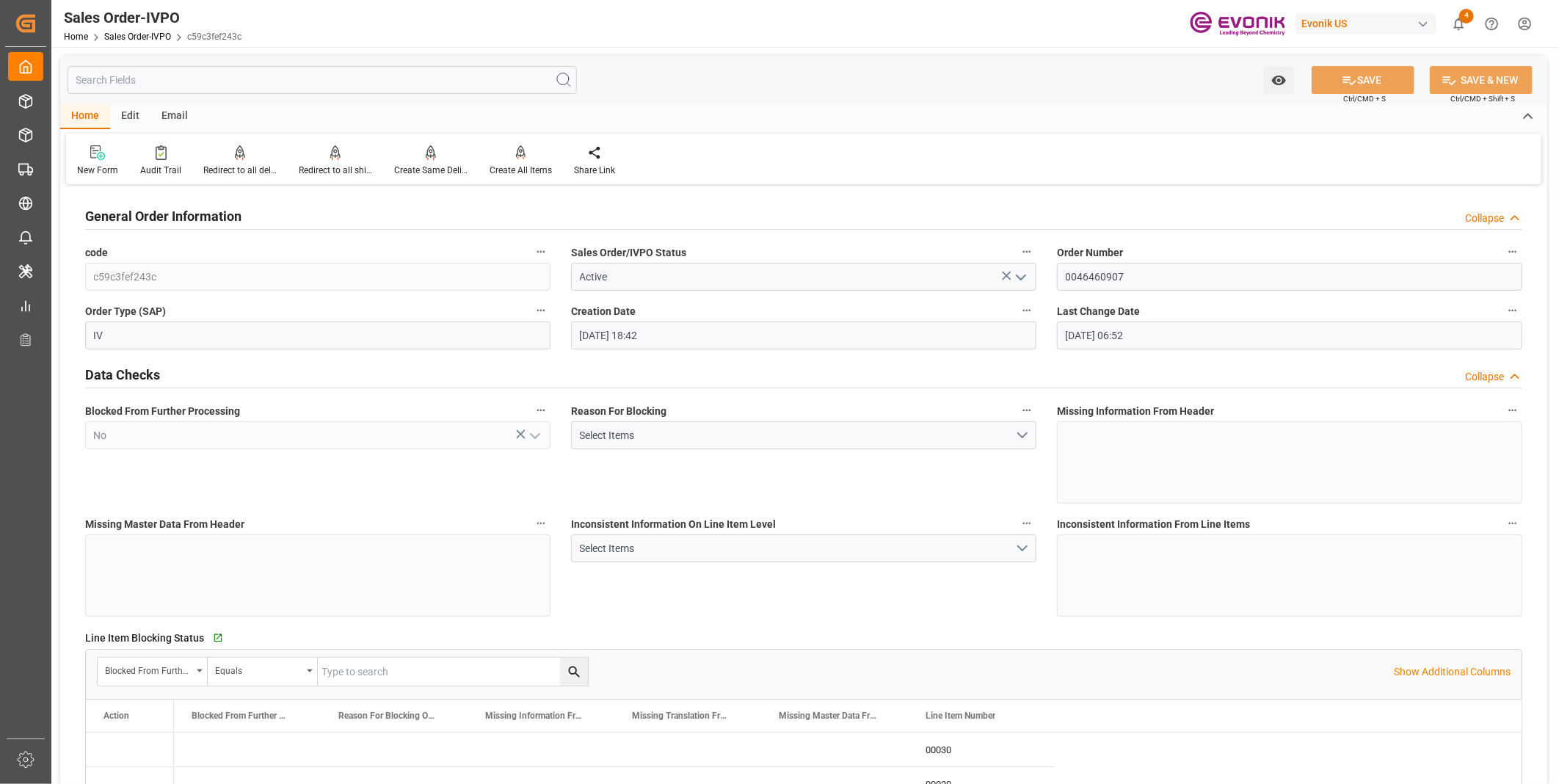
type input "[DATE] 06:52"
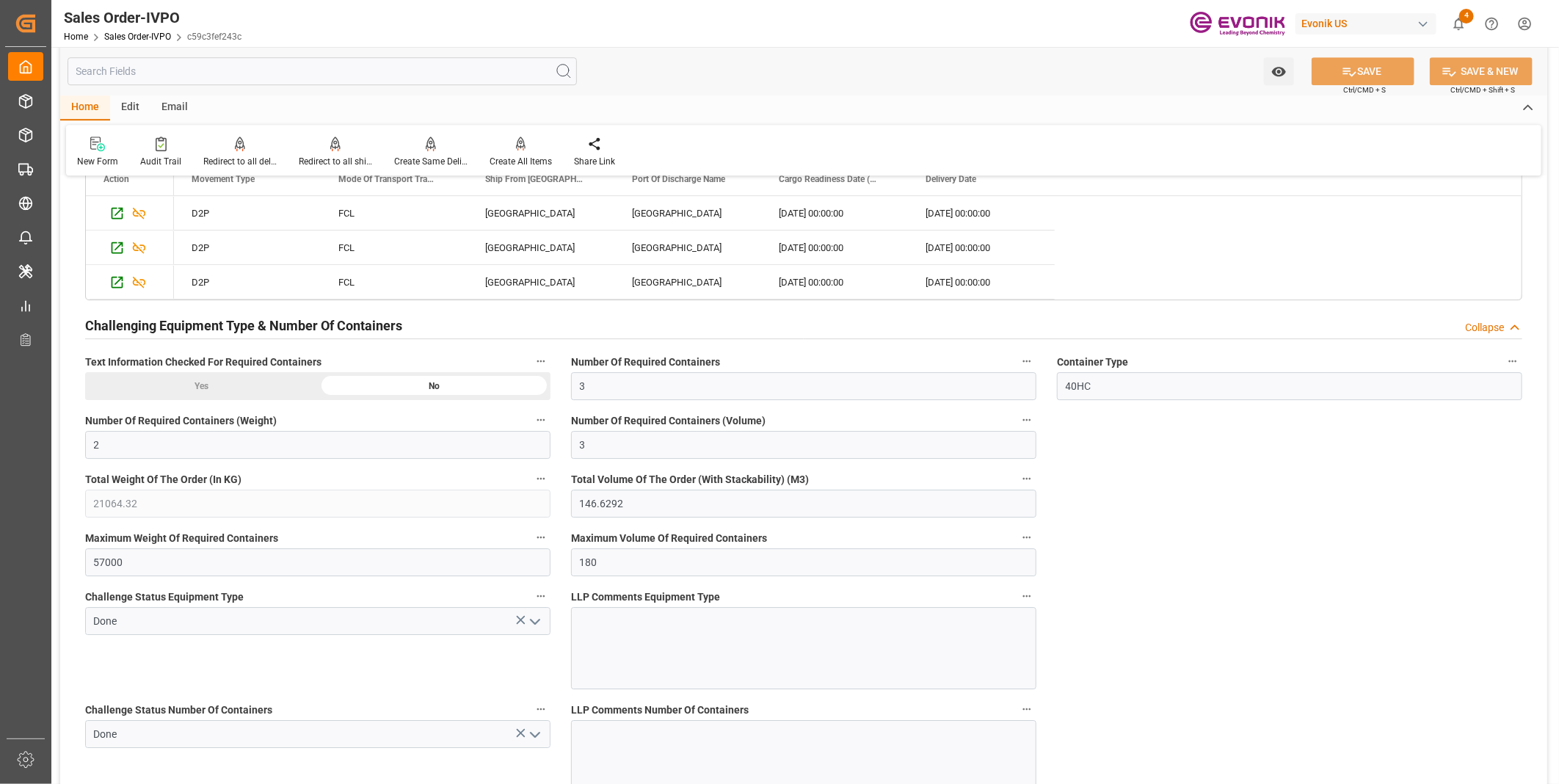
scroll to position [2609, 0]
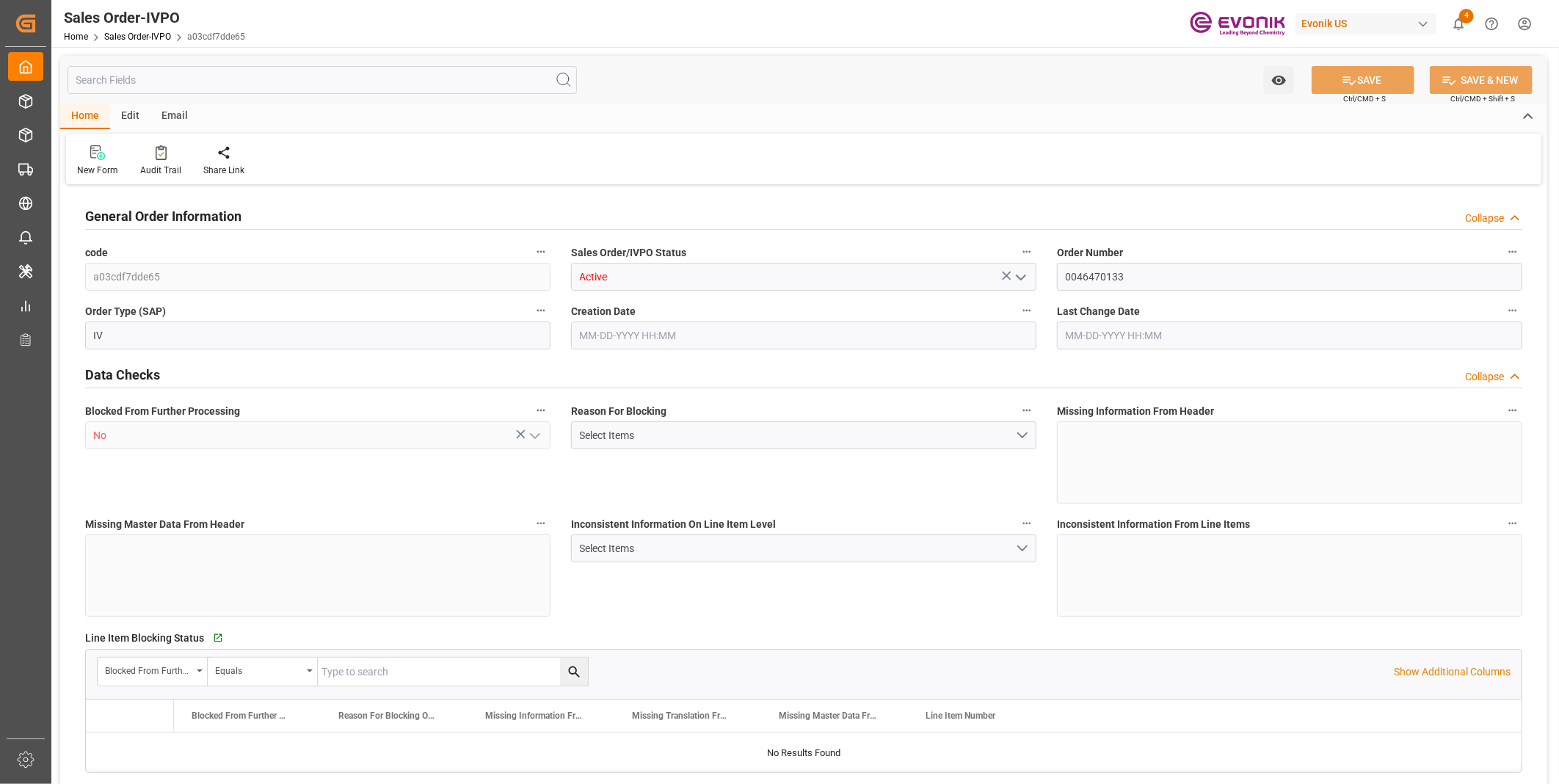
type input "BEANR"
type input "0"
type input "1"
type input "2"
type input "1"
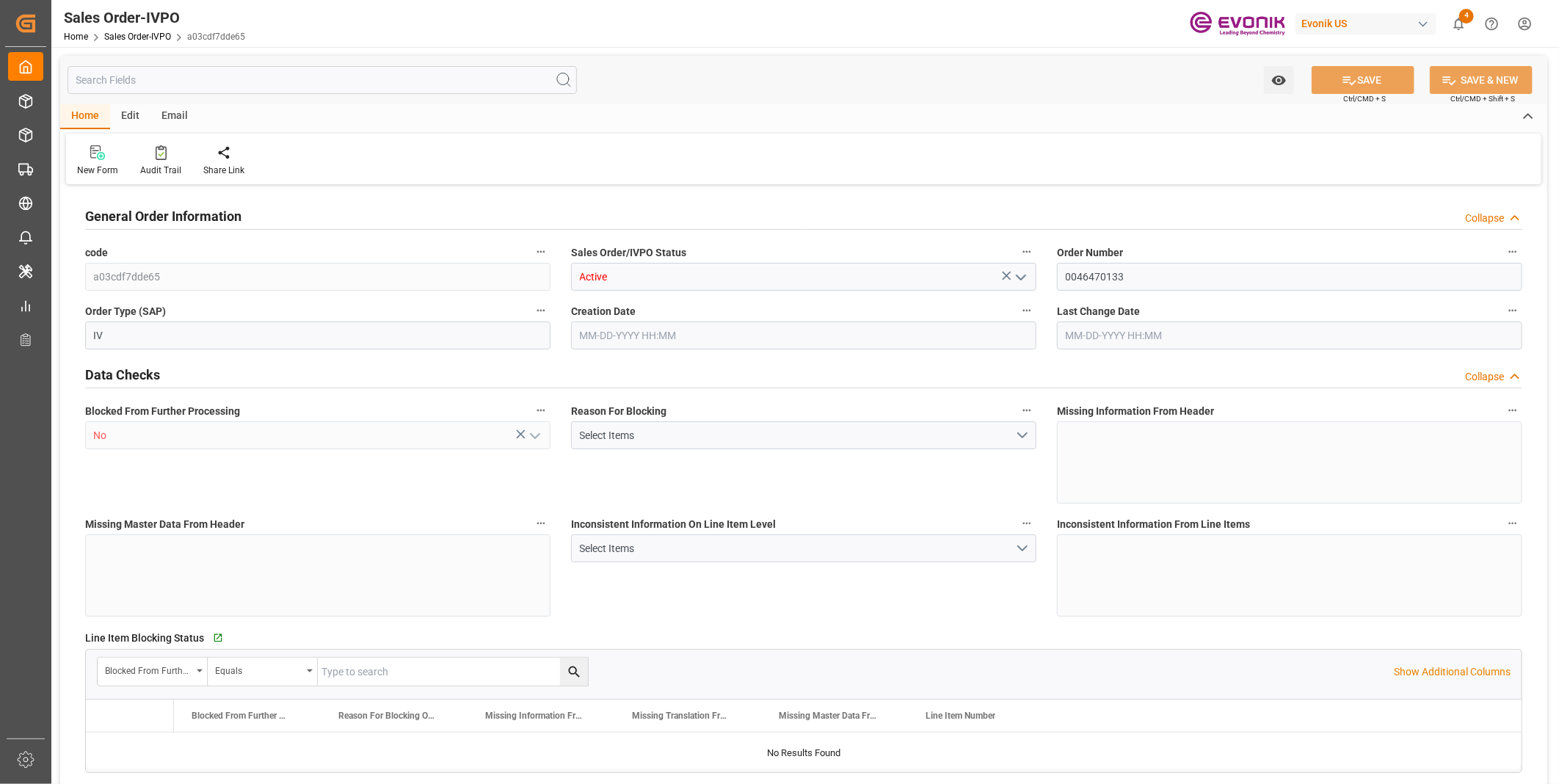
type input "17533.8"
type input "25.272"
type input "17000"
type input "30"
type input "[DATE] 14:02"
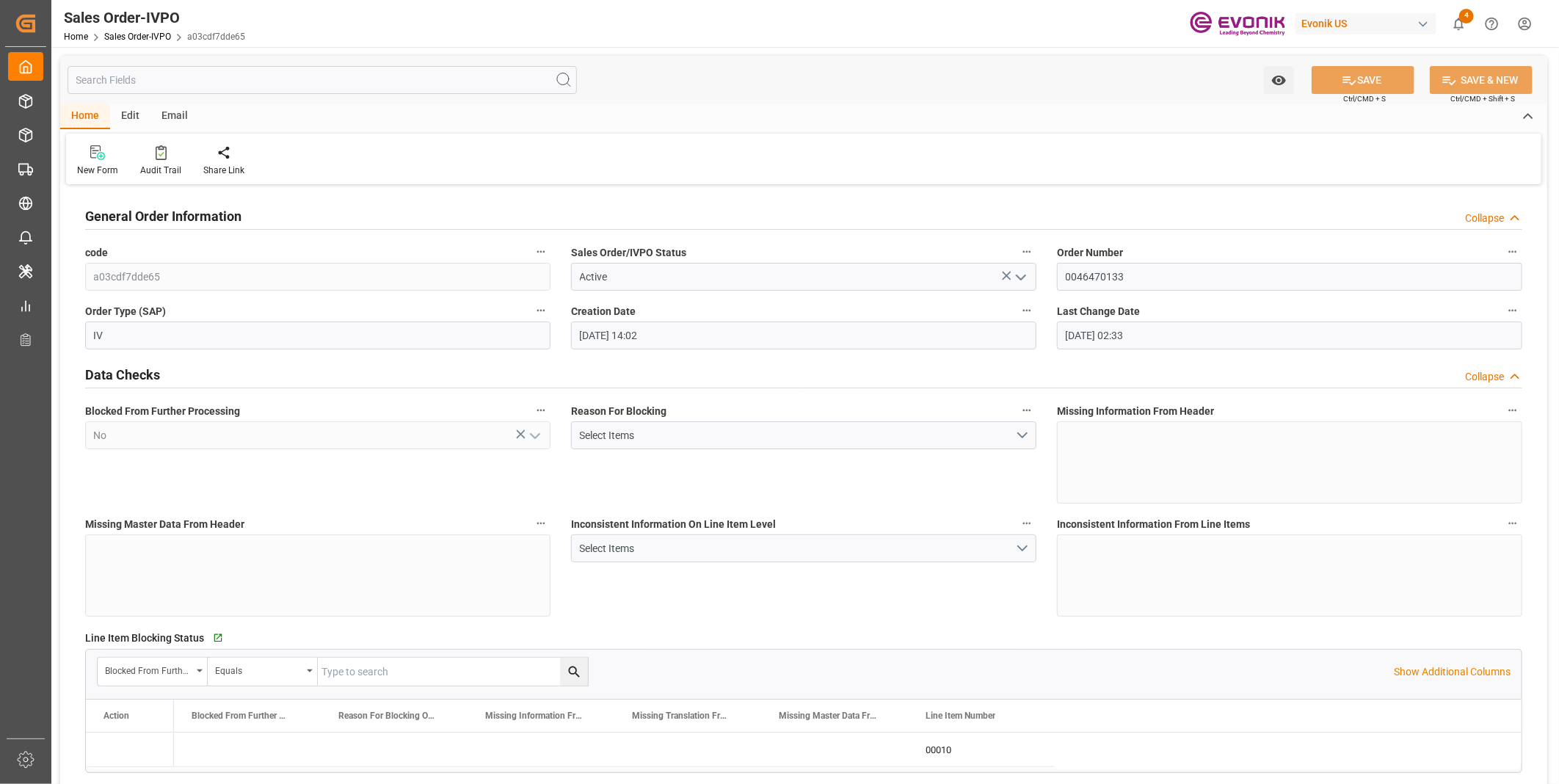
type input "[DATE] 02:33"
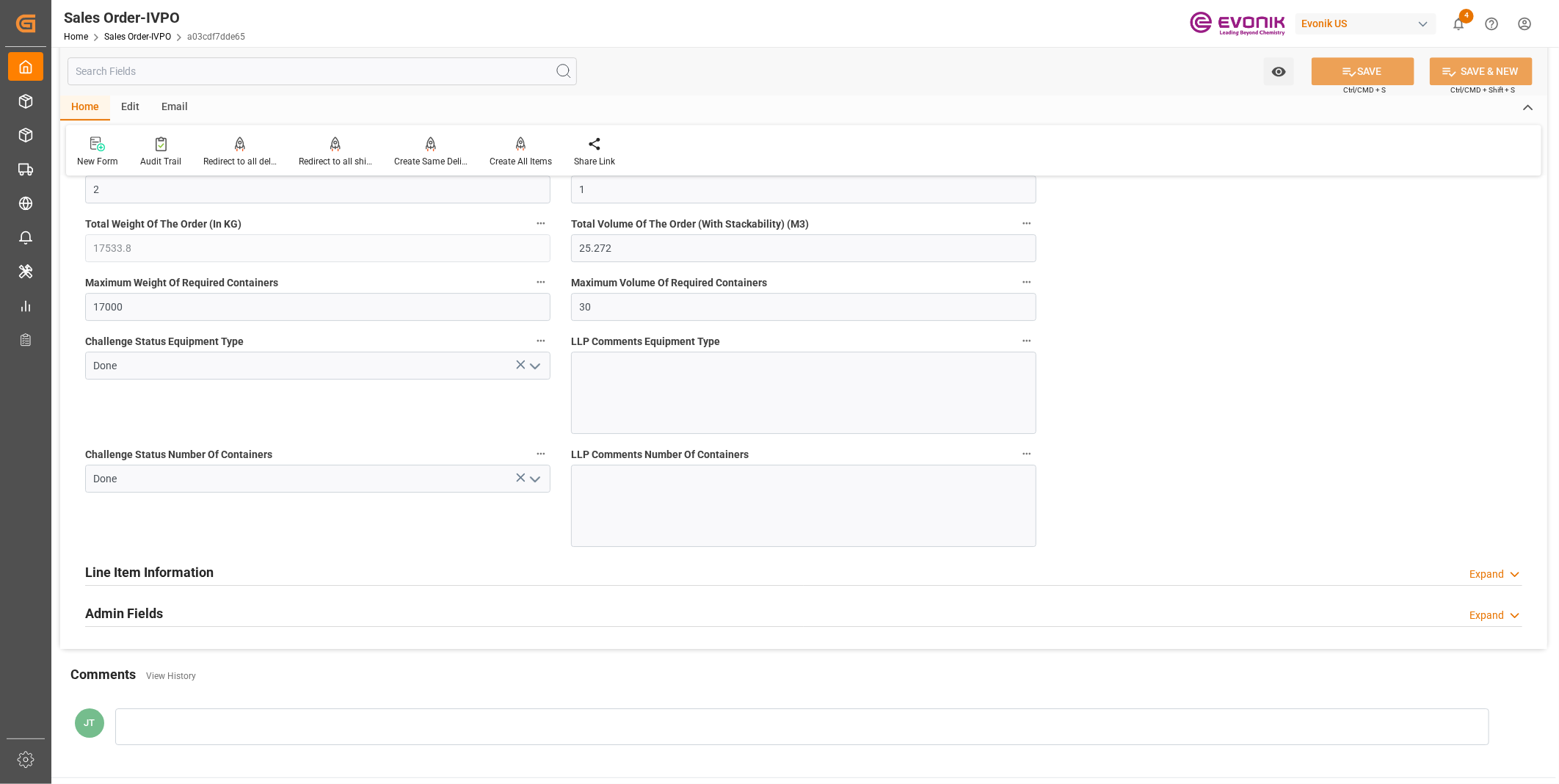
scroll to position [2527, 0]
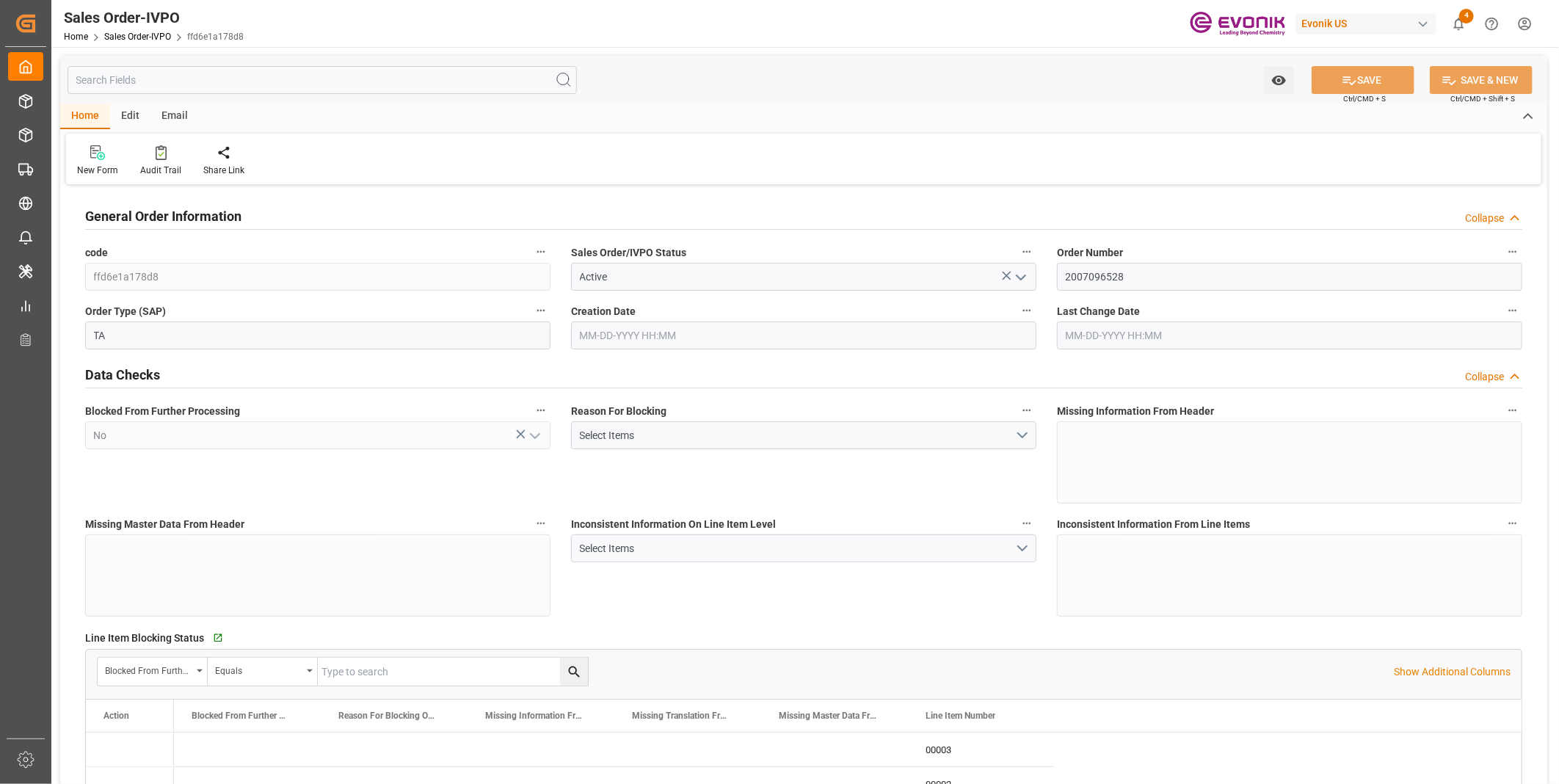
type input "AUSYD"
type input "0"
type input "1"
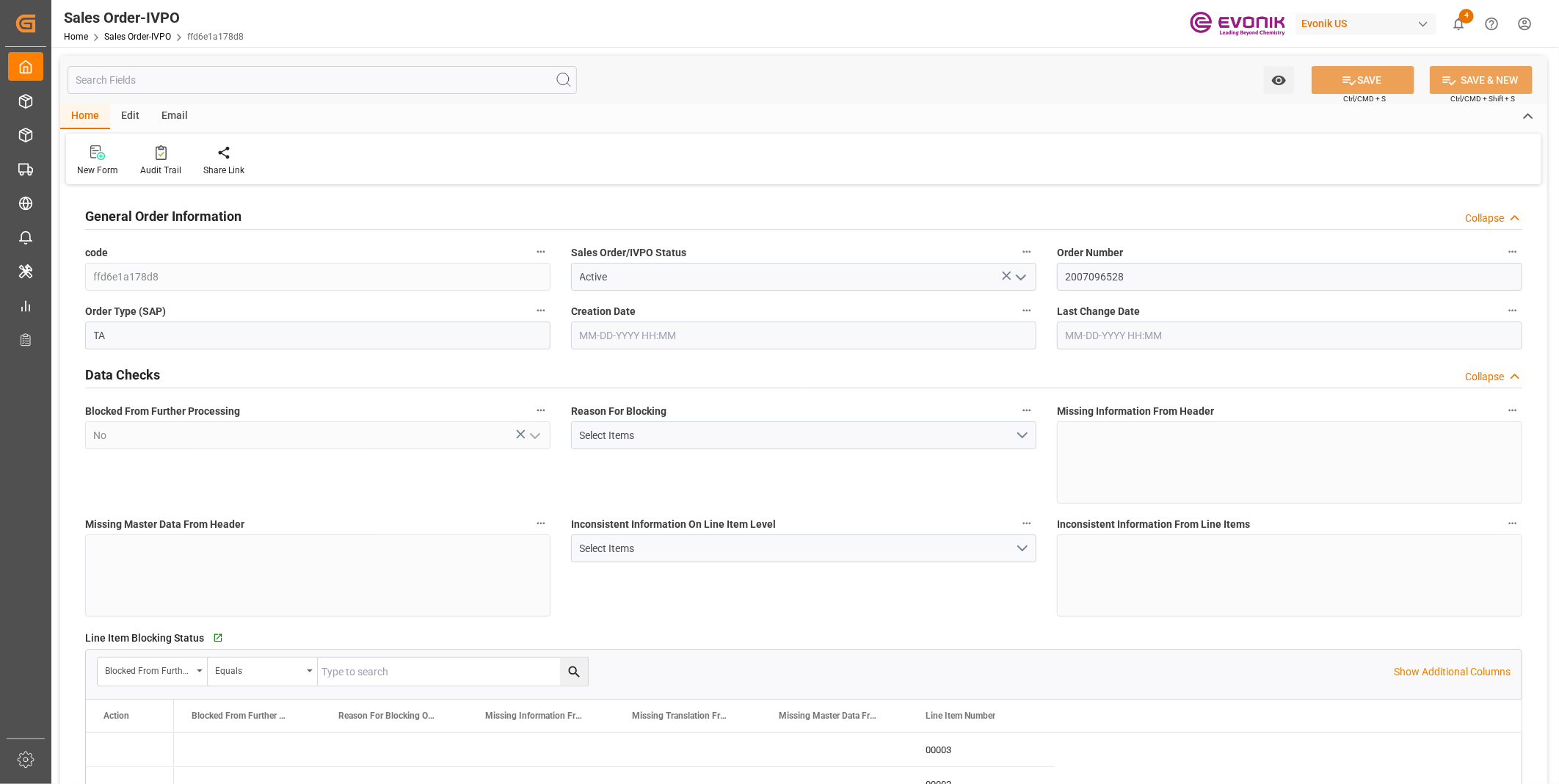
type input "9428.7"
type input "14.3813"
type input "17000"
type input "30"
type input "[DATE] 15:30"
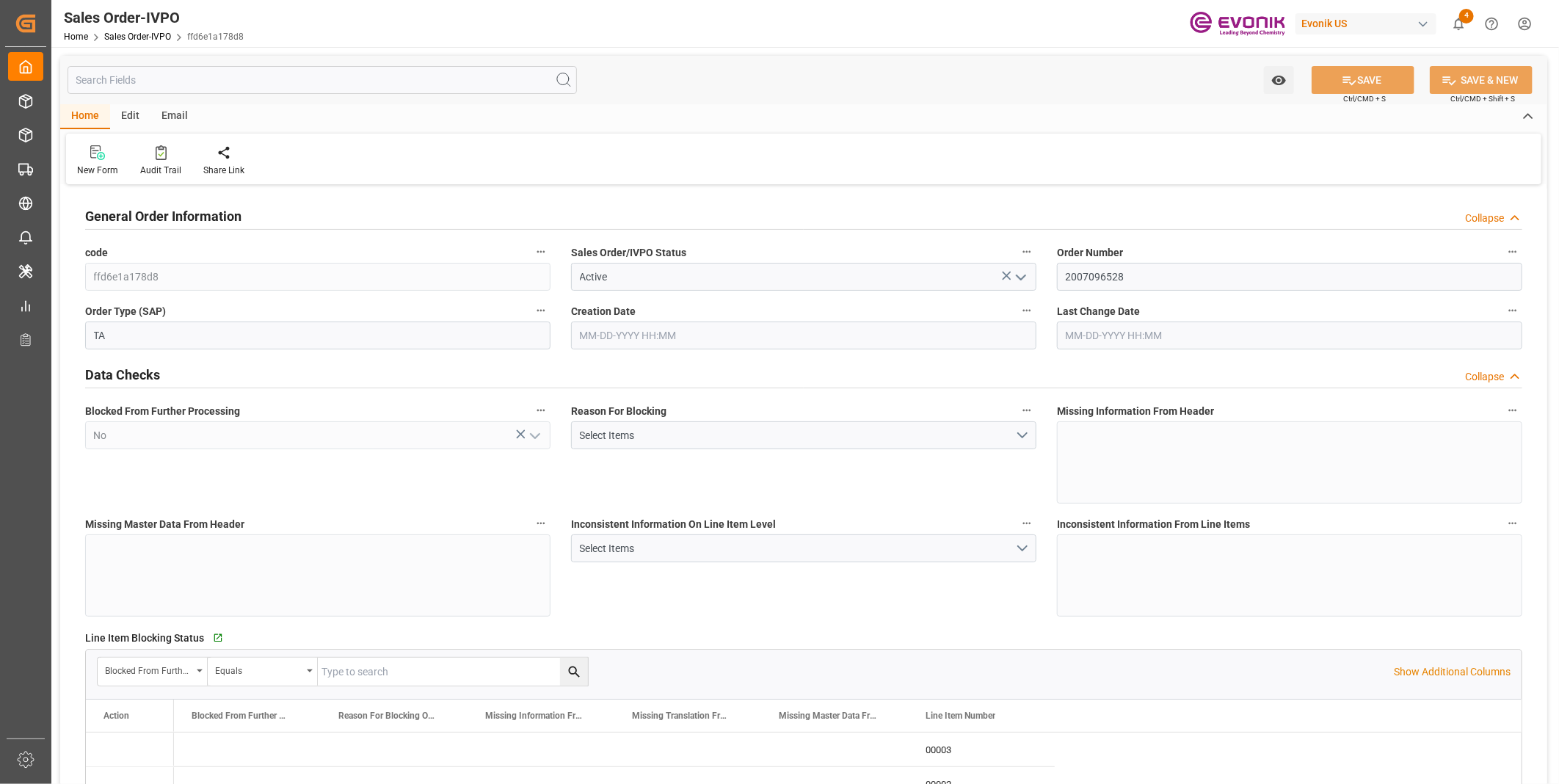
type input "[DATE] 13:52"
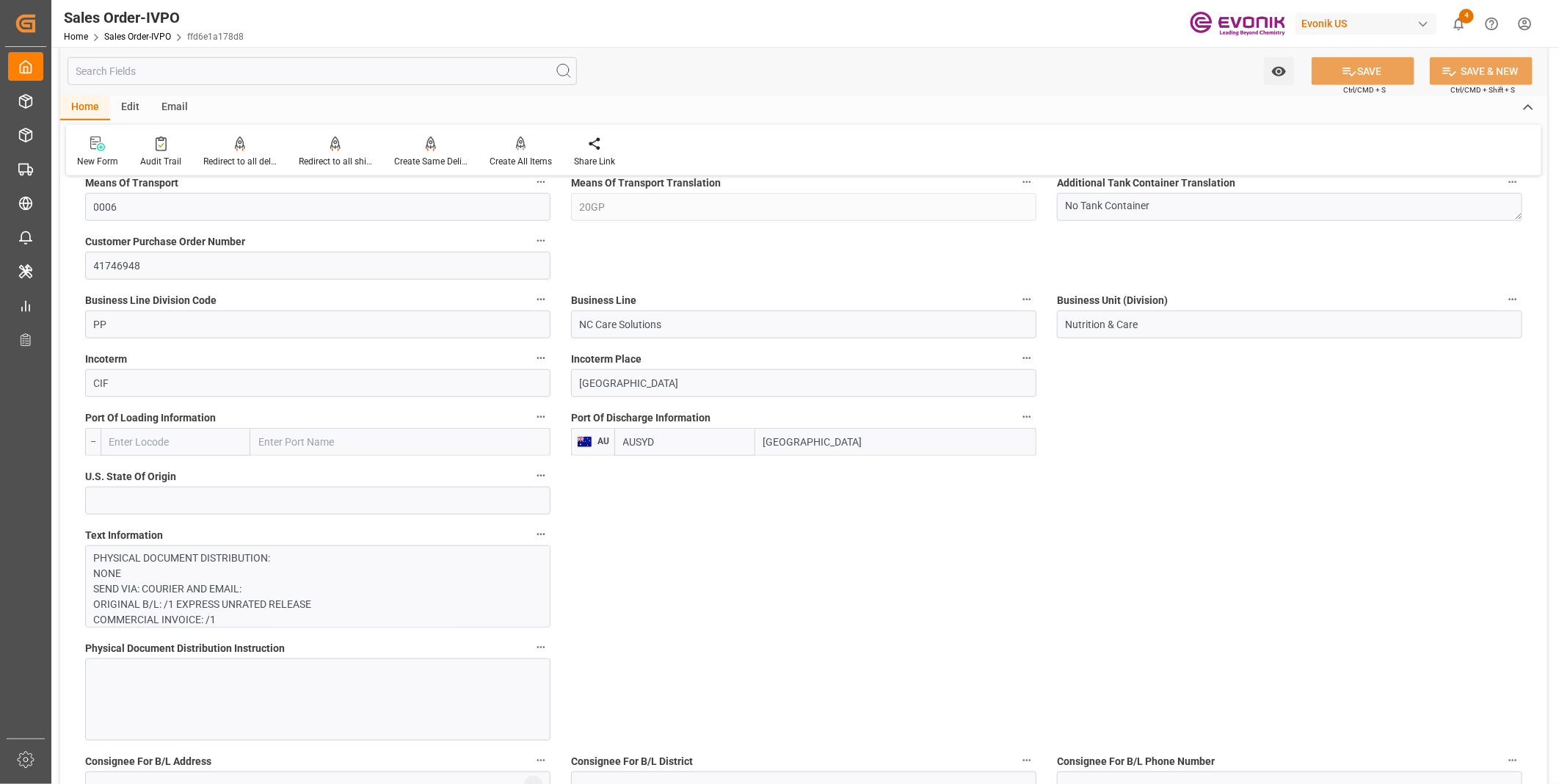
scroll to position [978, 0]
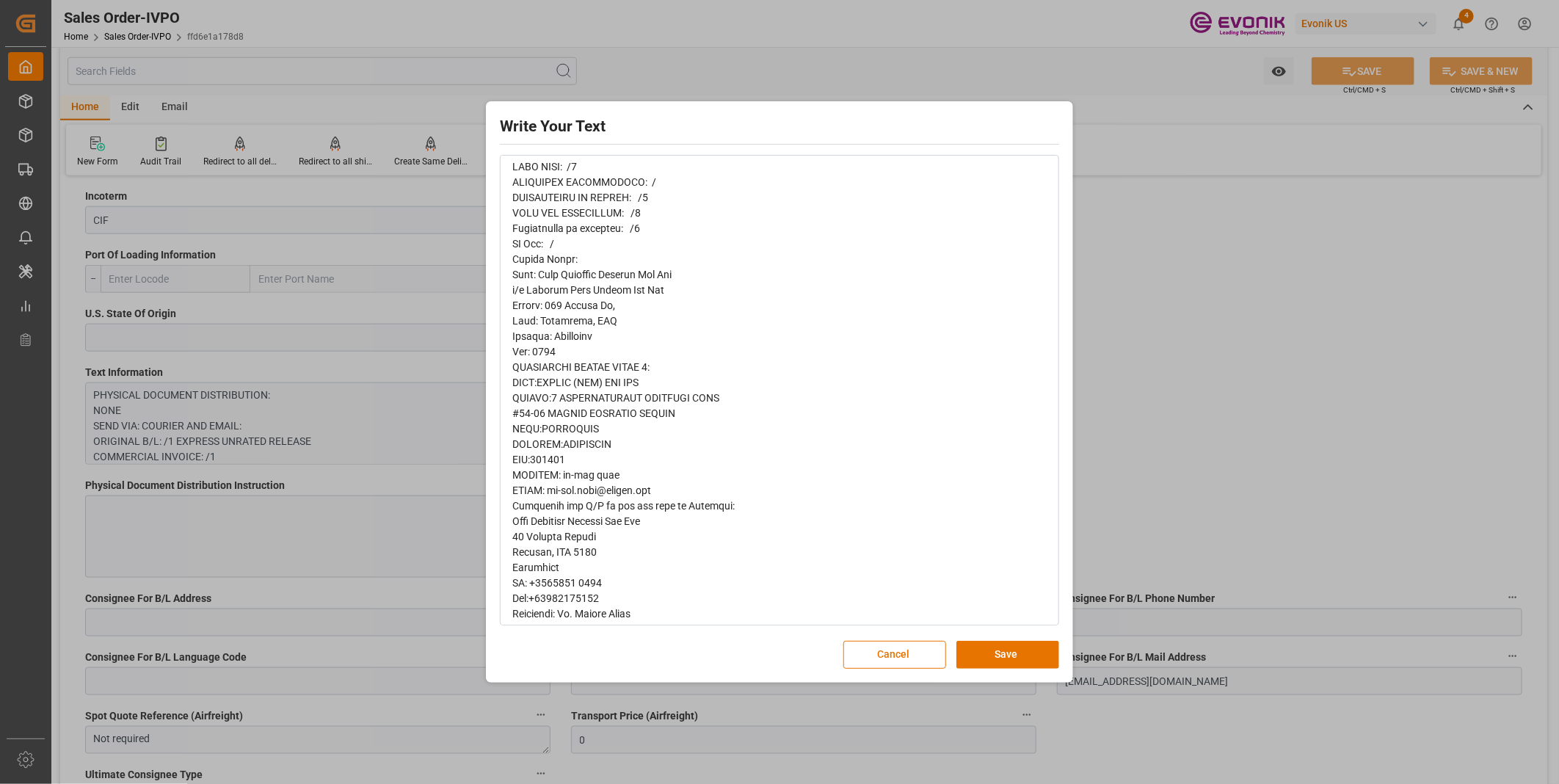
scroll to position [62, 0]
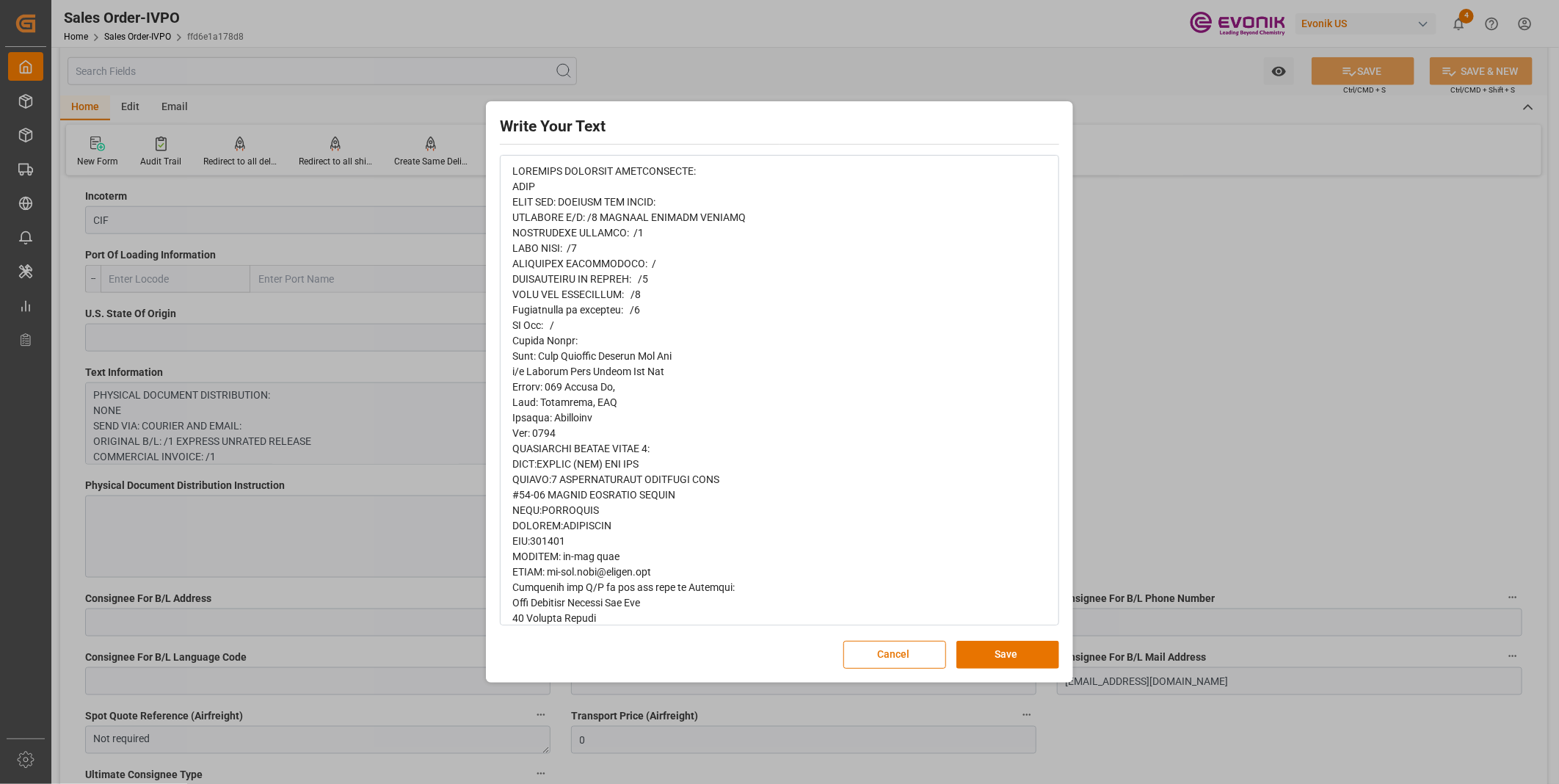
click at [1011, 378] on div "rdw-editor" at bounding box center [780, 634] width 535 height 940
click at [1171, 386] on div "Write Your Text Normal 14 Font Cancel Save" at bounding box center [780, 392] width 1559 height 784
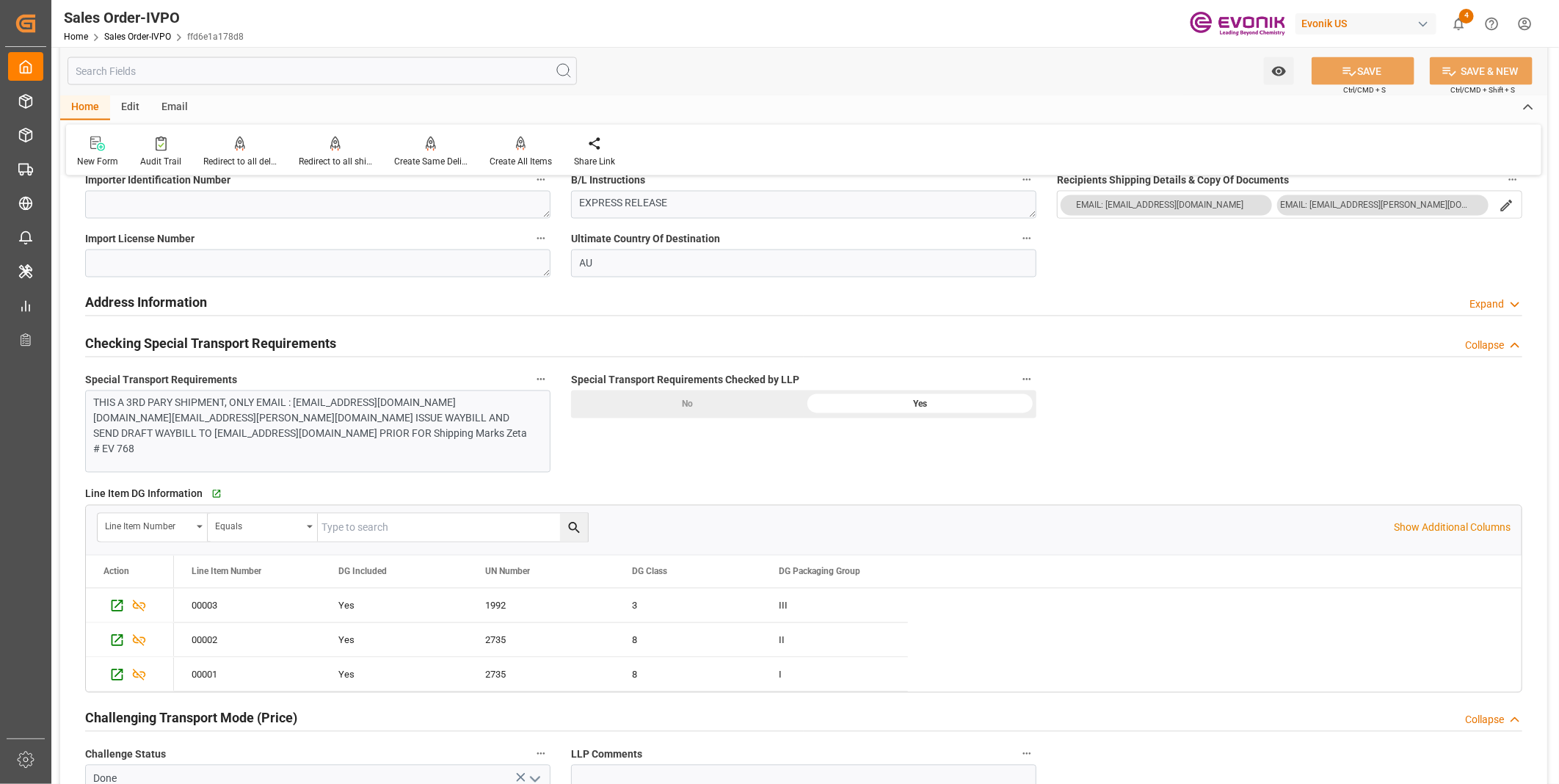
scroll to position [1467, 0]
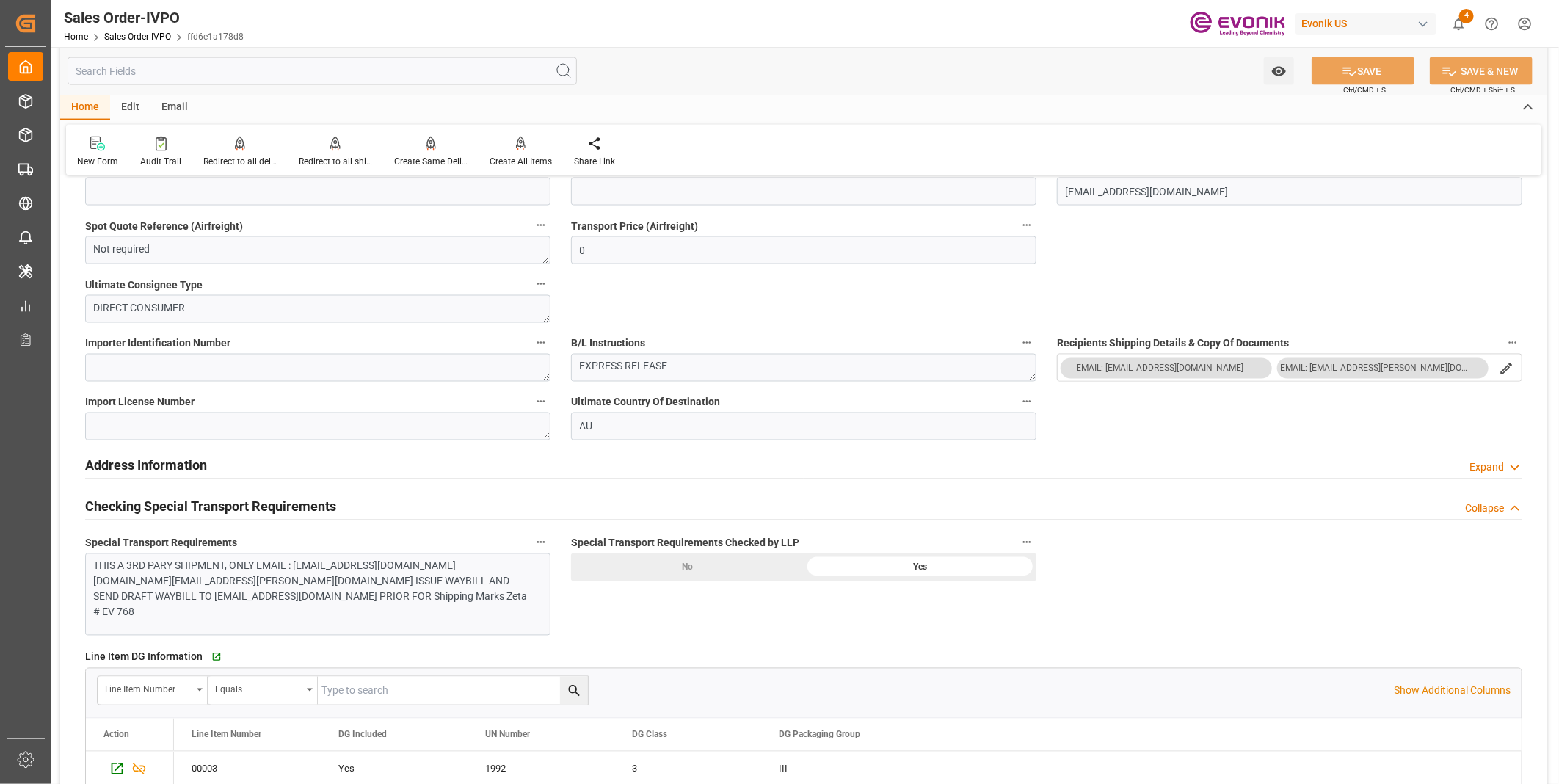
click at [552, 472] on div "Address Information Expand" at bounding box center [804, 464] width 1438 height 28
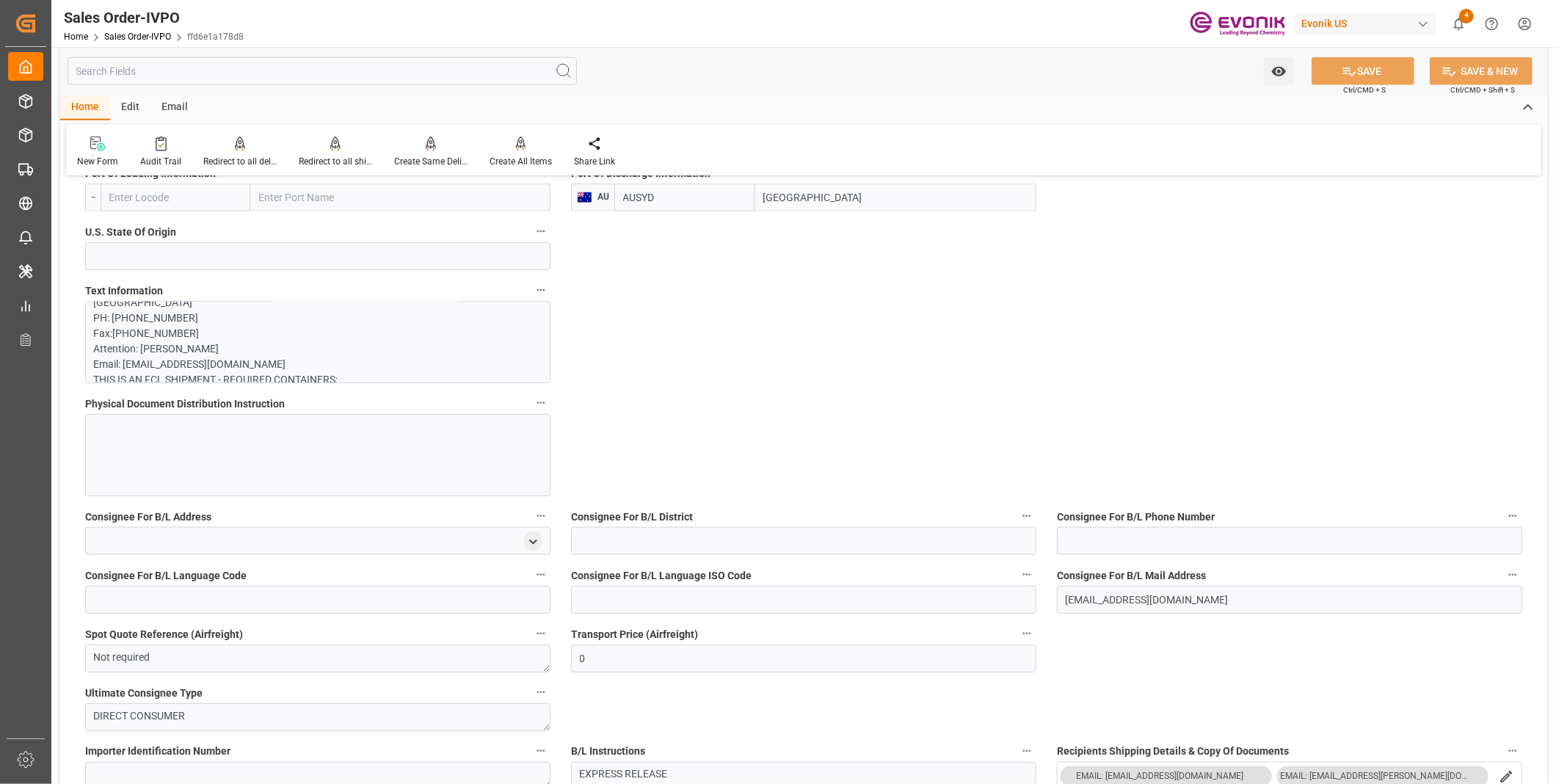
scroll to position [407, 0]
click at [326, 343] on p "PHYSICAL DOCUMENT DISTRIBUTION: NONE SEND VIA: COURIER AND EMAIL: ORIGINAL B/L:…" at bounding box center [311, 377] width 435 height 956
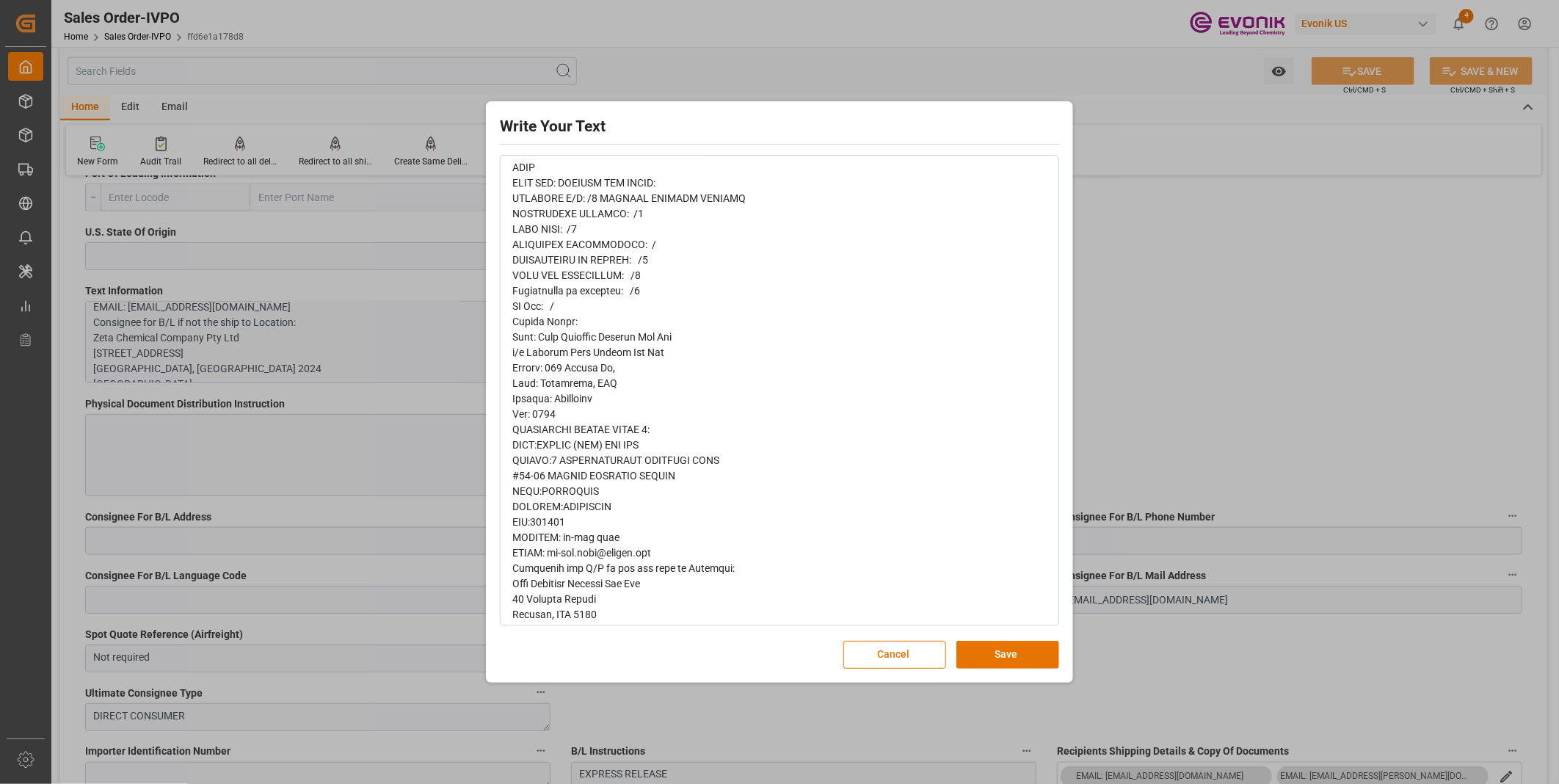
scroll to position [163, 0]
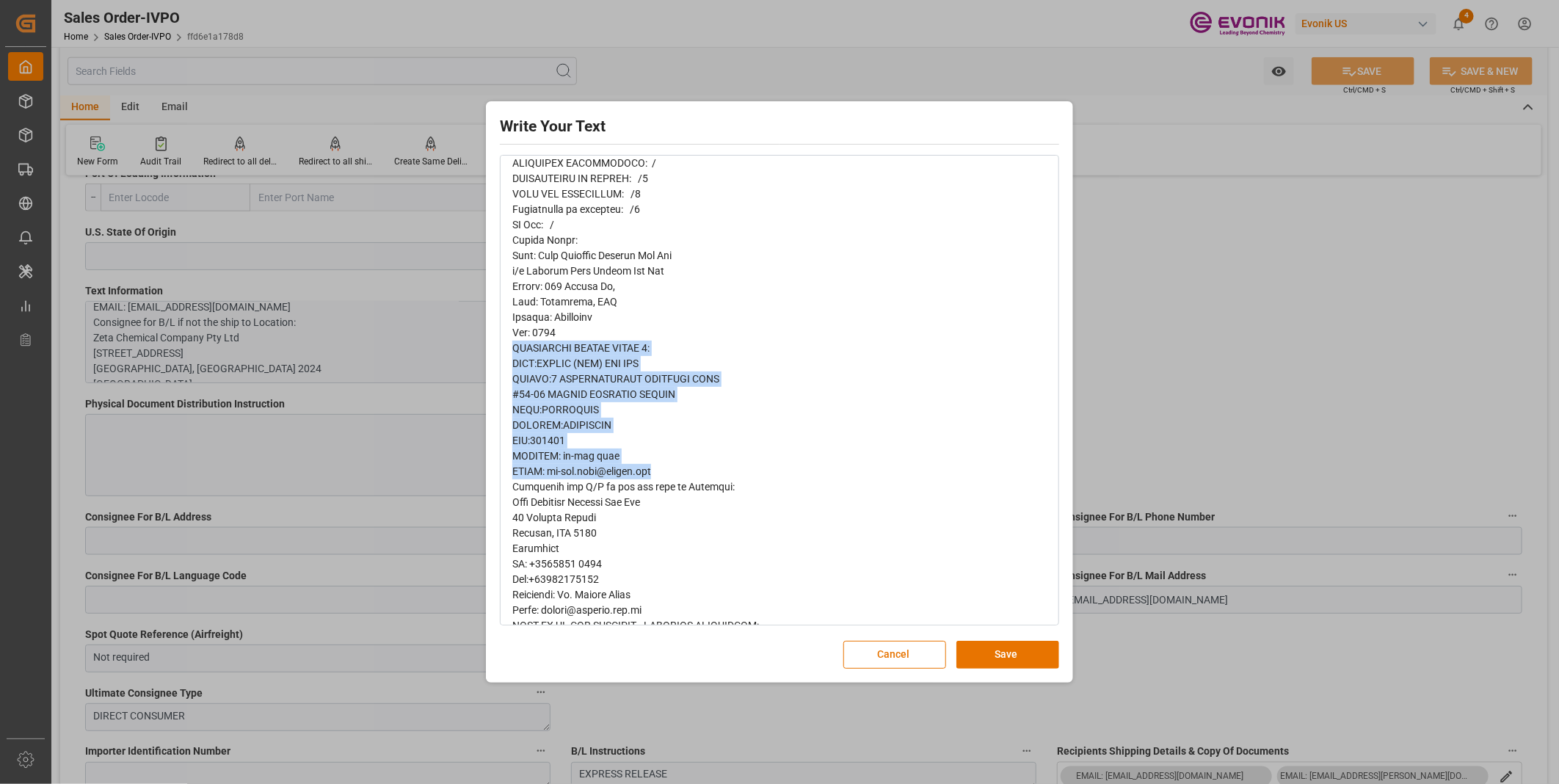
drag, startPoint x: 513, startPoint y: 347, endPoint x: 698, endPoint y: 471, distance: 222.7
click at [698, 471] on div "rdw-editor" at bounding box center [780, 533] width 535 height 940
copy span "ADDITIONAL NOTIFY PARTY 2: NAME:EVONIK (SEA) PTE LTD STREET:3 [GEOGRAPHIC_DATA]…"
click at [1143, 92] on div "Write Your Text Normal 14 Font Cancel Save" at bounding box center [780, 392] width 1559 height 784
